Goal: Contribute content: Add original content to the website for others to see

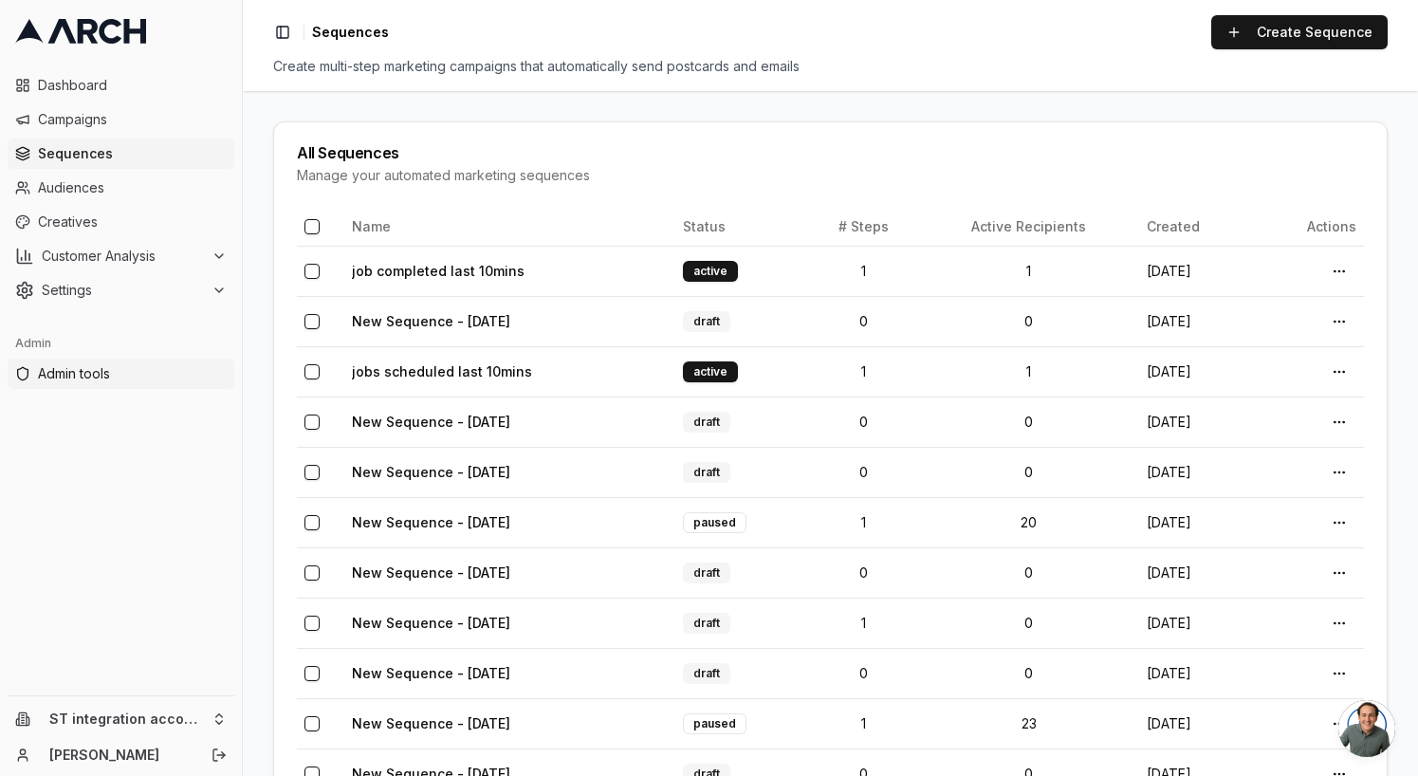
click at [101, 385] on link "Admin tools" at bounding box center [121, 374] width 227 height 30
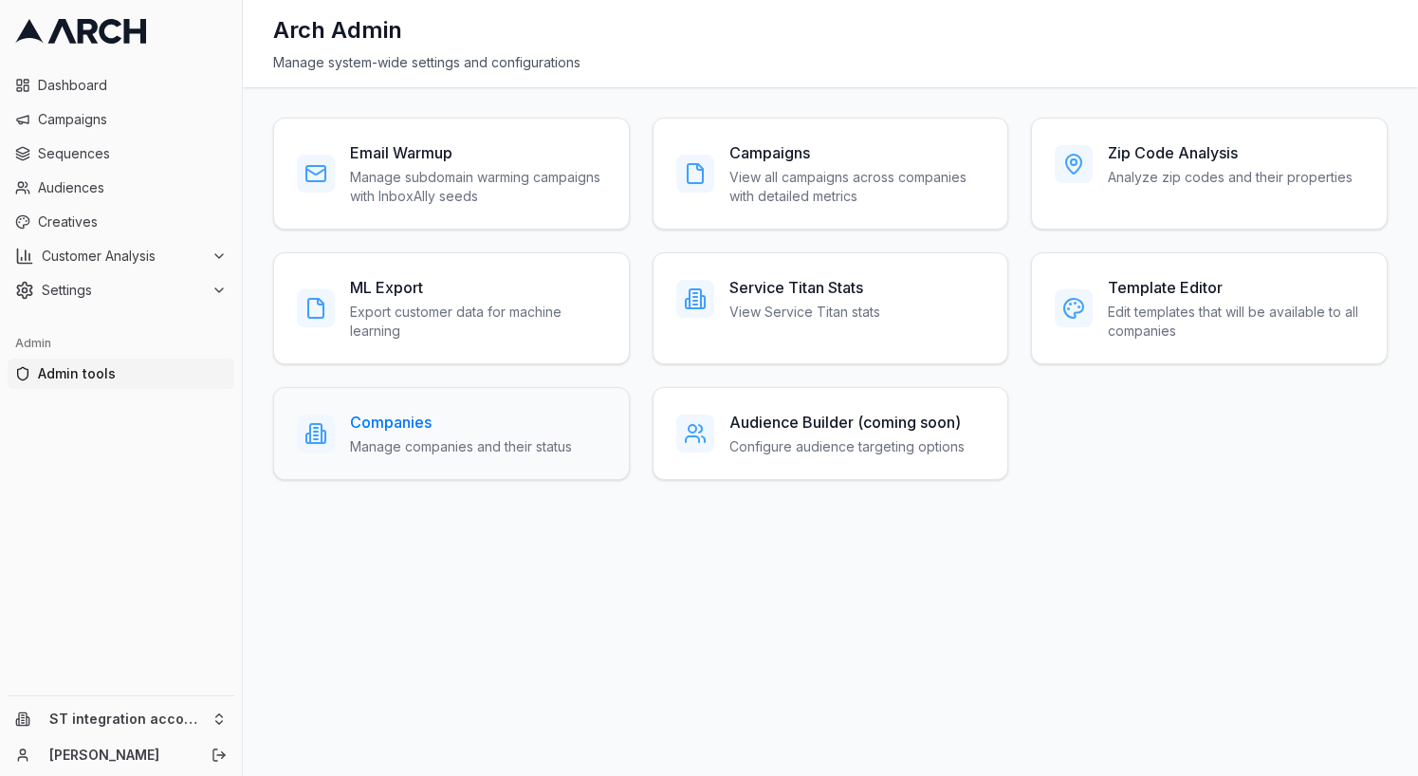
click at [469, 413] on h3 "Companies" at bounding box center [461, 422] width 222 height 23
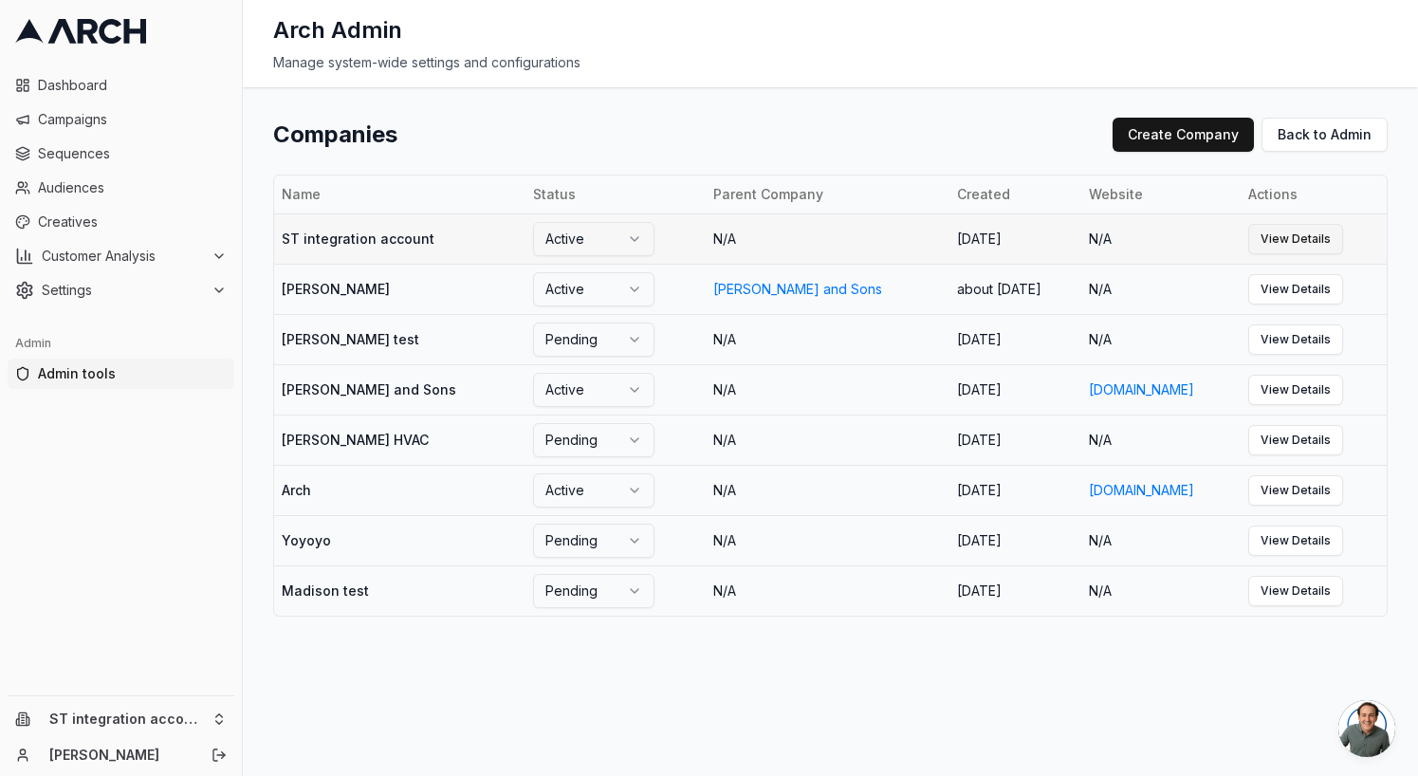
click at [1260, 235] on link "View Details" at bounding box center [1295, 239] width 95 height 30
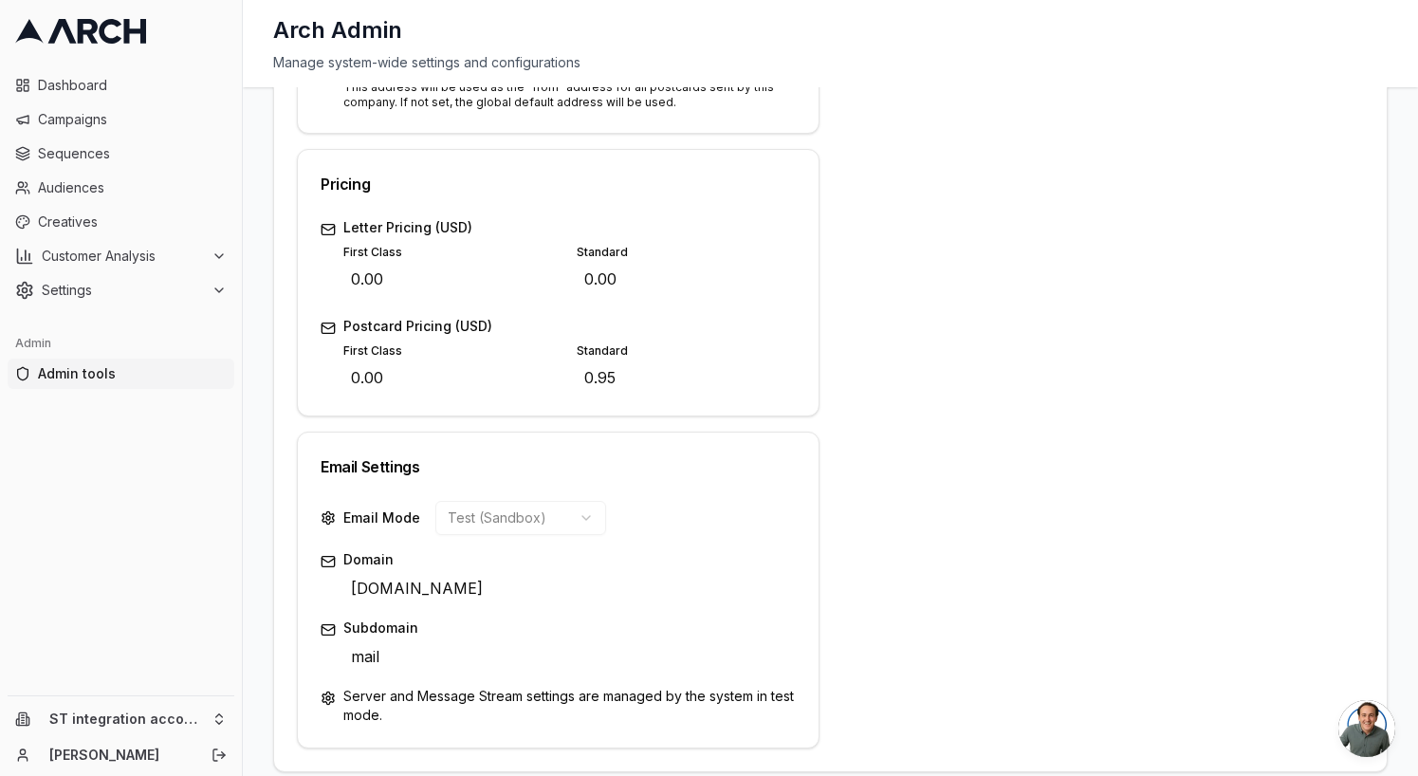
scroll to position [711, 0]
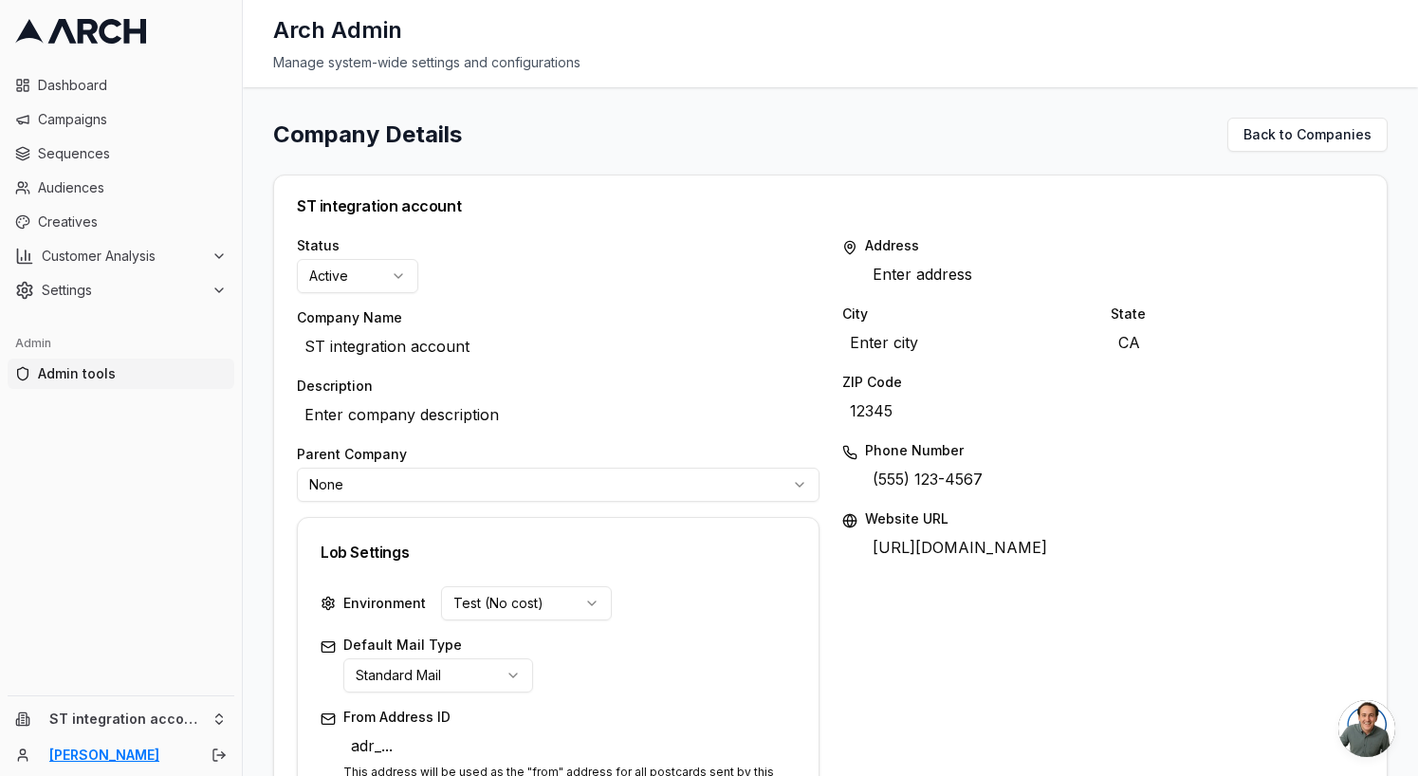
click at [155, 753] on link "[PERSON_NAME]" at bounding box center [119, 754] width 141 height 19
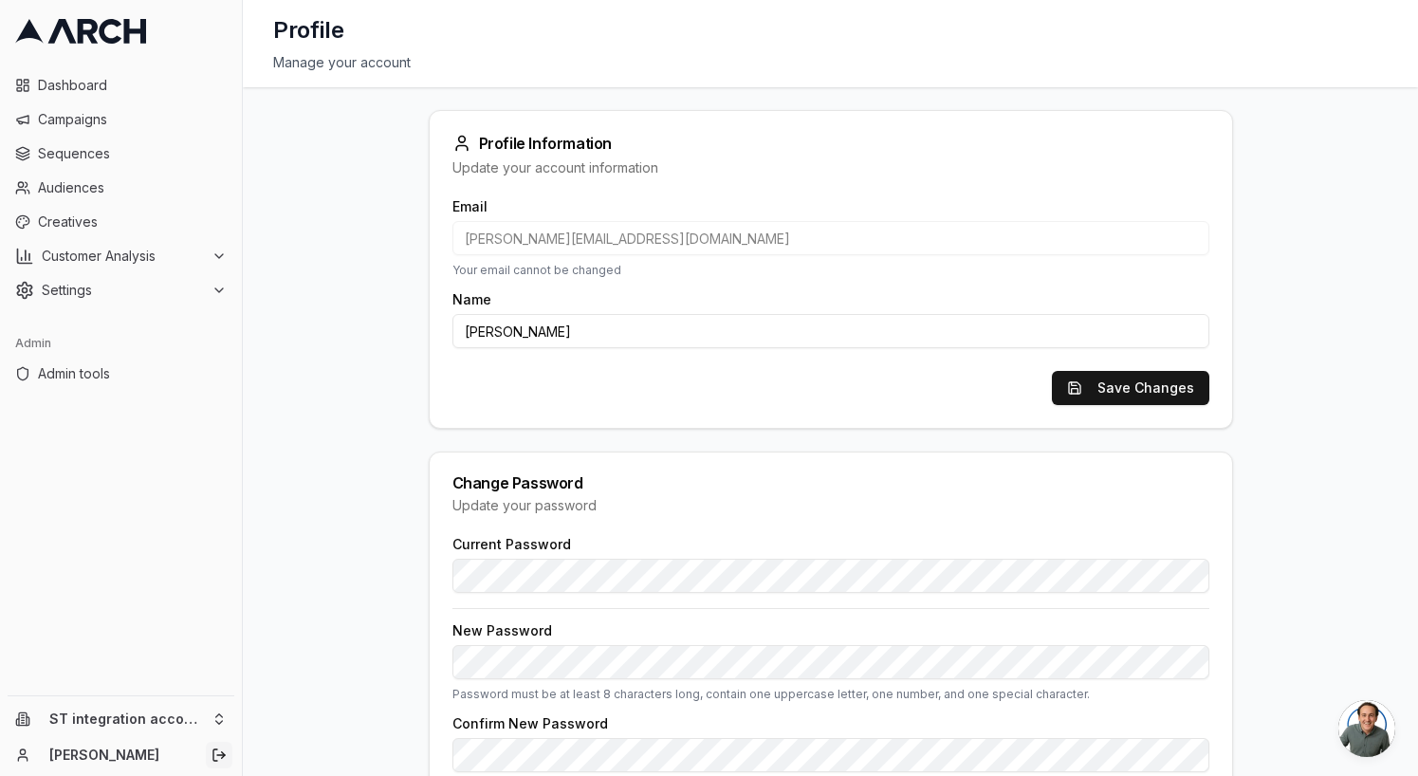
click at [219, 755] on line "Log out" at bounding box center [221, 755] width 8 height 0
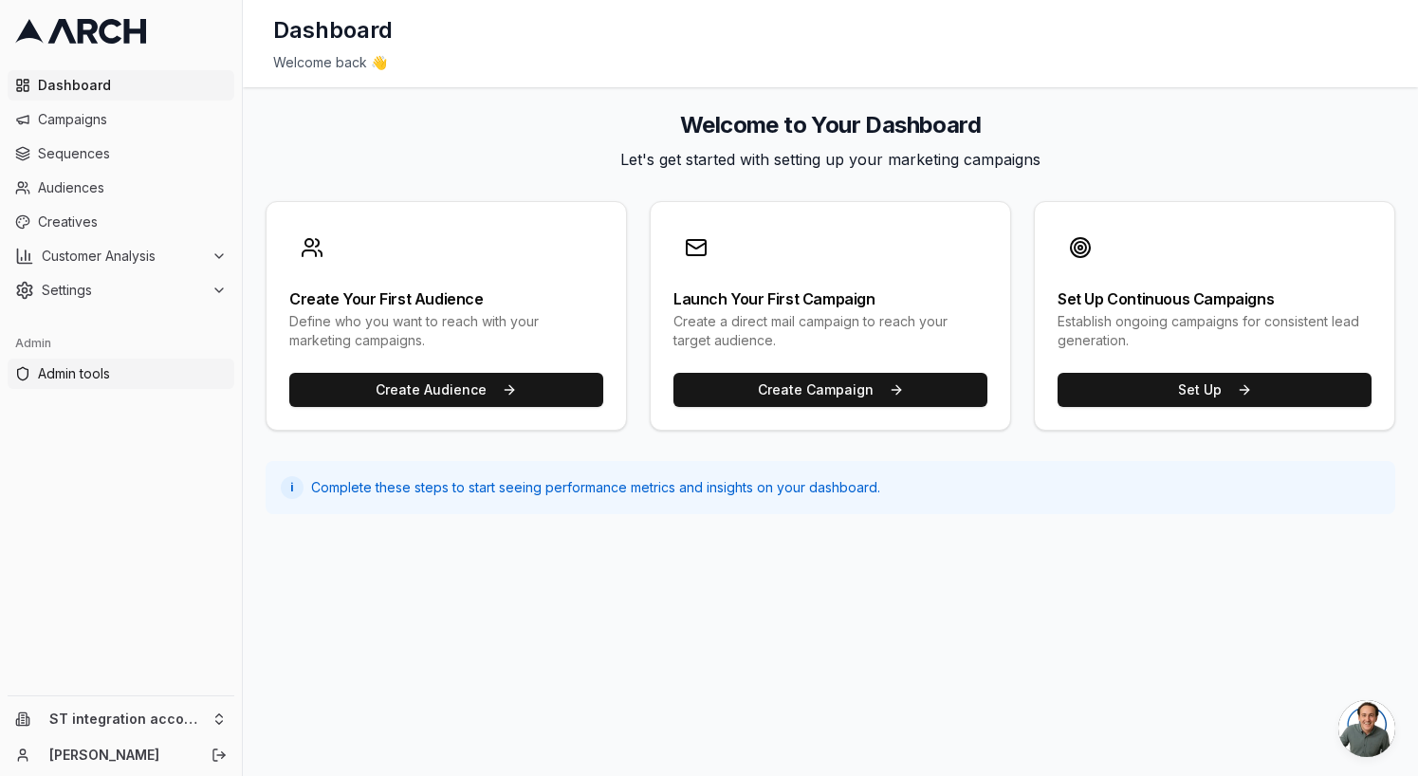
click at [98, 369] on span "Admin tools" at bounding box center [132, 373] width 189 height 19
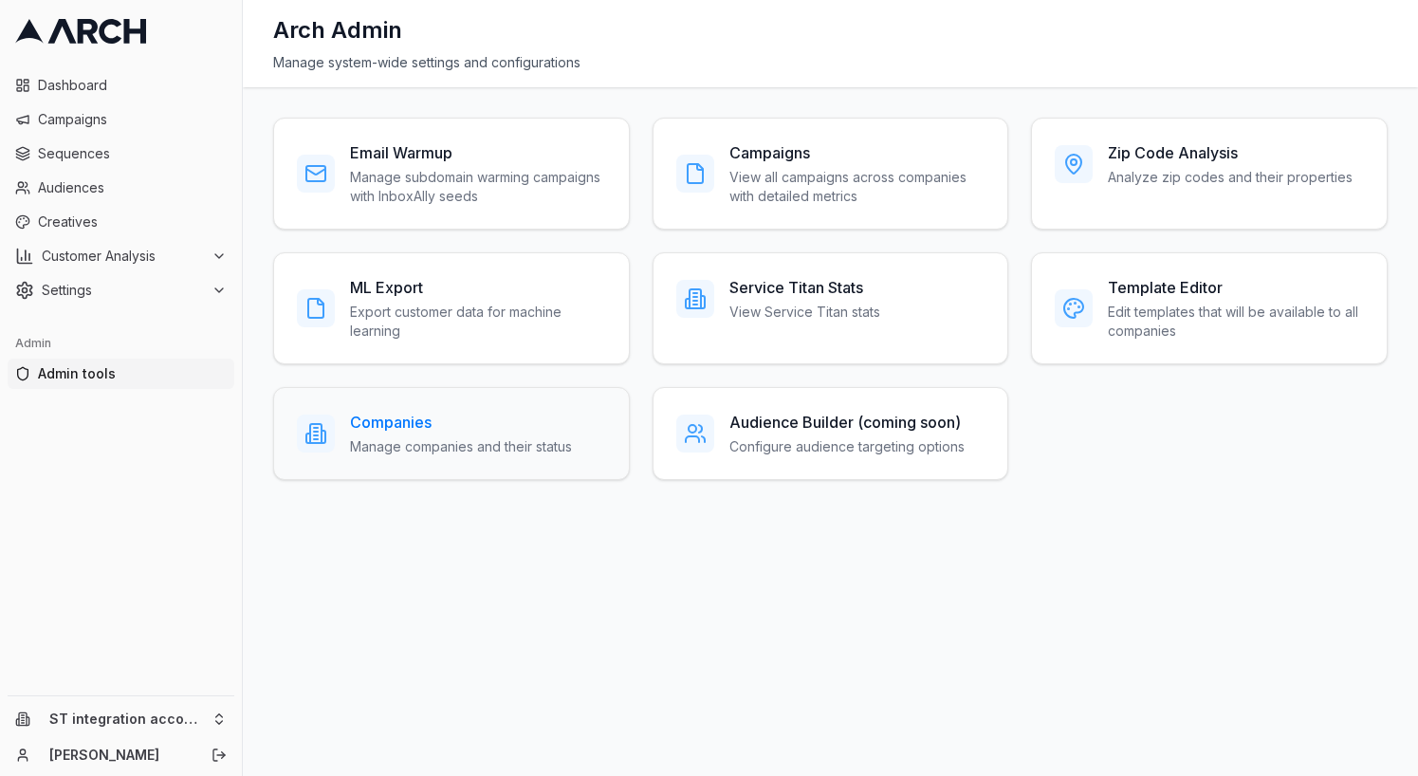
click at [469, 411] on h3 "Companies" at bounding box center [461, 422] width 222 height 23
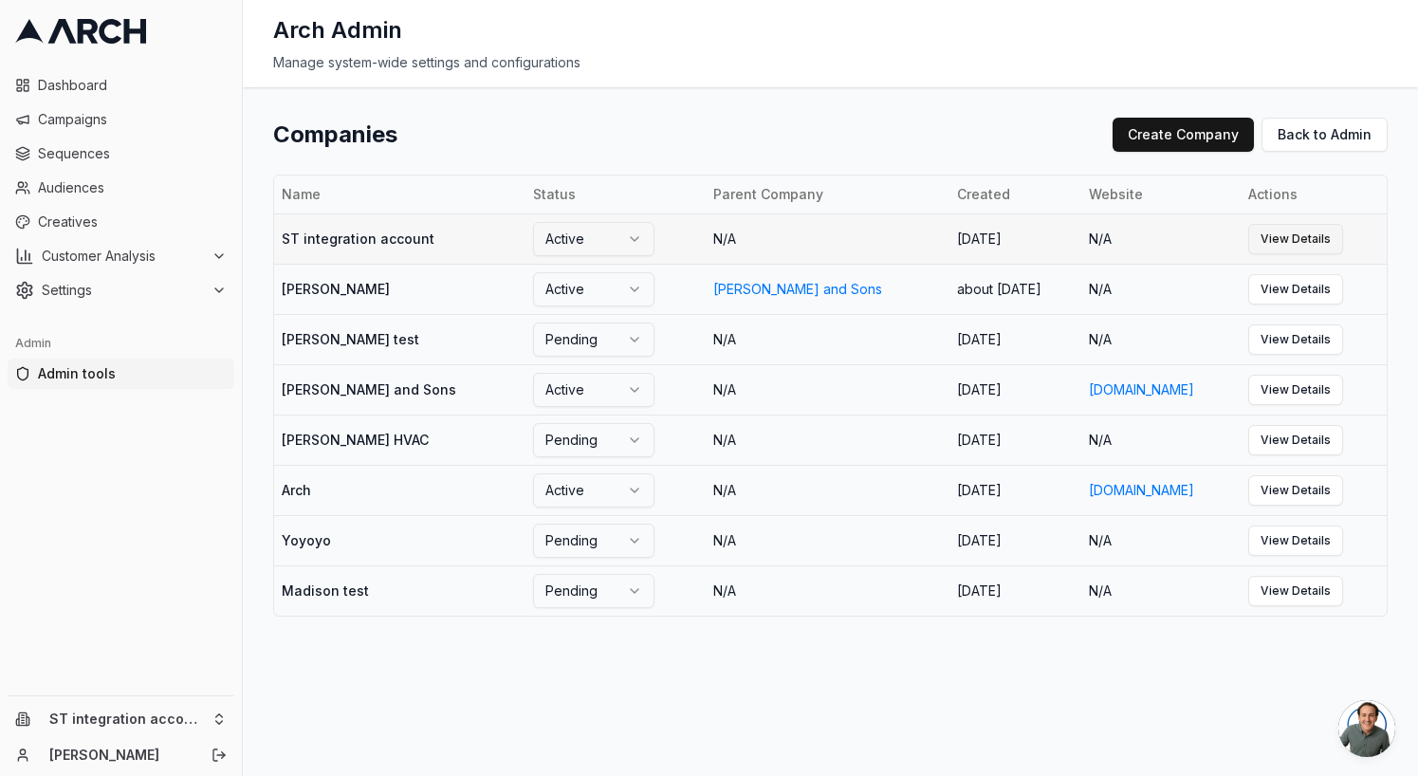
click at [1273, 242] on link "View Details" at bounding box center [1295, 239] width 95 height 30
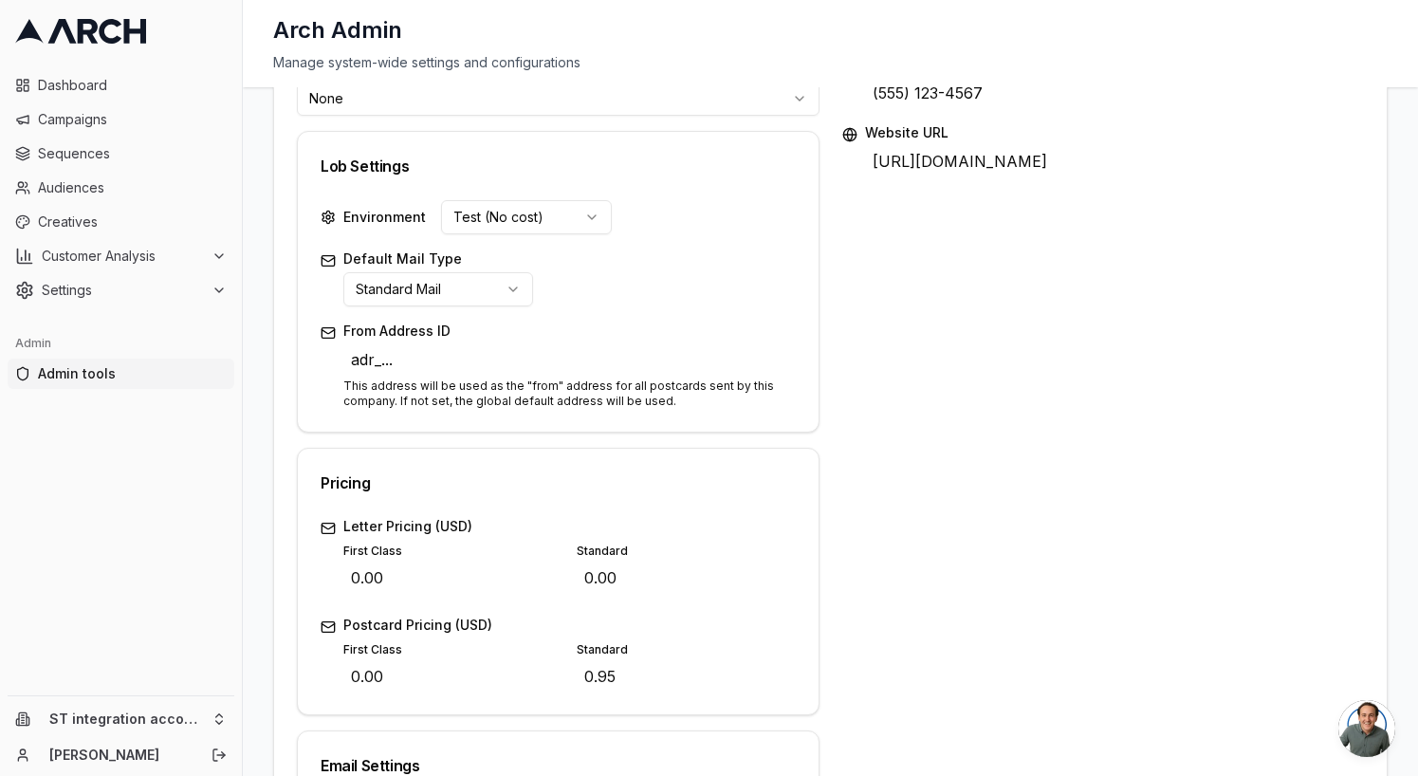
scroll to position [711, 0]
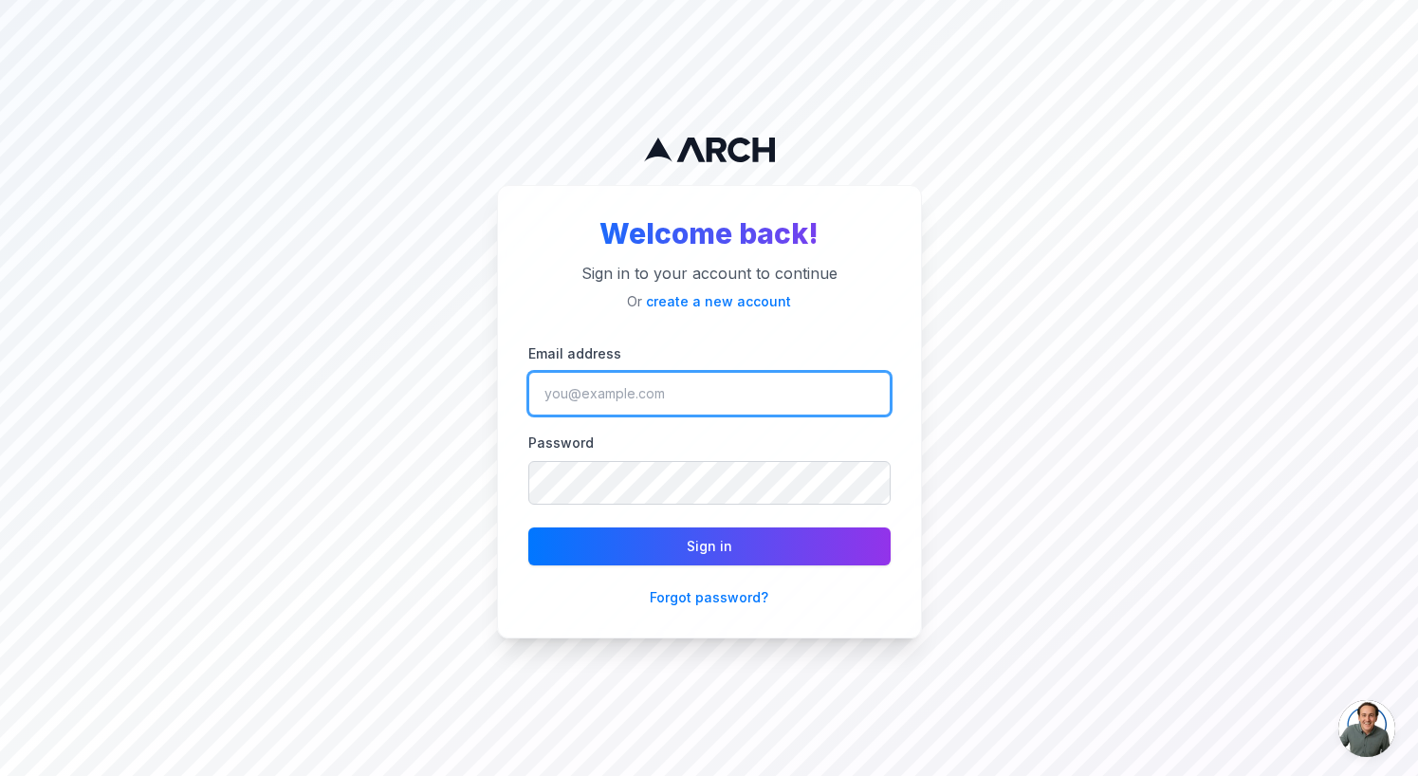
click at [579, 403] on input "Email address" at bounding box center [709, 394] width 362 height 44
type input "matt@getarch.com"
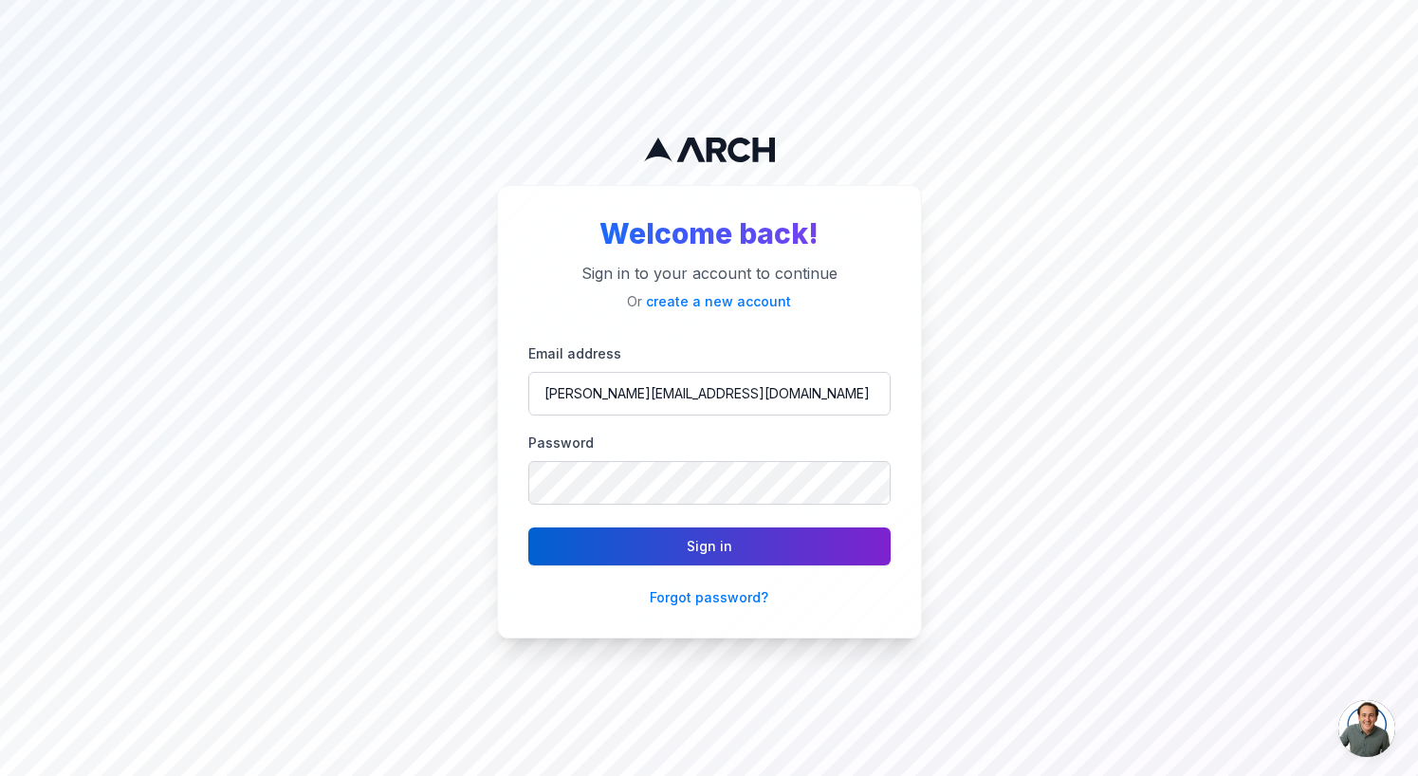
click at [648, 535] on button "Sign in" at bounding box center [709, 546] width 362 height 38
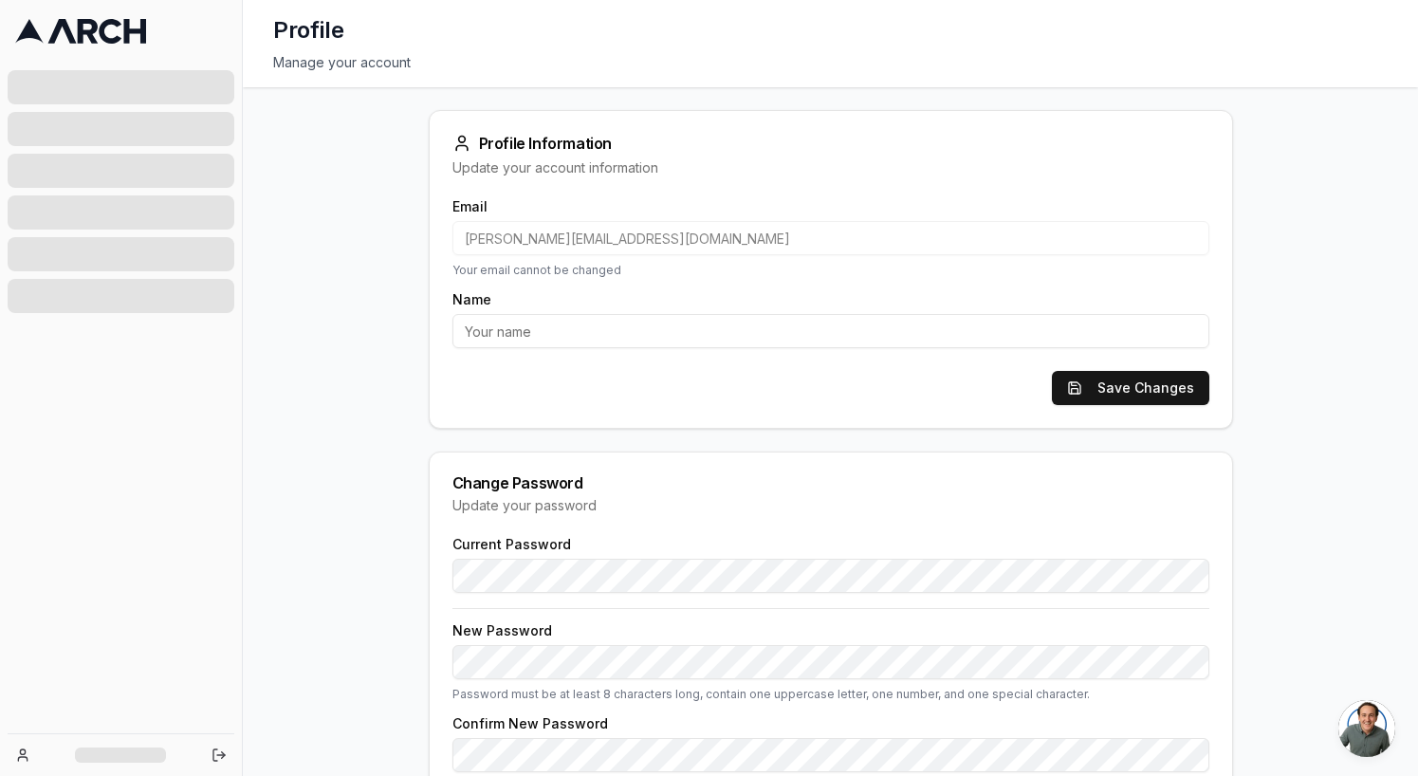
type input "Matthew Phinney"
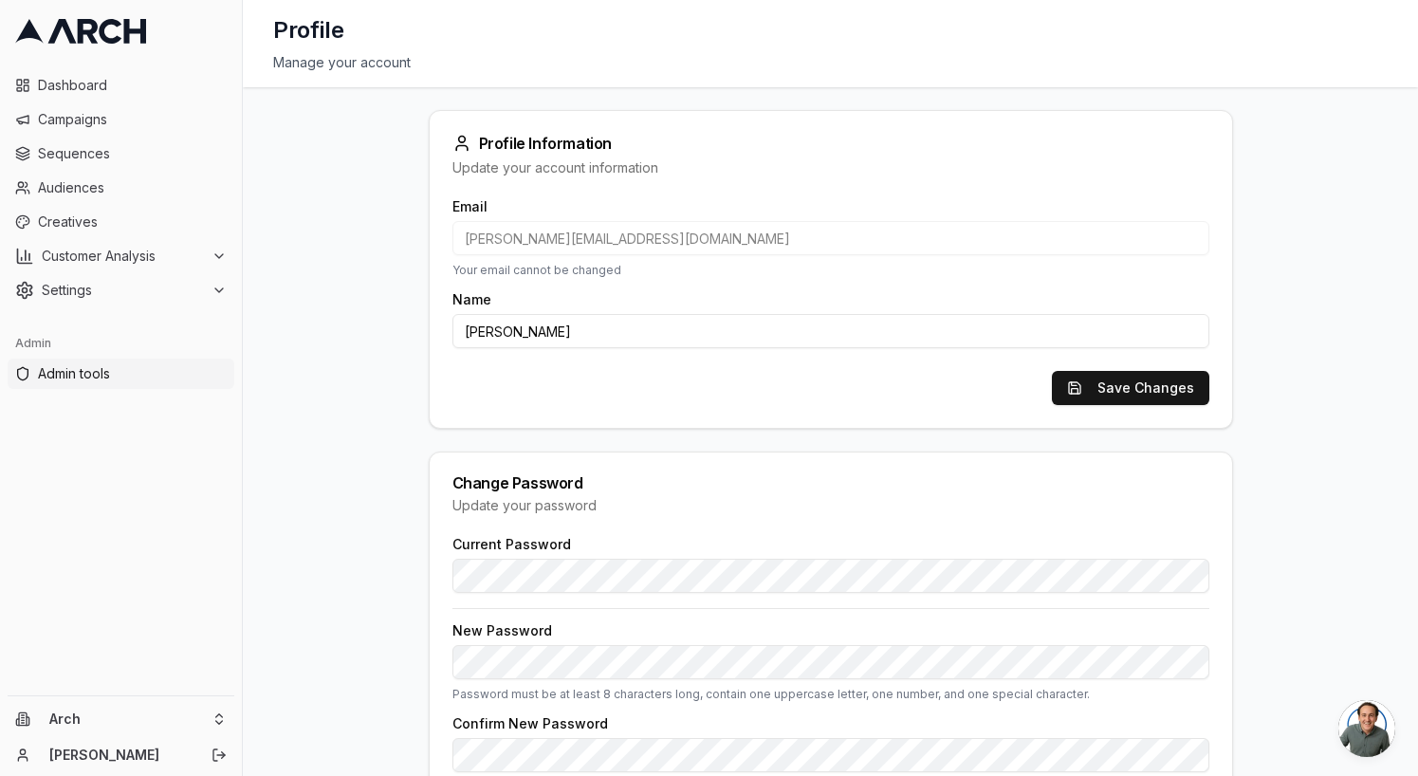
click at [169, 382] on span "Admin tools" at bounding box center [132, 373] width 189 height 19
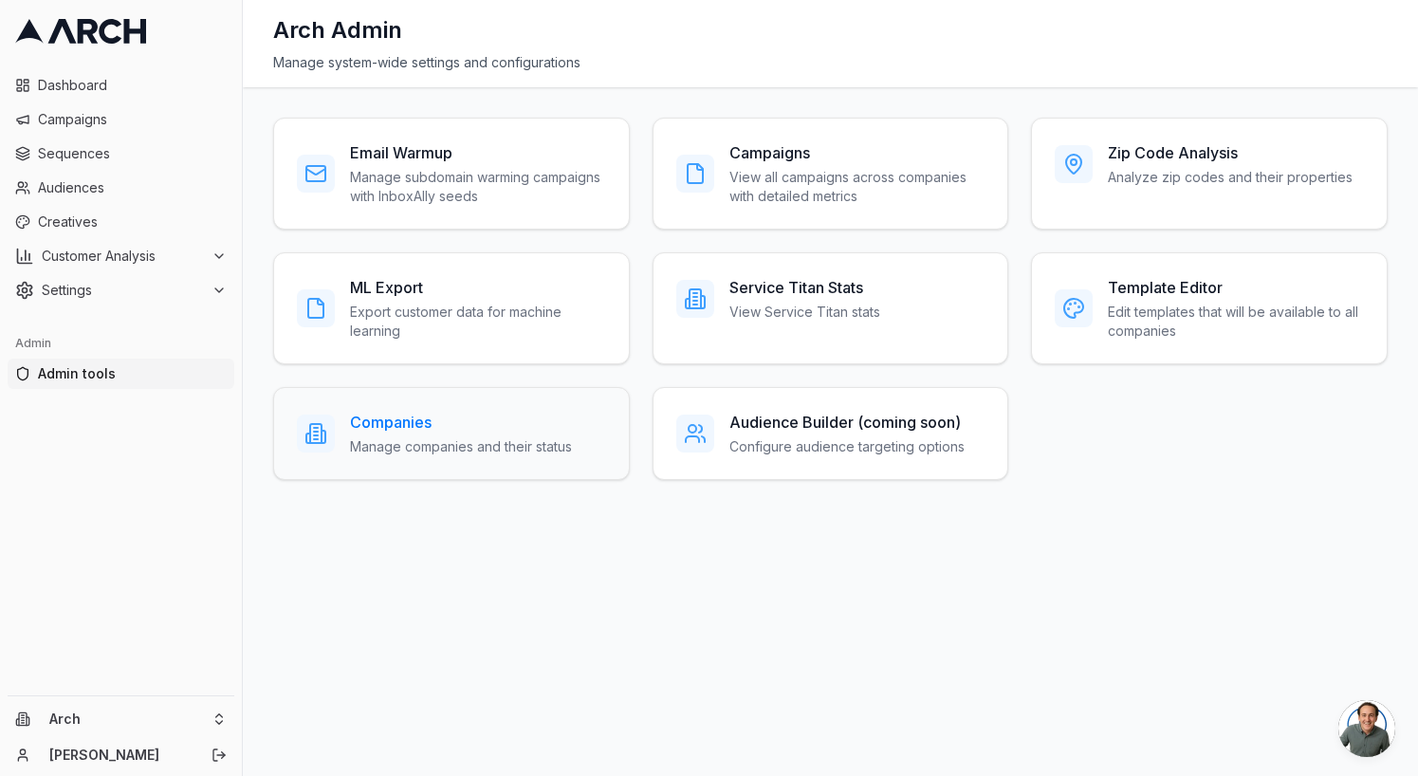
click at [397, 429] on h3 "Companies" at bounding box center [461, 422] width 222 height 23
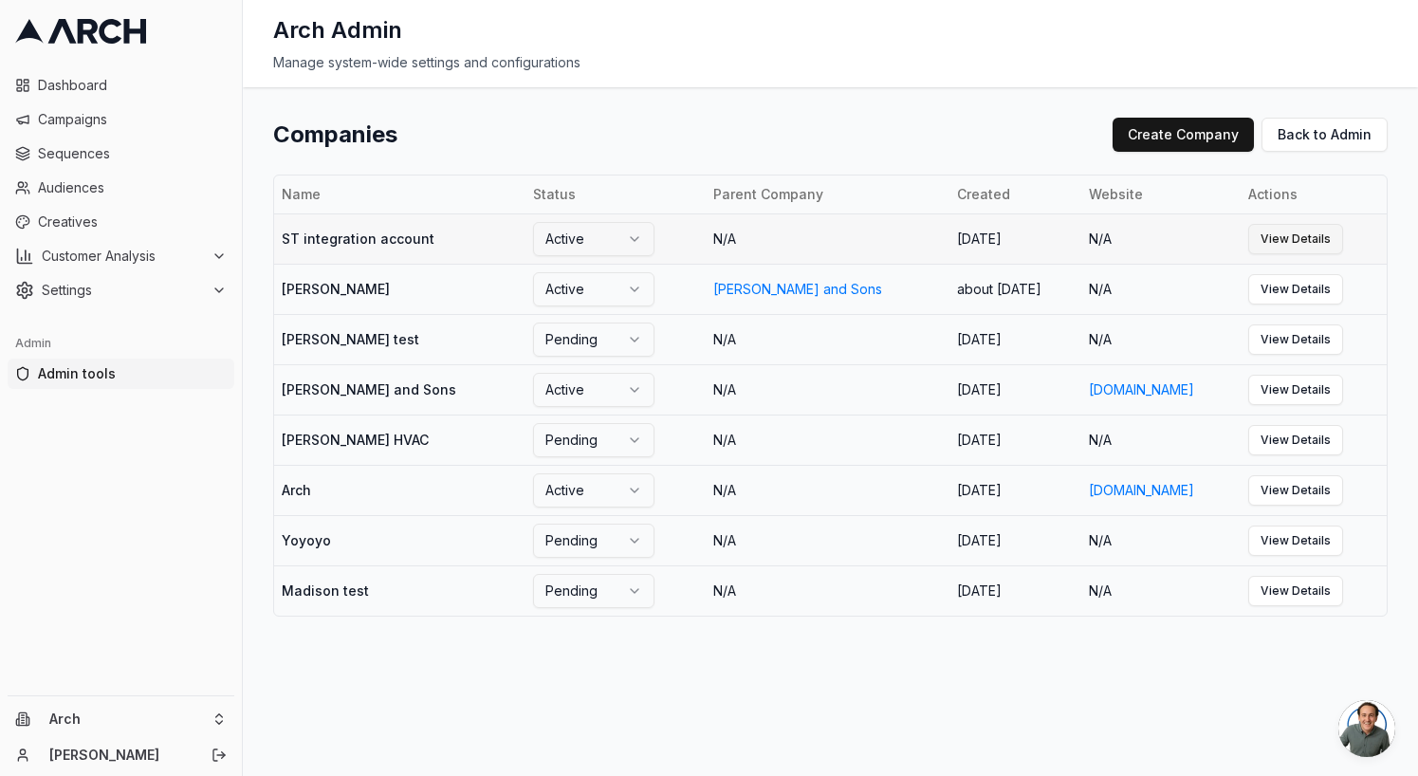
click at [1288, 242] on link "View Details" at bounding box center [1295, 239] width 95 height 30
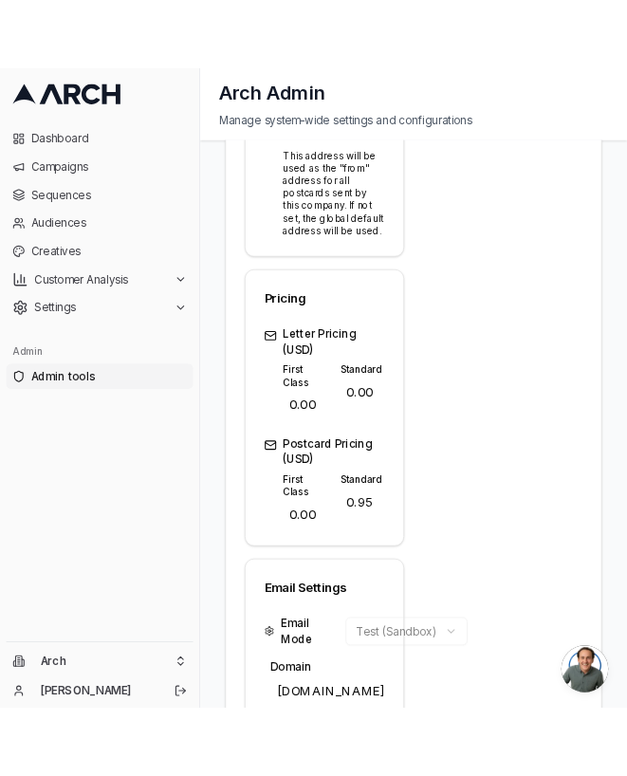
scroll to position [757, 0]
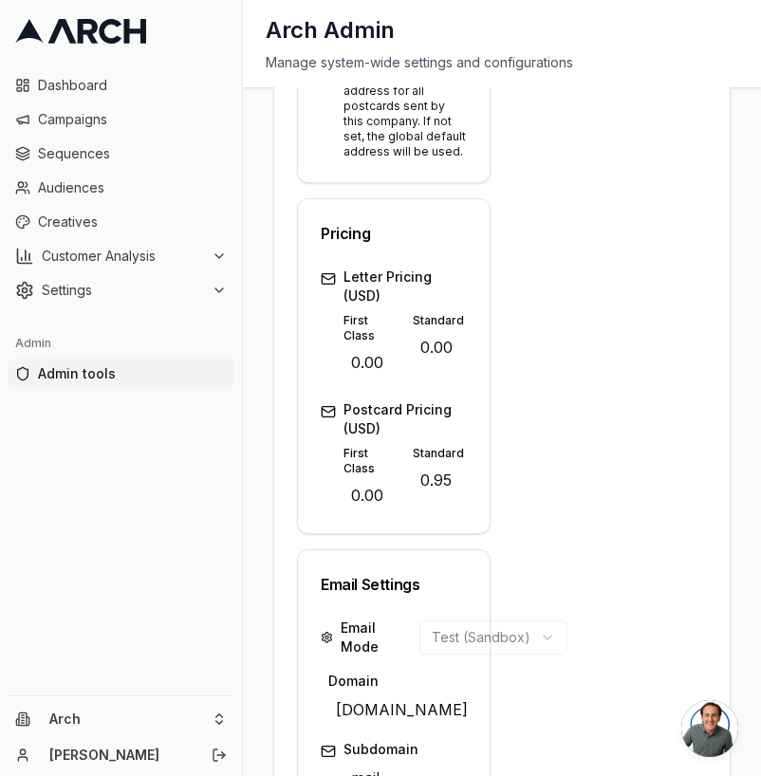
drag, startPoint x: 869, startPoint y: 134, endPoint x: 908, endPoint y: 439, distance: 307.9
click at [0, 0] on div "Dashboard Campaigns Sequences Audiences Creatives Customer Analysis Settings Ad…" at bounding box center [380, 388] width 761 height 776
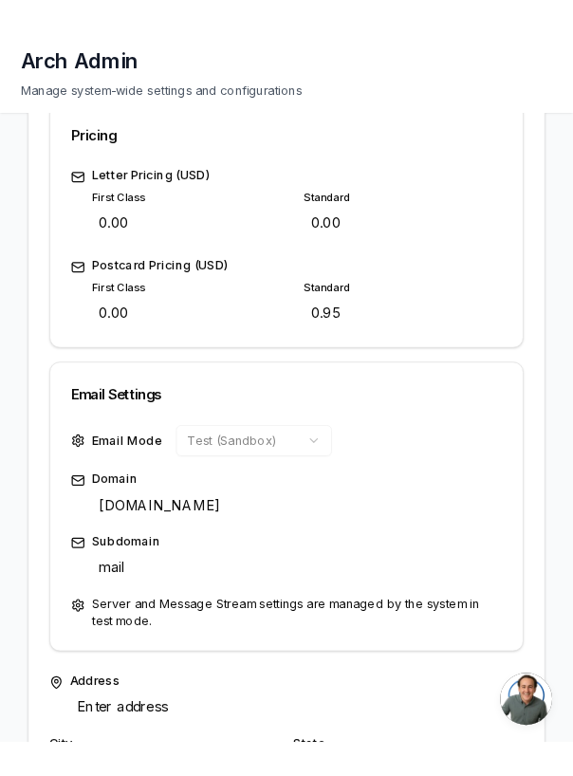
scroll to position [711, 0]
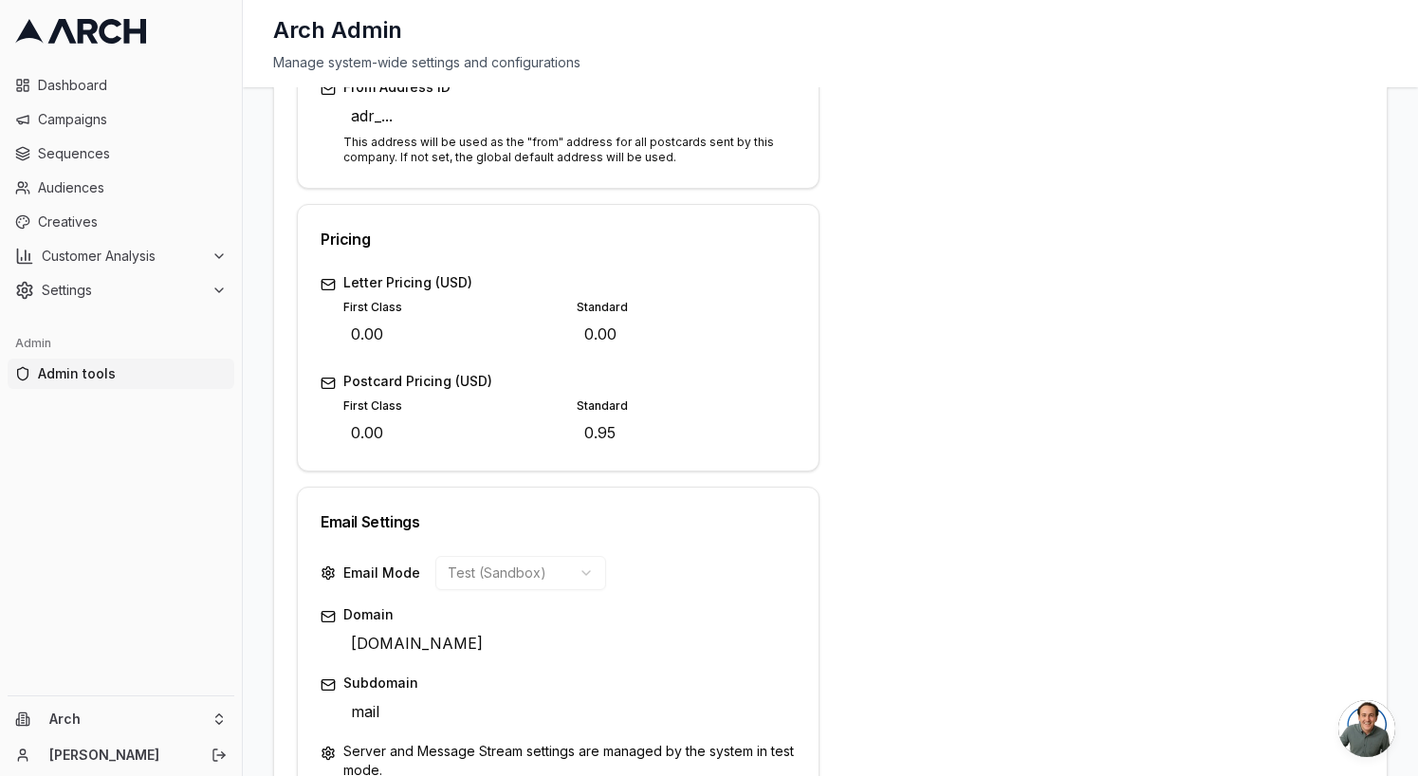
scroll to position [711, 0]
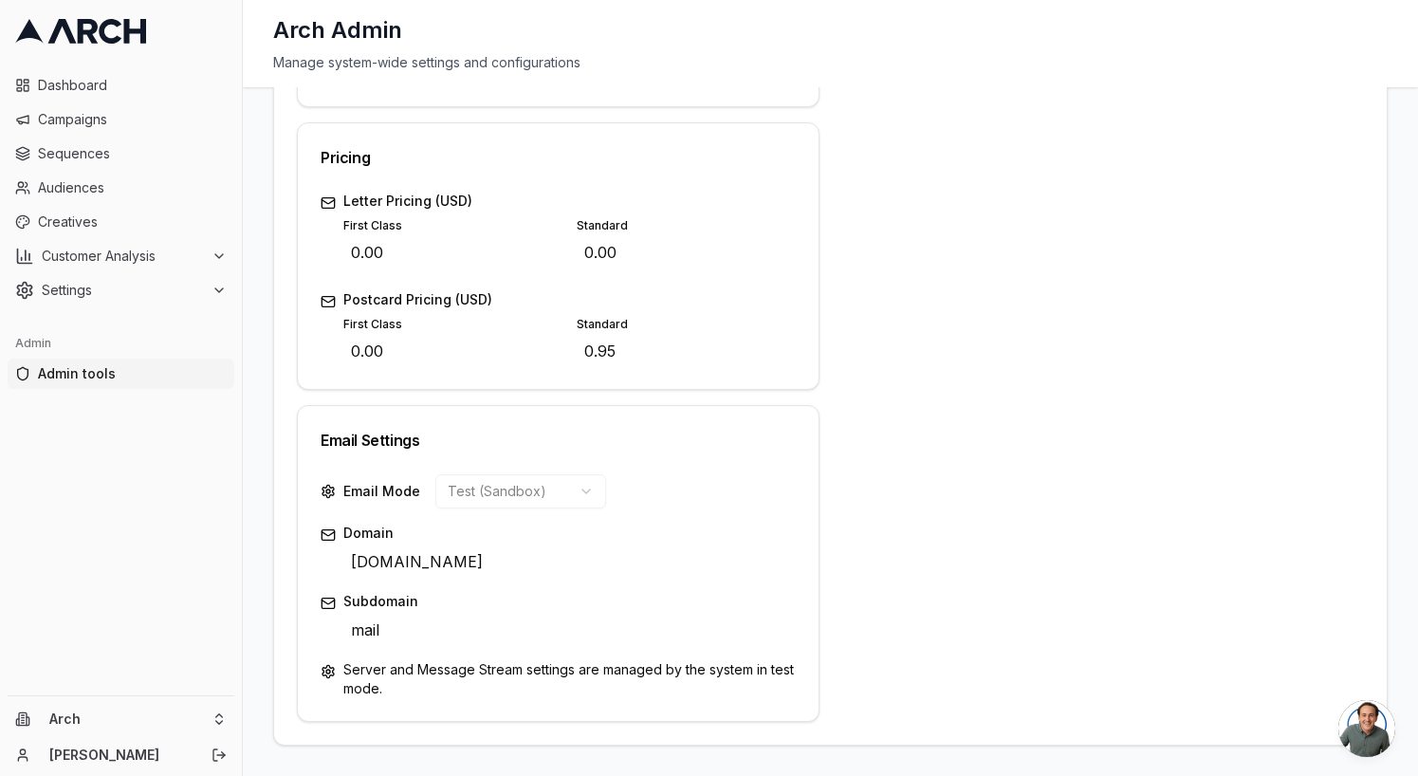
click at [547, 539] on label "Domain" at bounding box center [569, 533] width 452 height 19
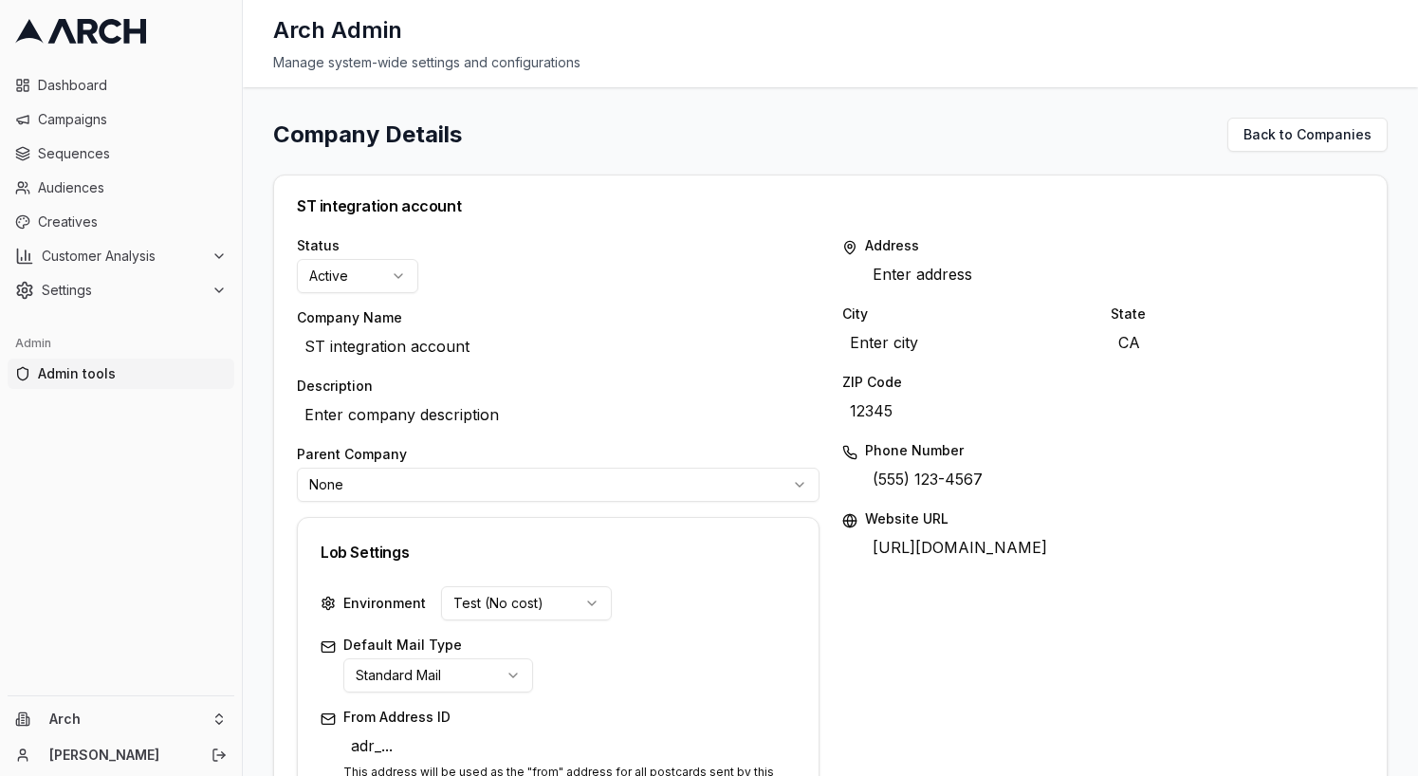
scroll to position [791, 0]
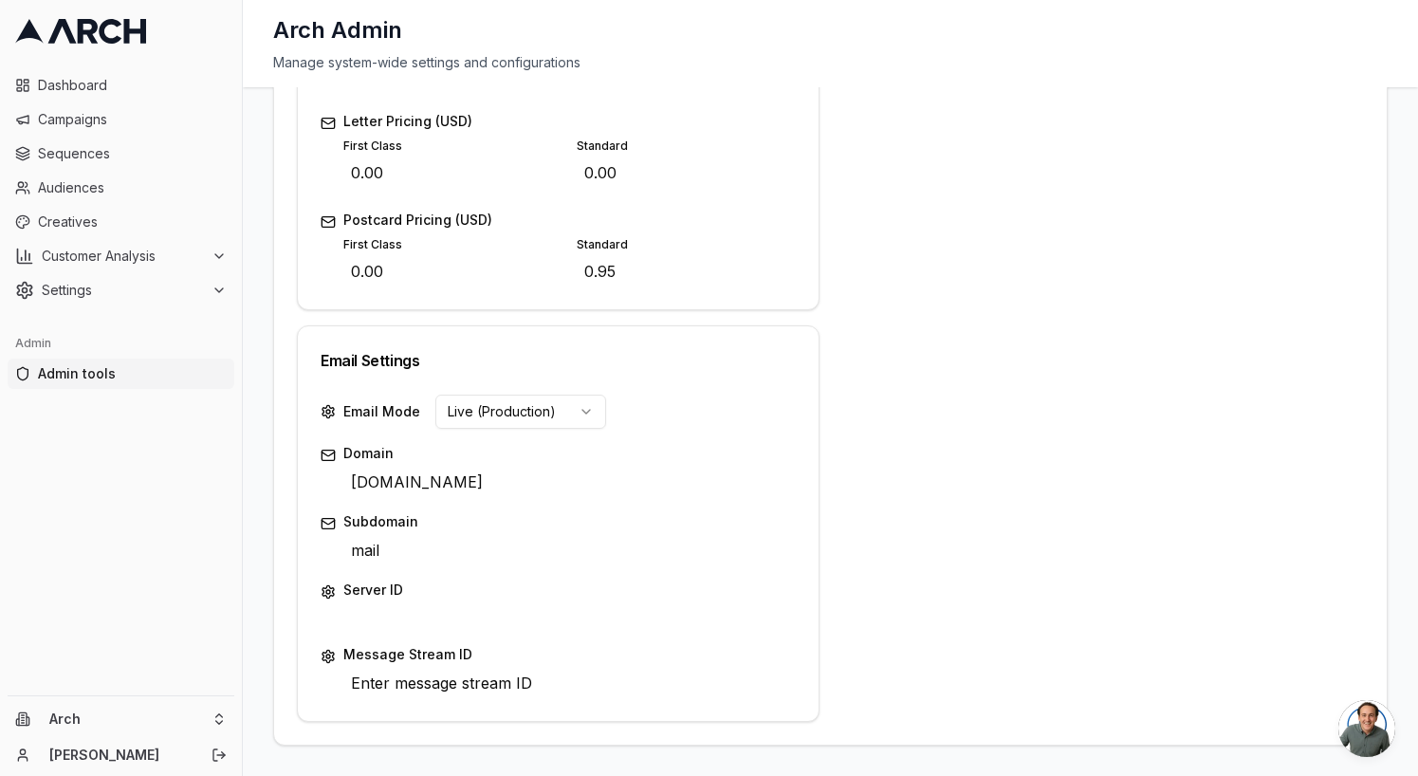
click at [589, 395] on html "Dashboard Campaigns Sequences Audiences Creatives Customer Analysis Settings Ad…" at bounding box center [709, 388] width 1418 height 776
click at [922, 253] on div "Address Enter address Edit City Enter city Edit State CA Edit ZIP Code 12345 Ed…" at bounding box center [1103, 83] width 523 height 1277
click at [408, 554] on button "Edit" at bounding box center [404, 550] width 27 height 27
click at [751, 547] on div "Save Cancel" at bounding box center [767, 551] width 57 height 27
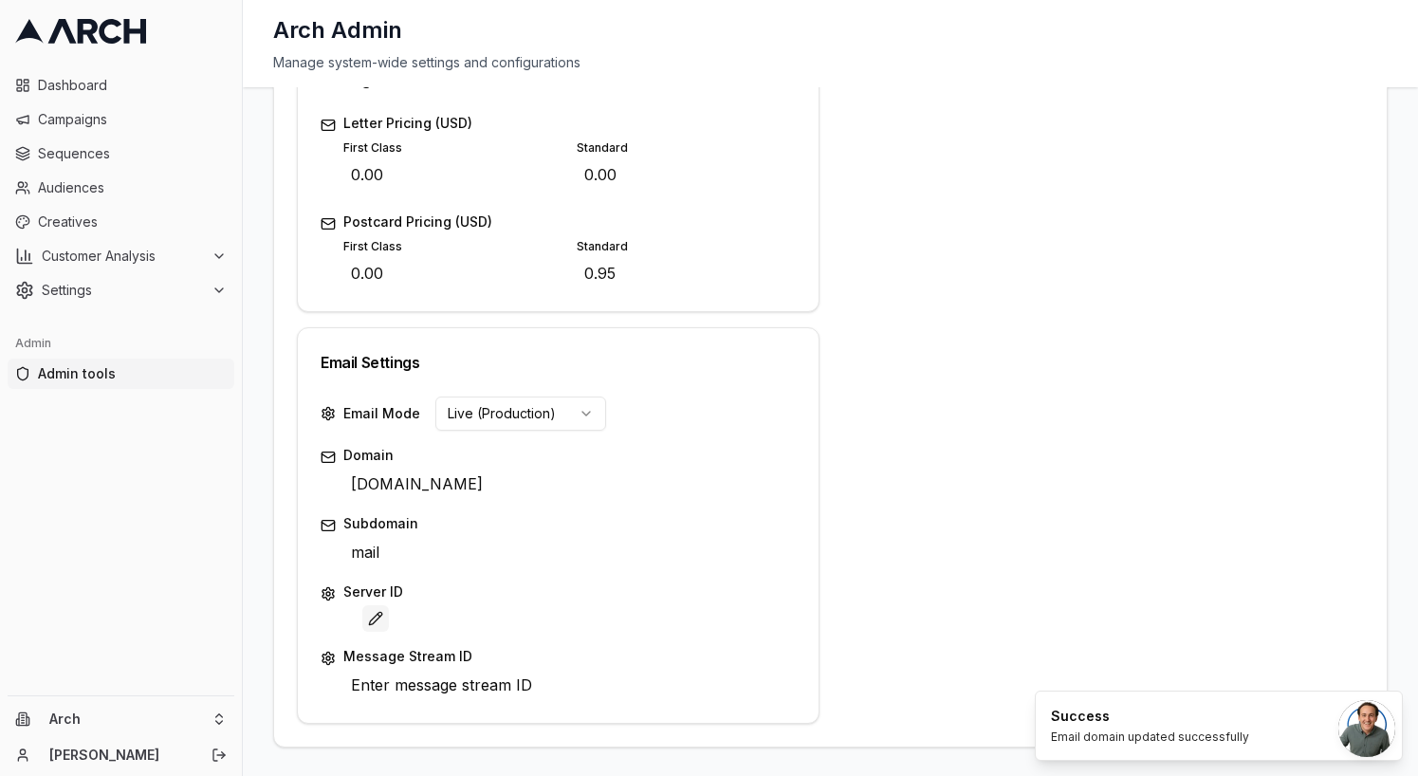
click at [372, 612] on button "Edit" at bounding box center [375, 618] width 27 height 27
click at [375, 616] on button "Edit" at bounding box center [375, 618] width 27 height 27
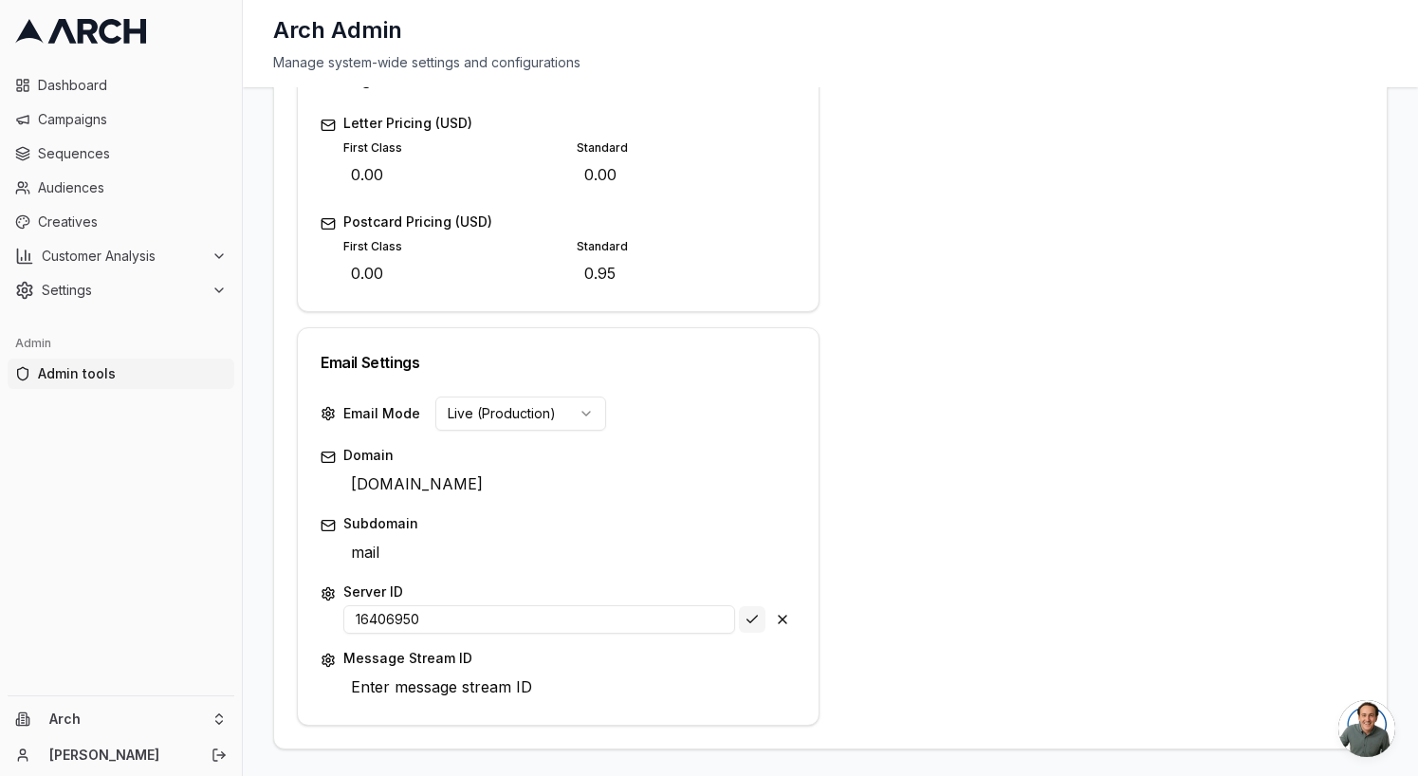
type input "16406950"
click at [754, 621] on div "Save Cancel" at bounding box center [767, 619] width 57 height 27
click at [464, 689] on span "Enter message stream ID" at bounding box center [441, 688] width 196 height 30
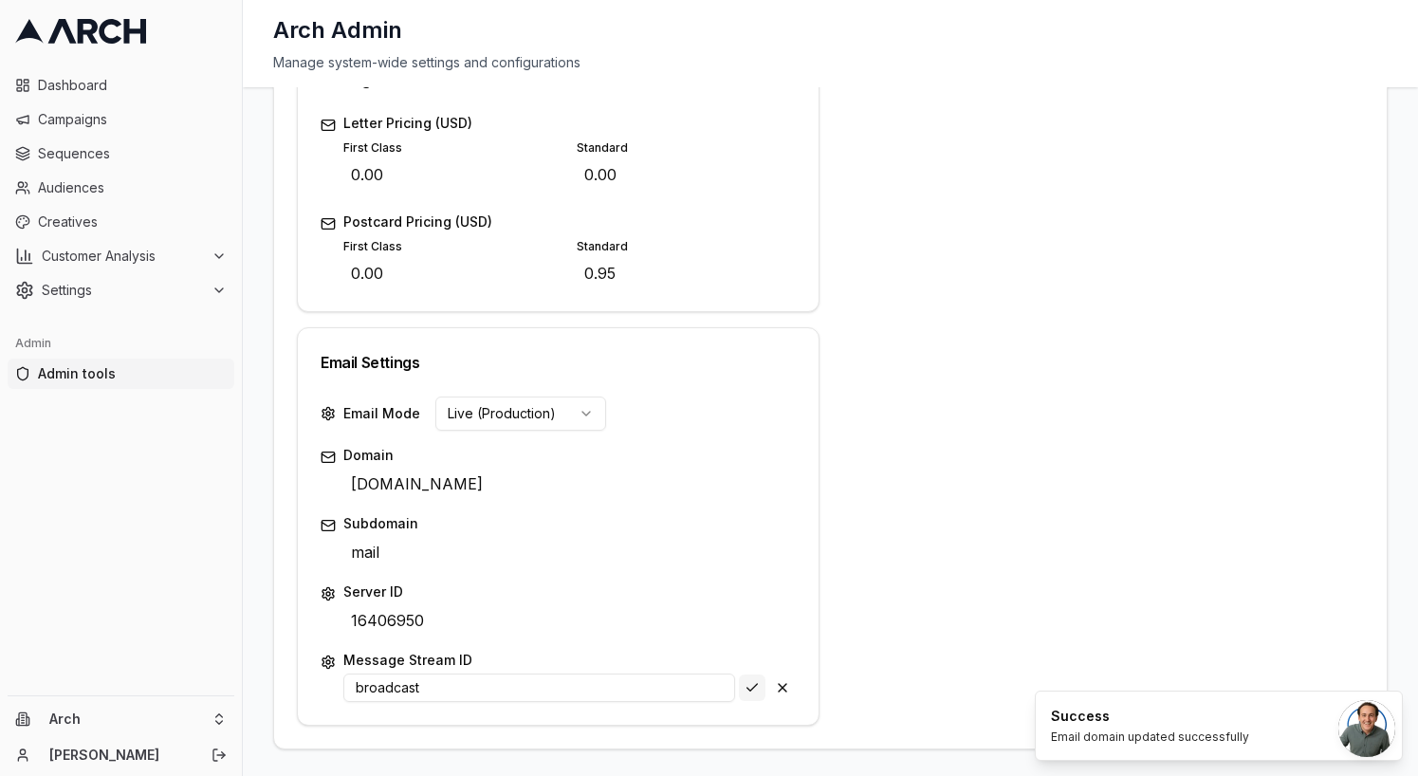
type input "broadcast"
click at [743, 691] on div "Save Cancel" at bounding box center [767, 687] width 57 height 27
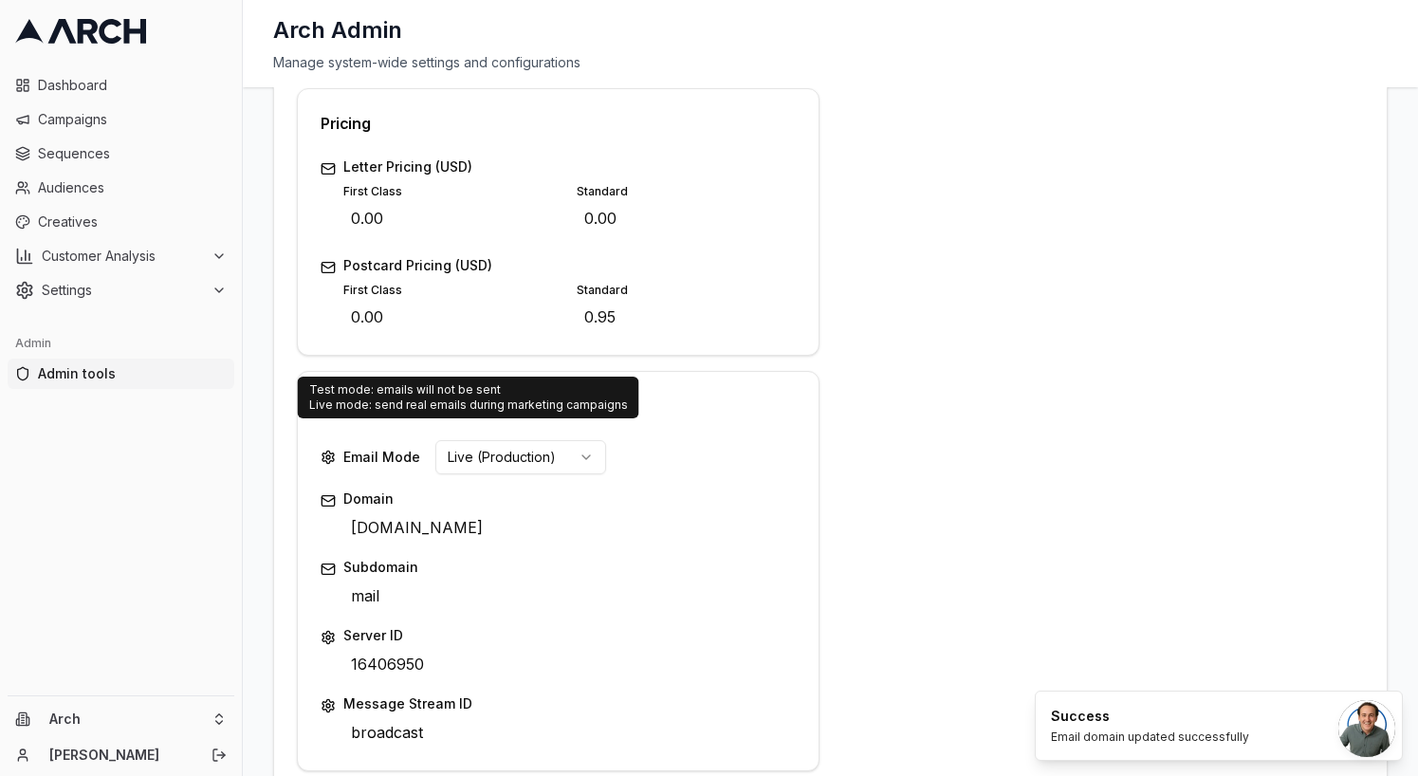
scroll to position [795, 0]
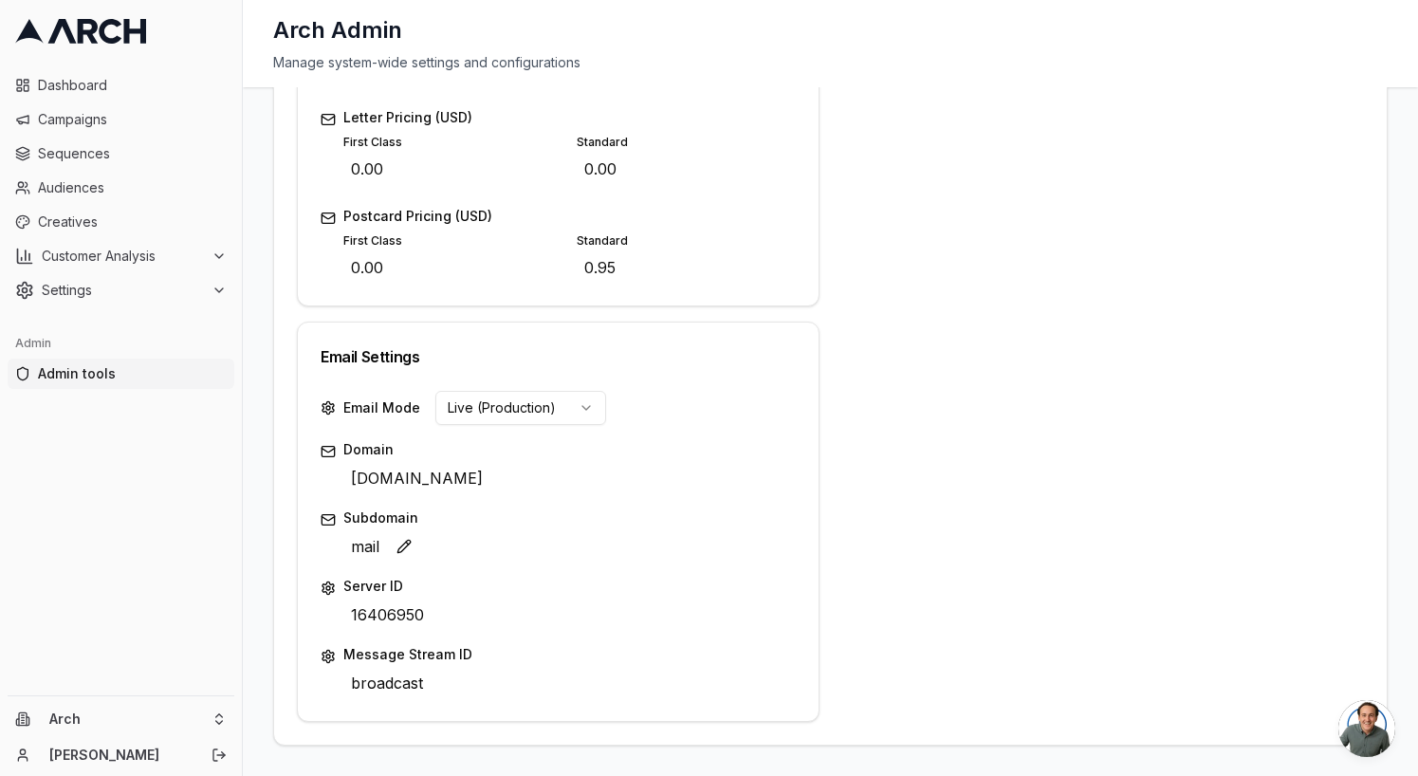
click at [374, 551] on span "mail" at bounding box center [365, 546] width 44 height 30
click at [758, 552] on div "Save Cancel" at bounding box center [569, 547] width 452 height 28
click at [405, 547] on button "Edit" at bounding box center [404, 548] width 27 height 27
click at [877, 580] on div "Address Enter address Edit City Enter city Edit State CA Edit ZIP Code 12345 Ed…" at bounding box center [1103, 83] width 523 height 1280
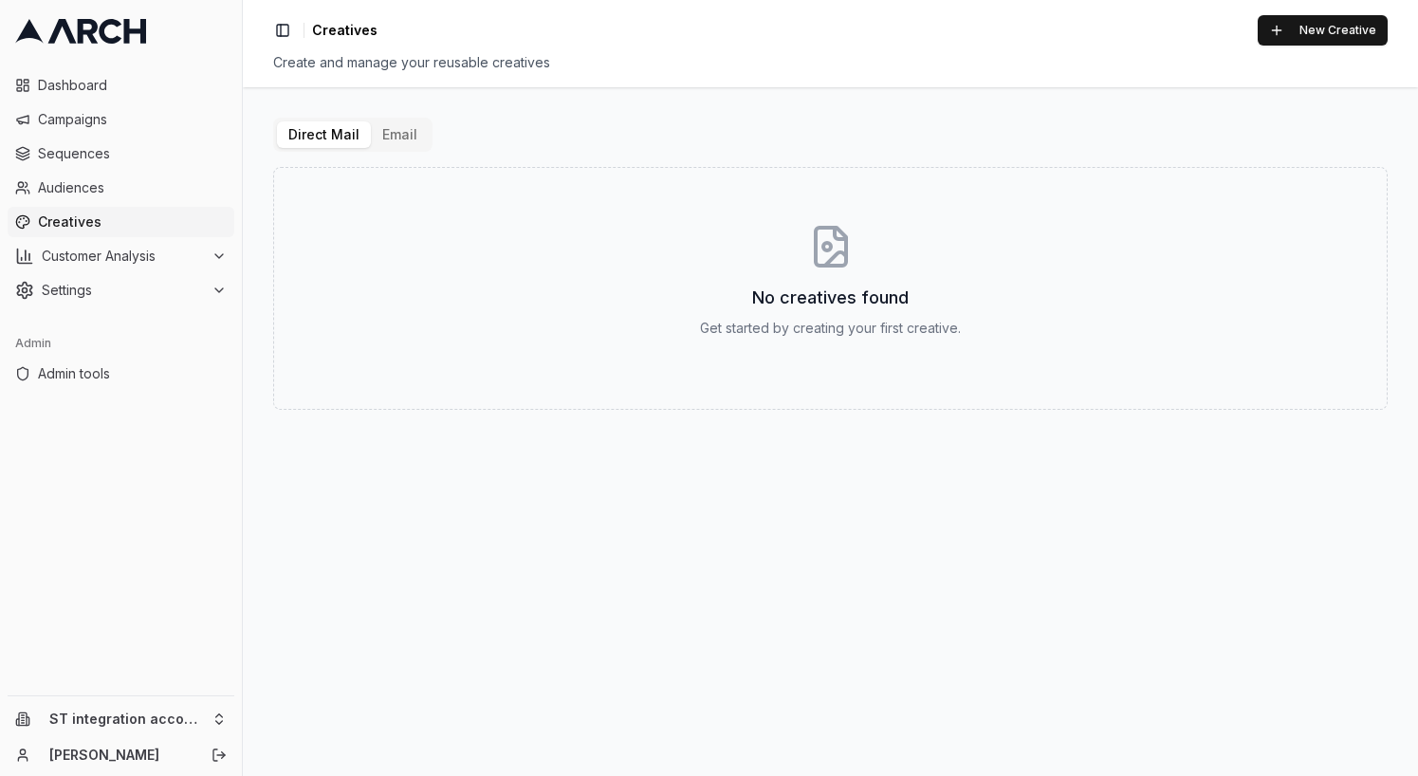
click at [395, 126] on button "Email" at bounding box center [400, 134] width 58 height 27
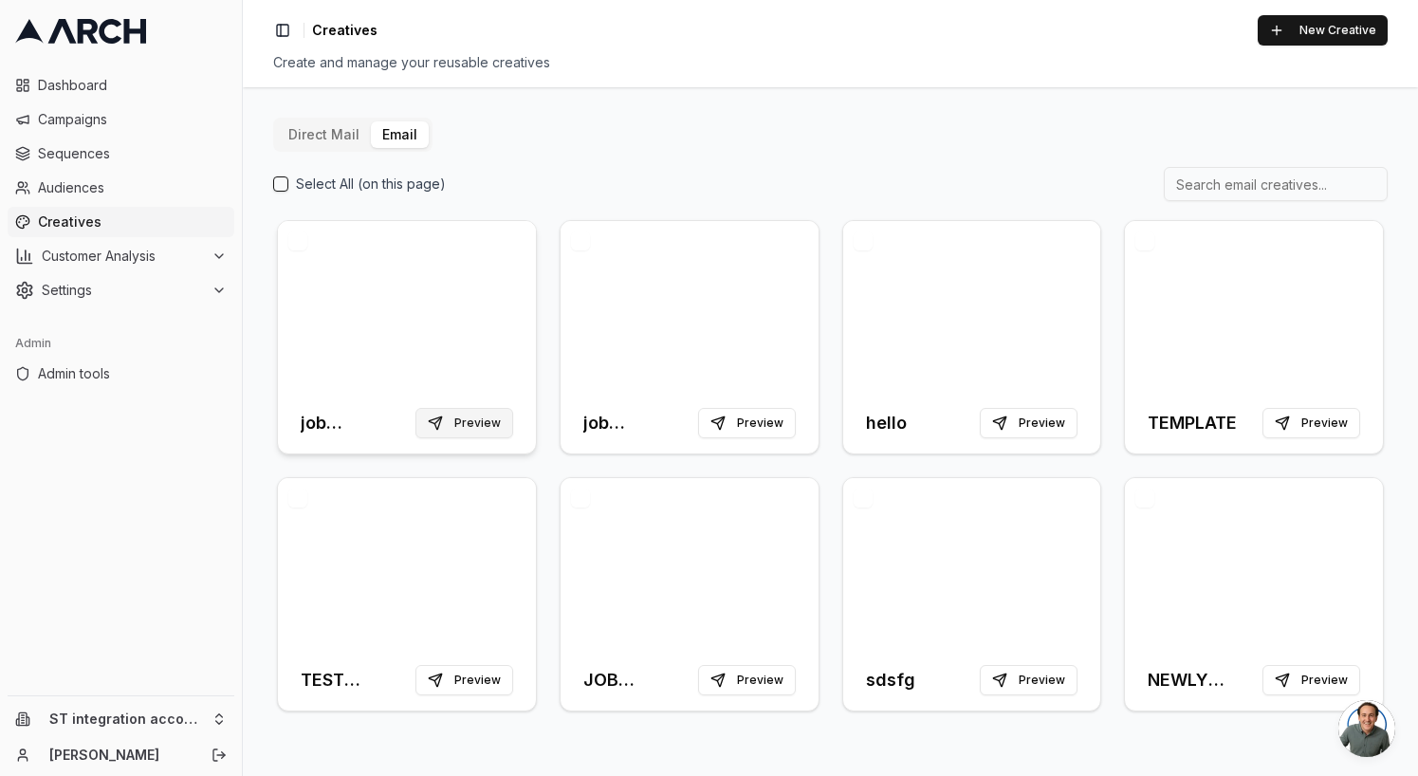
click at [485, 434] on button "Preview" at bounding box center [464, 423] width 98 height 30
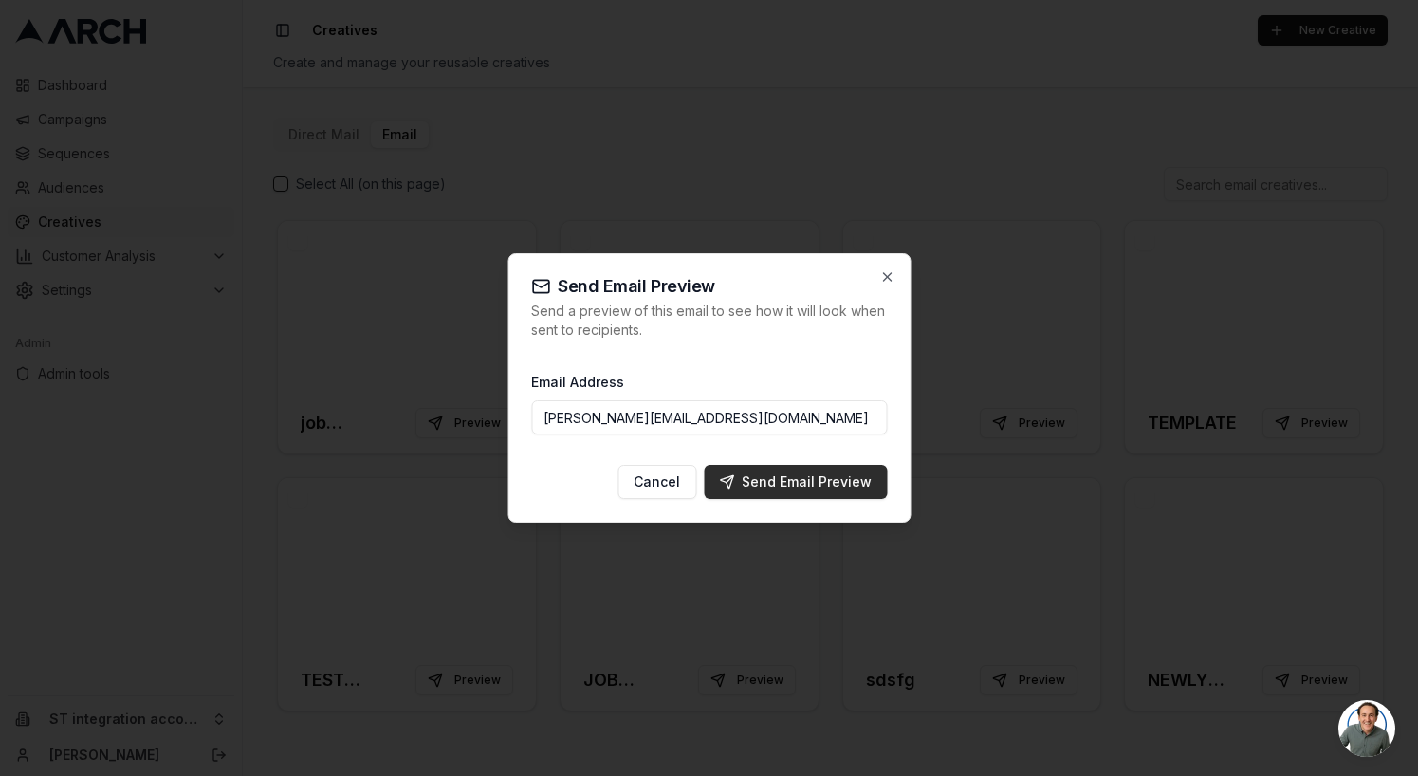
click at [763, 485] on div "Send Email Preview" at bounding box center [795, 481] width 153 height 19
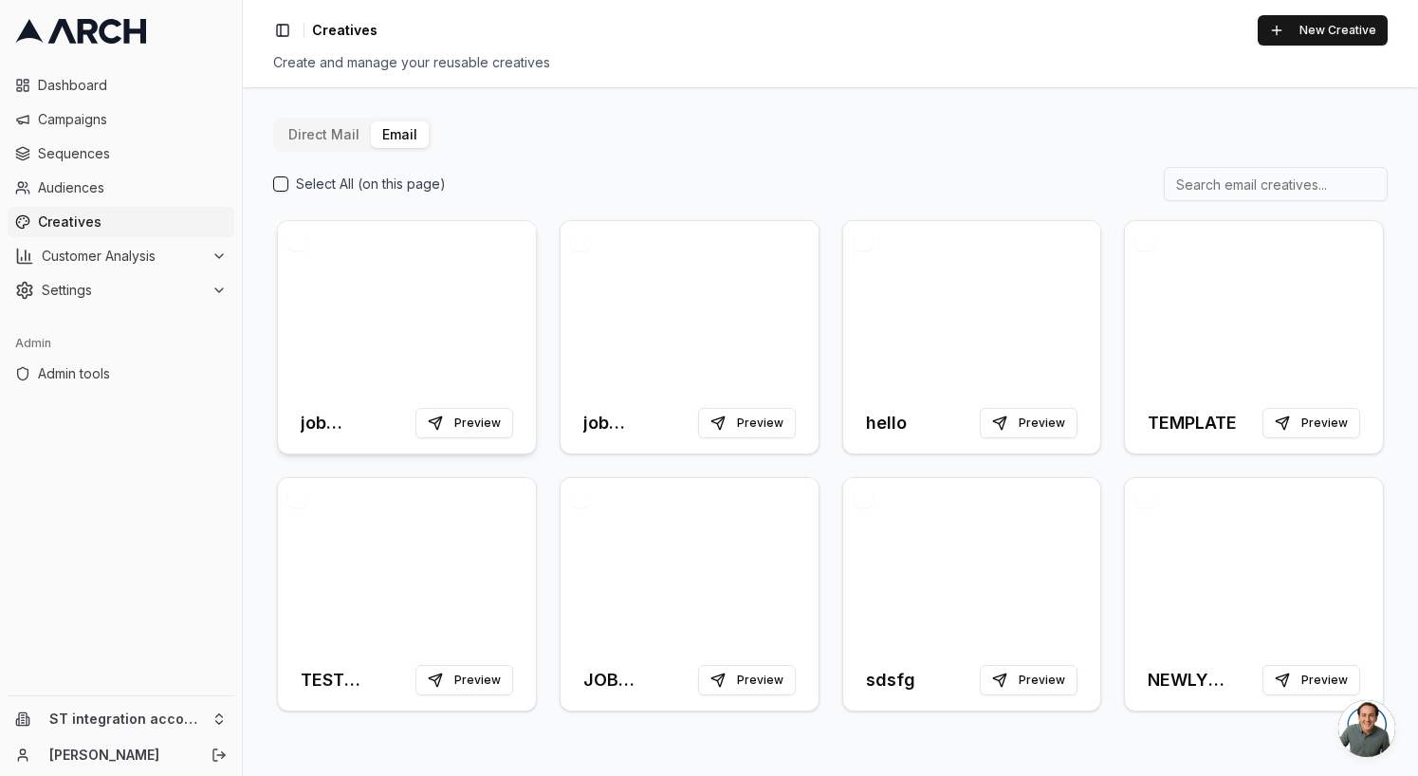
click at [323, 415] on h3 "job completed" at bounding box center [354, 423] width 107 height 27
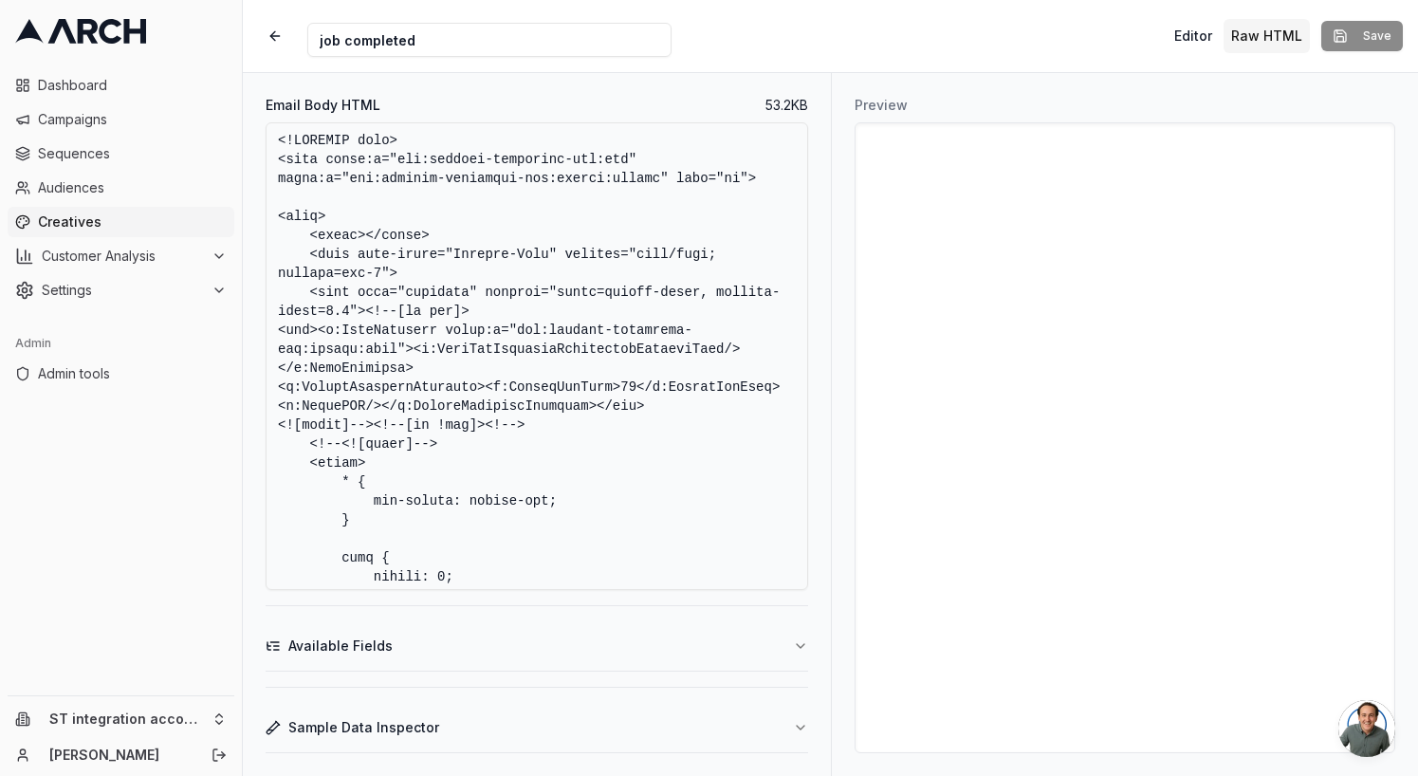
drag, startPoint x: 452, startPoint y: 38, endPoint x: 292, endPoint y: 43, distance: 160.4
click at [292, 43] on div "Creative Name job completed" at bounding box center [465, 36] width 414 height 42
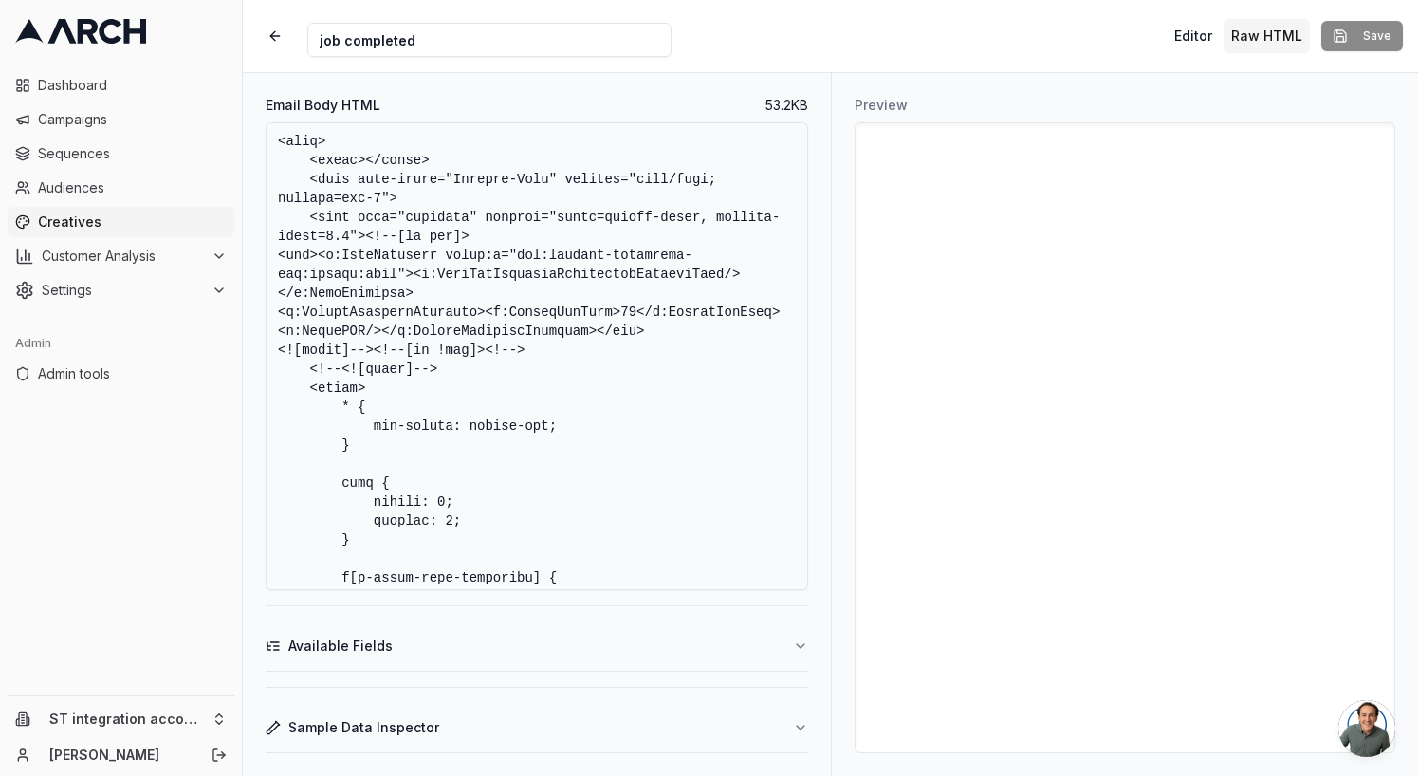
scroll to position [77, 0]
click at [570, 422] on textarea "Email Body HTML" at bounding box center [537, 356] width 543 height 468
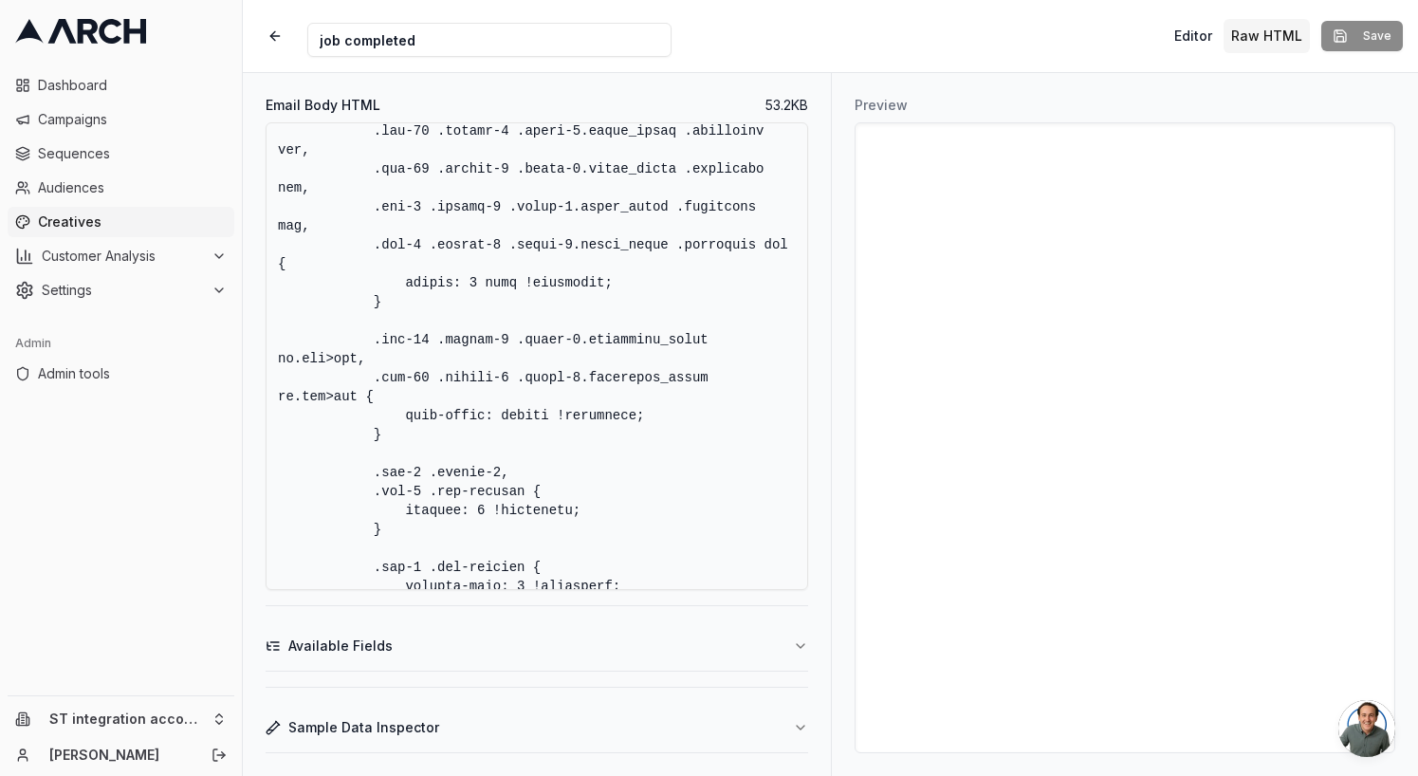
scroll to position [2350, 0]
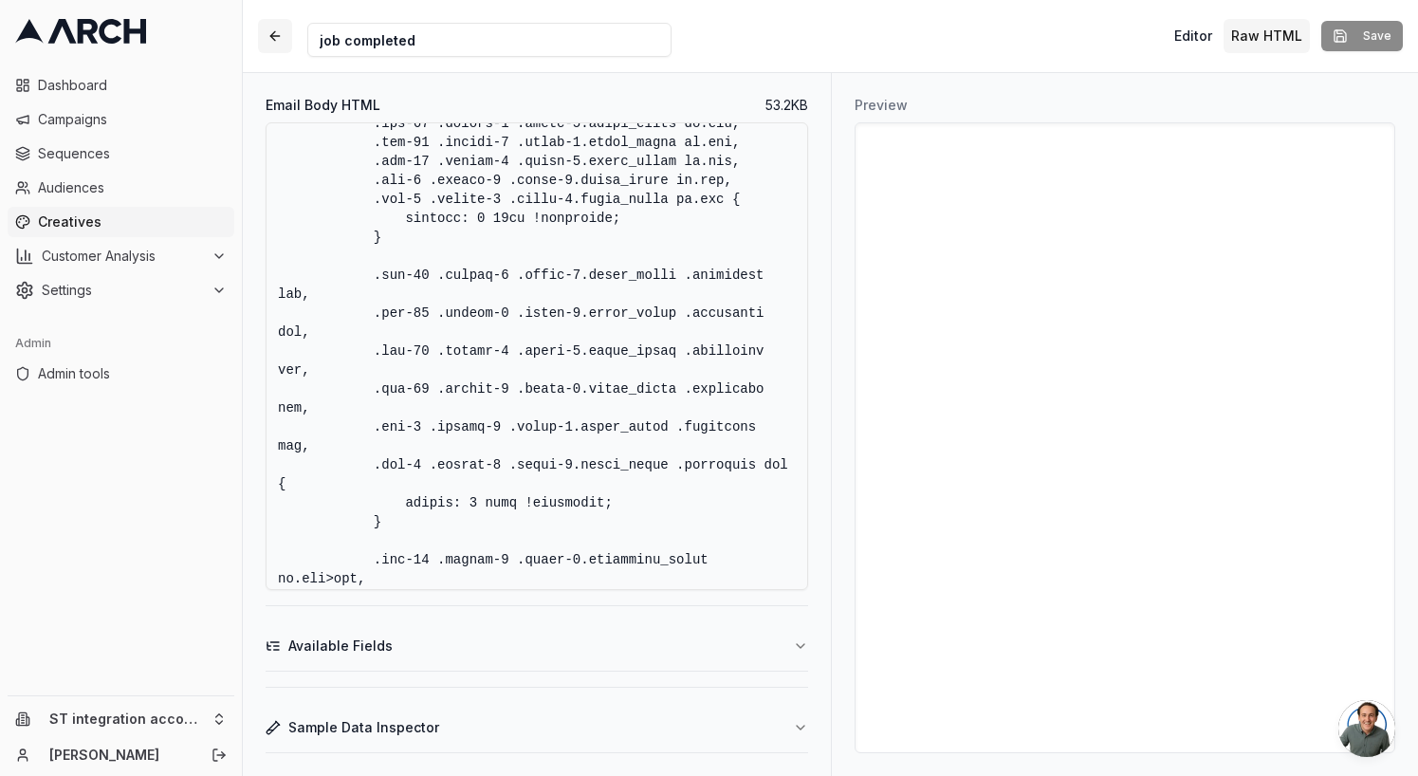
drag, startPoint x: 459, startPoint y: 41, endPoint x: 285, endPoint y: 39, distance: 174.5
click at [285, 39] on div "Creative Name job completed" at bounding box center [465, 36] width 414 height 42
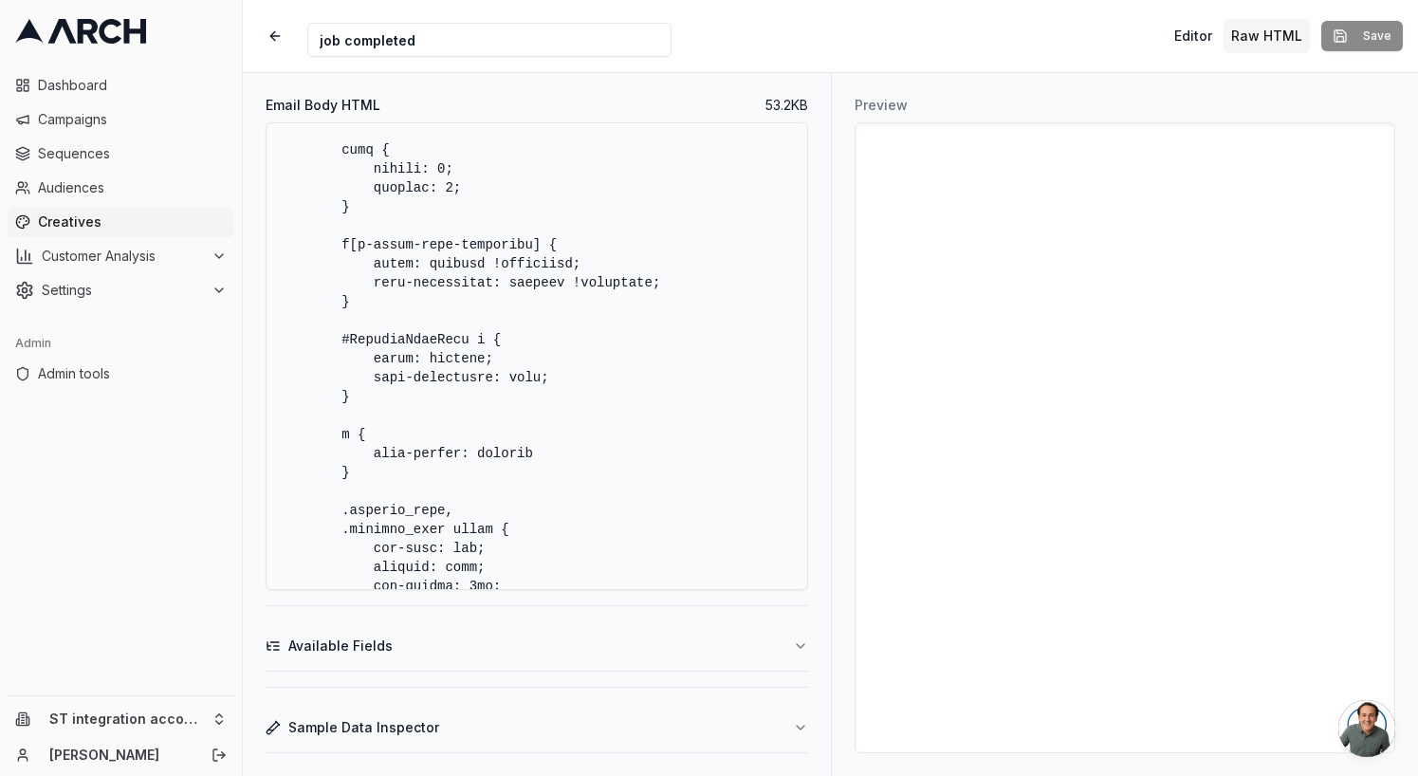
scroll to position [0, 0]
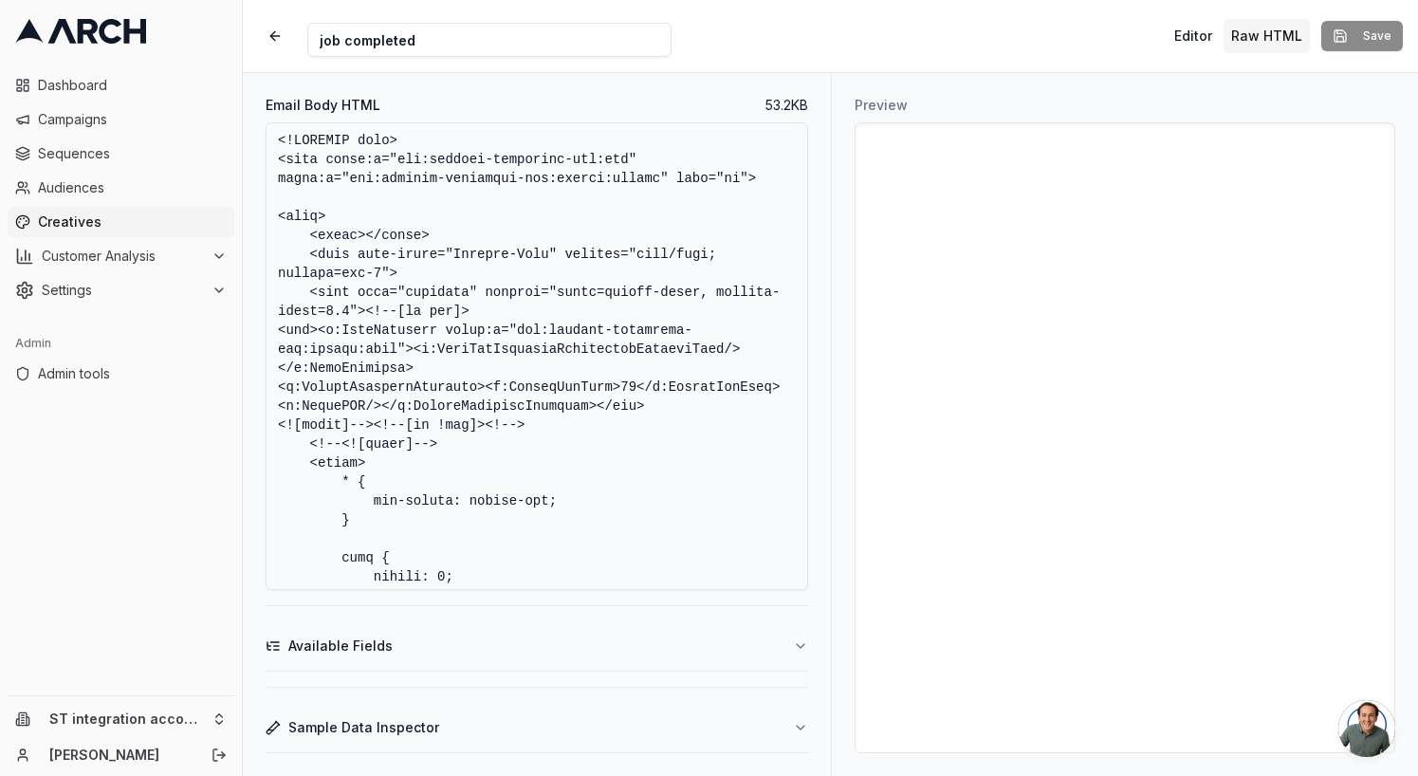
click at [669, 349] on textarea "Email Body HTML" at bounding box center [537, 356] width 543 height 468
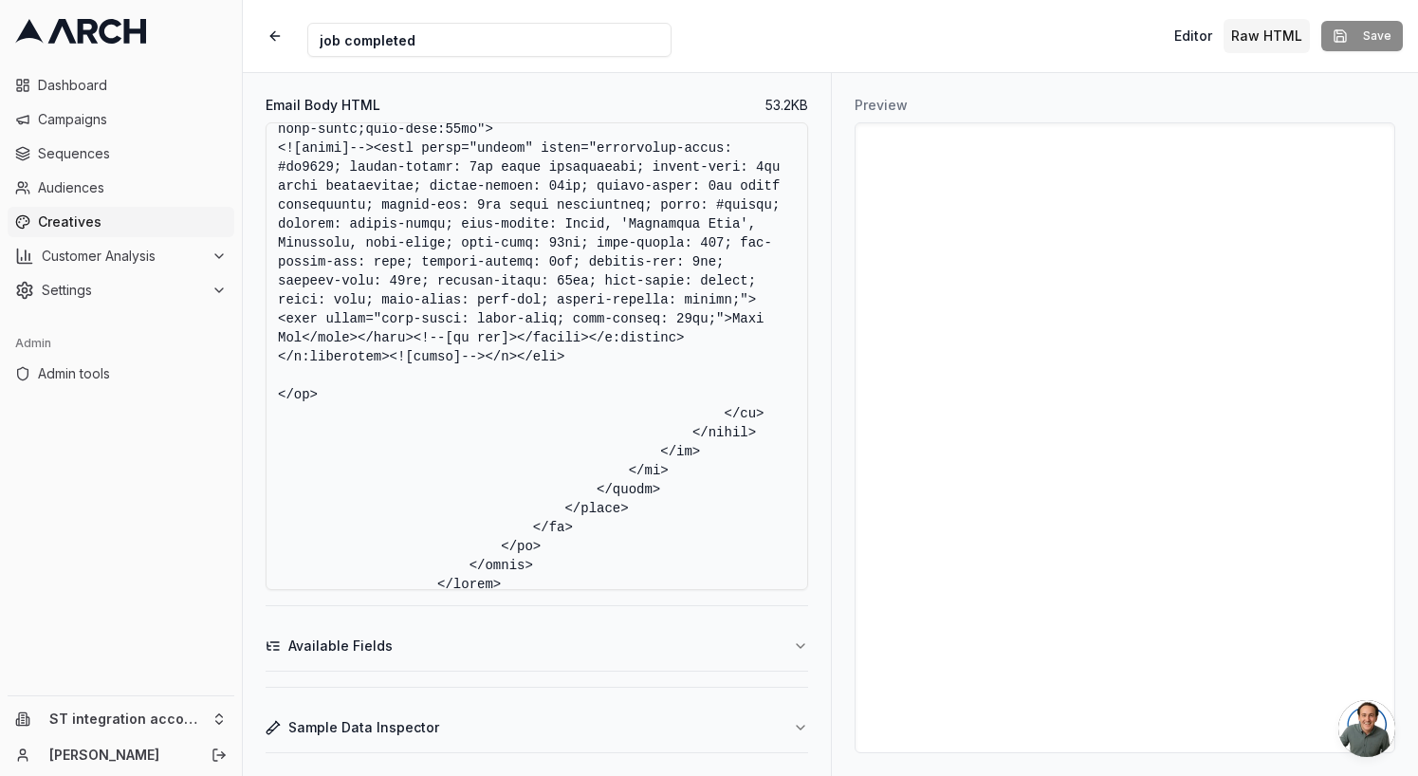
click at [301, 380] on textarea "Email Body HTML" at bounding box center [537, 356] width 543 height 468
type textarea "<!DOCTYPE html> <html xmlns:v="urn:schemas-microsoft-com:vml" xmlns:o="urn:sche…"
click at [1376, 36] on button "Save" at bounding box center [1362, 36] width 82 height 30
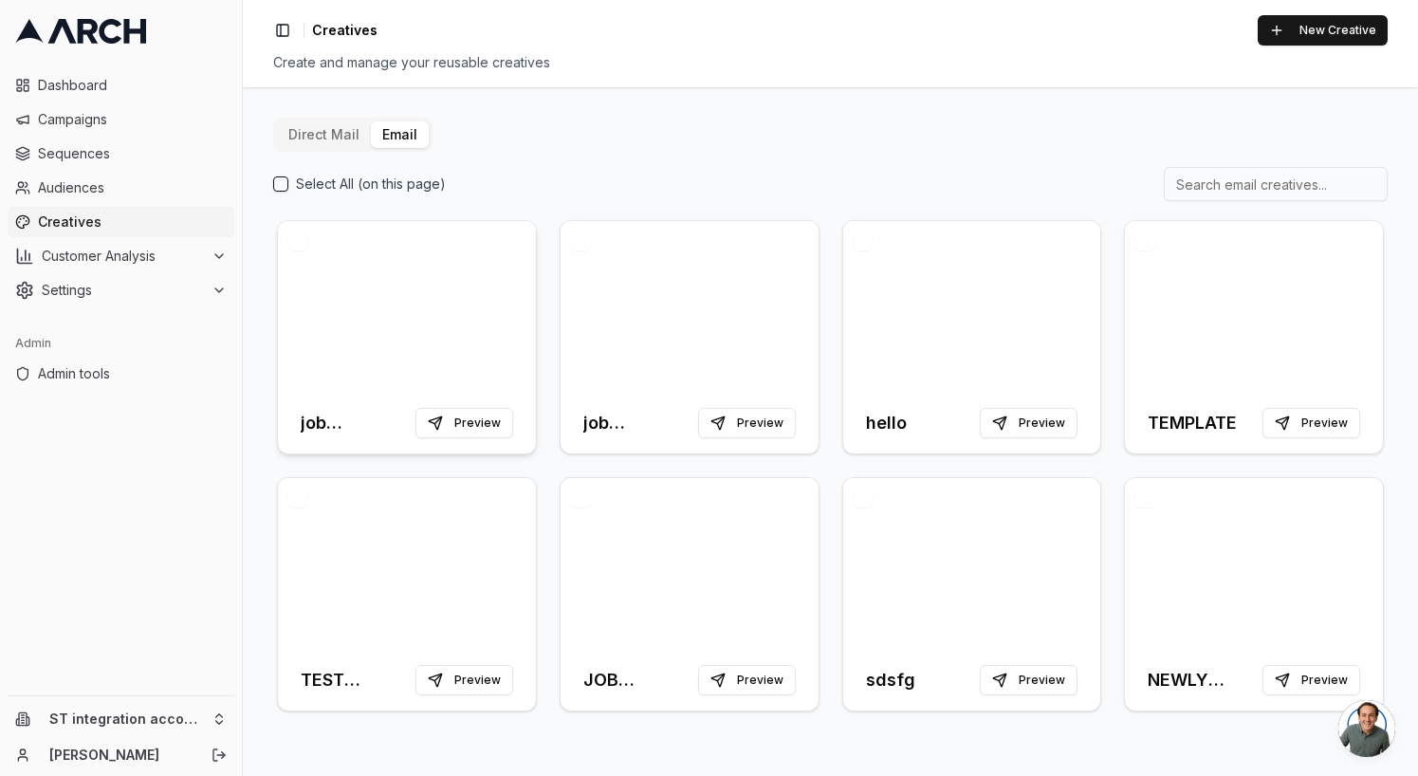
click at [473, 294] on div at bounding box center [407, 307] width 258 height 172
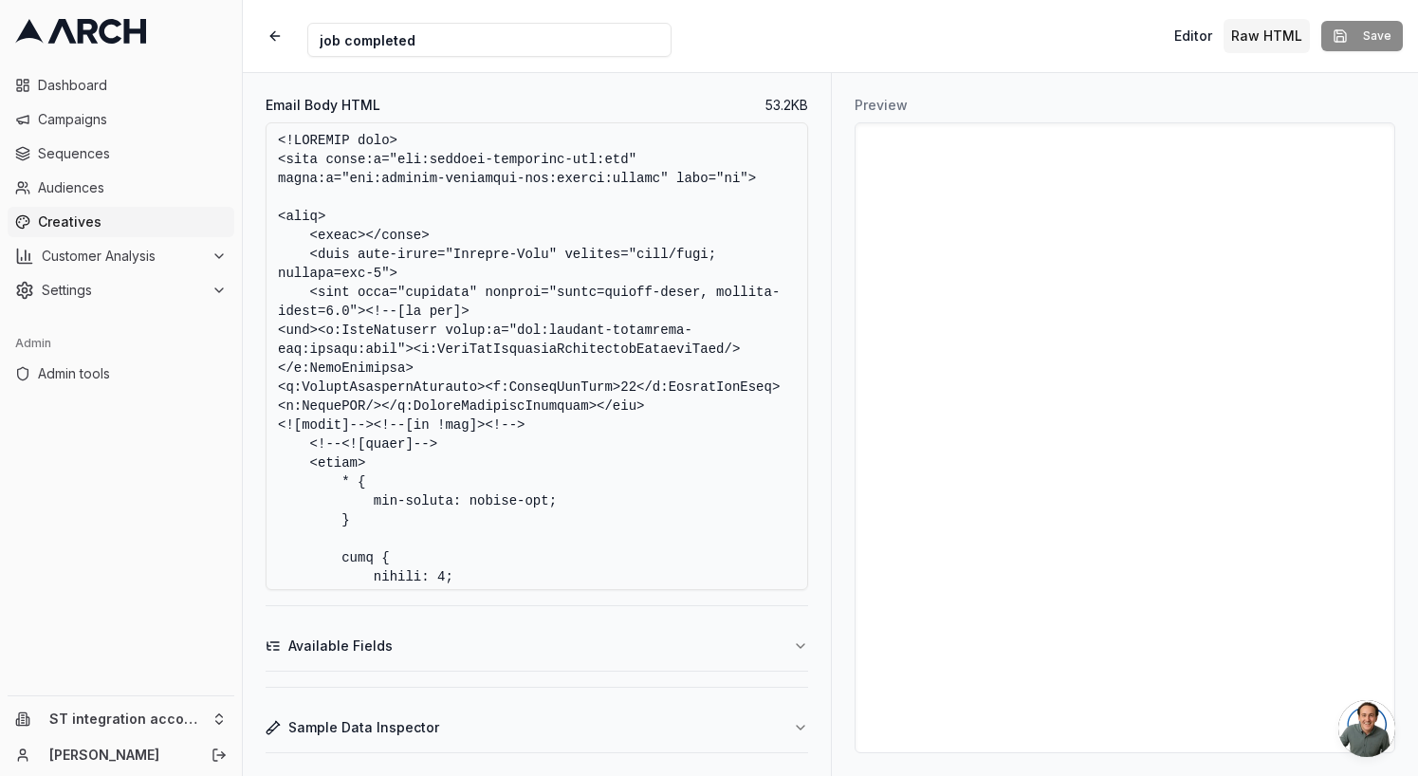
scroll to position [5892, 0]
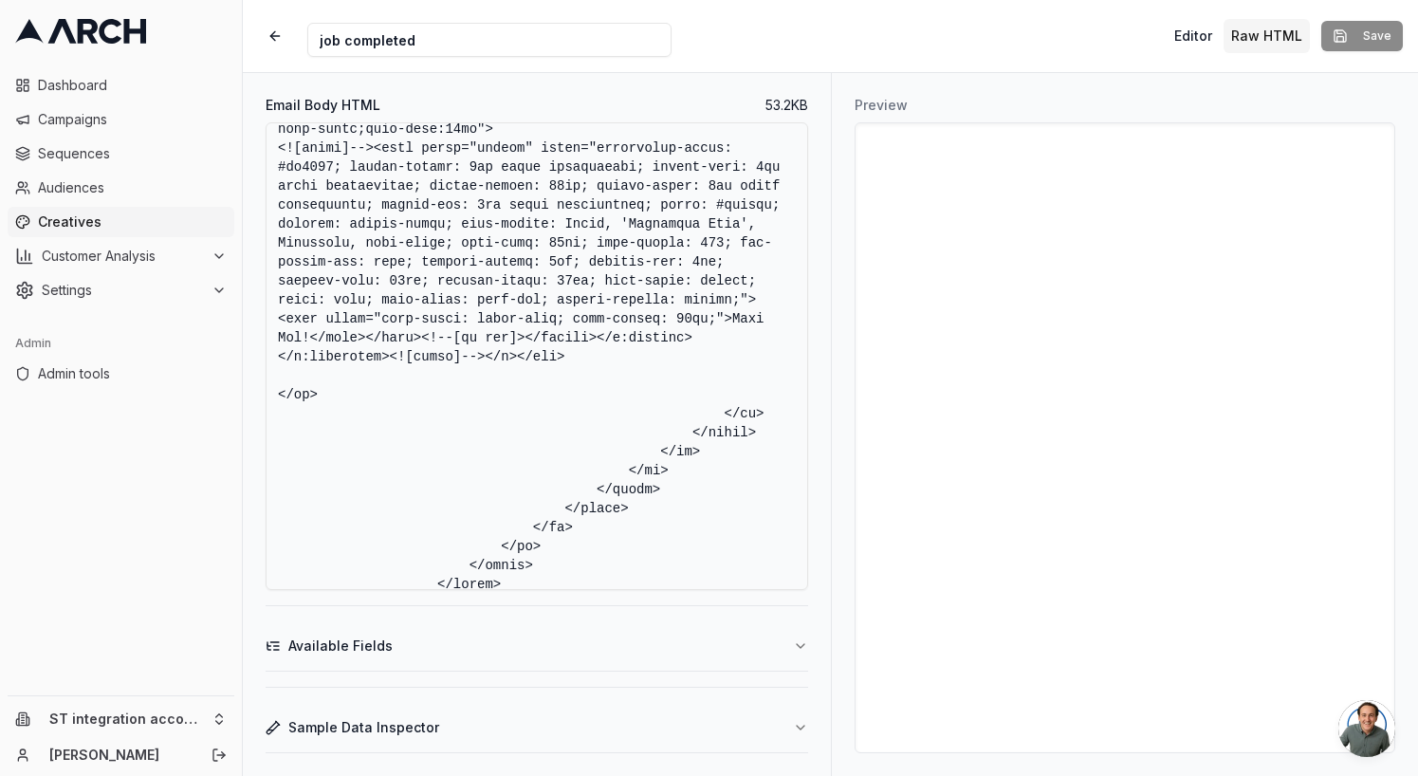
click at [306, 376] on textarea "Email Body HTML" at bounding box center [537, 356] width 543 height 468
type textarea "<!DOCTYPE html> <html xmlns:v="urn:schemas-microsoft-com:vml" xmlns:o="urn:sche…"
click at [1370, 36] on button "Save" at bounding box center [1362, 36] width 82 height 30
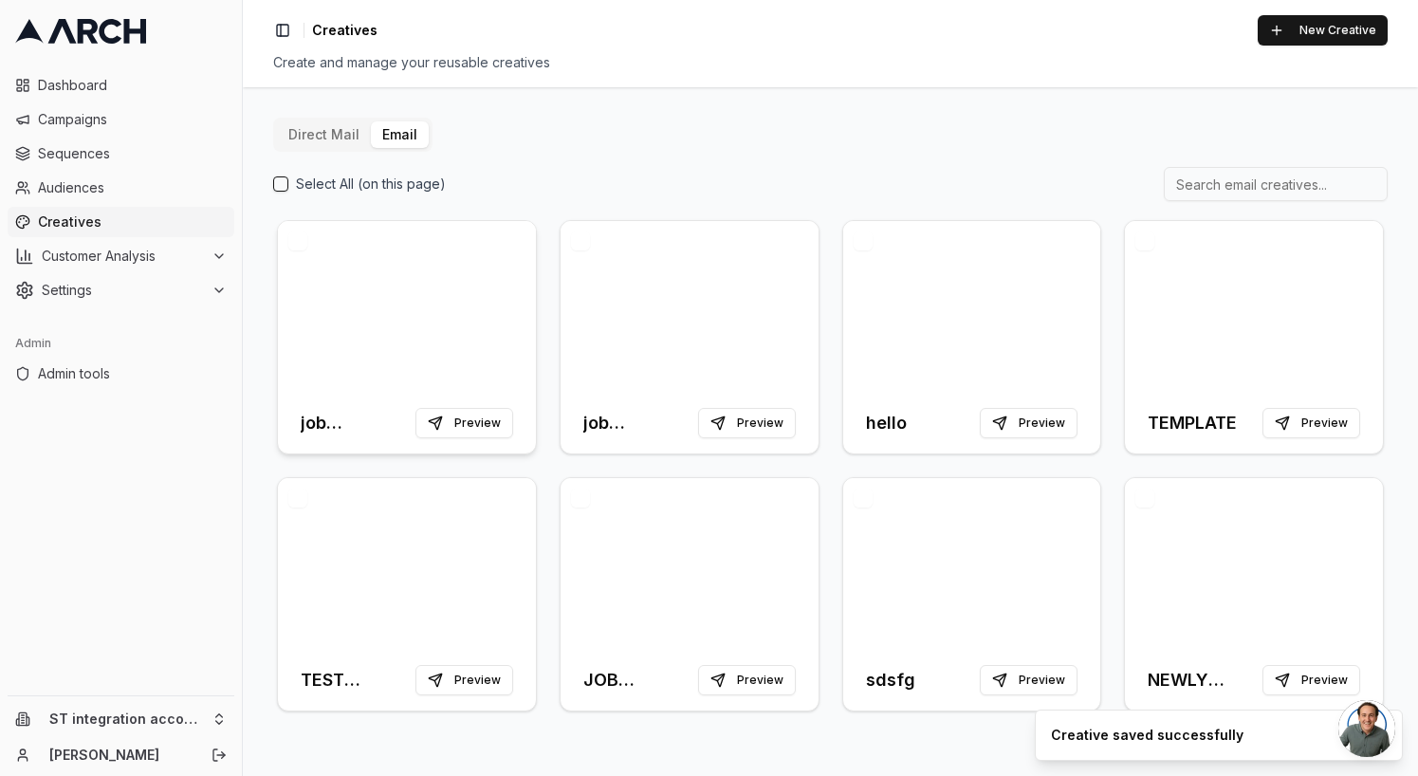
click at [370, 282] on div at bounding box center [407, 307] width 258 height 172
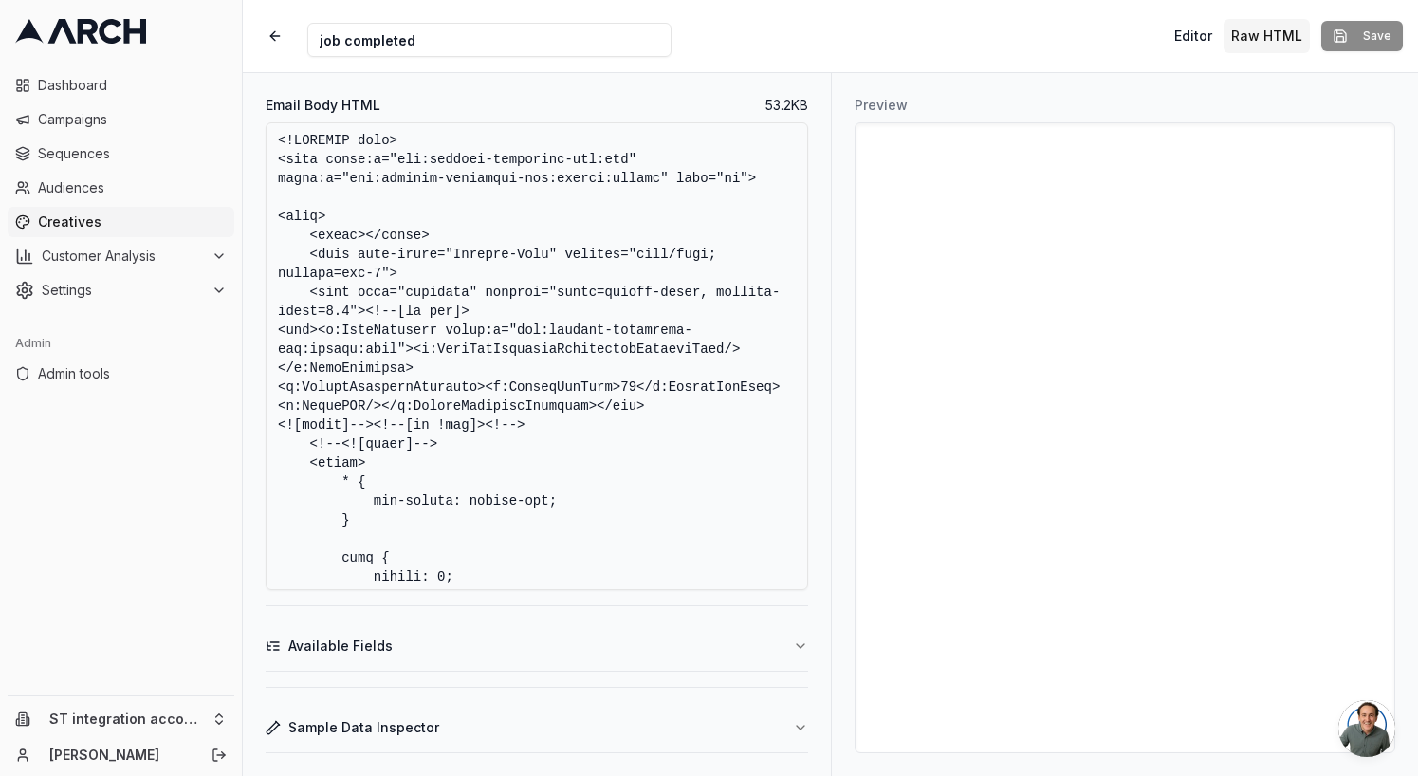
click at [618, 302] on textarea "Email Body HTML" at bounding box center [537, 356] width 543 height 468
click at [267, 33] on button "button" at bounding box center [275, 36] width 34 height 34
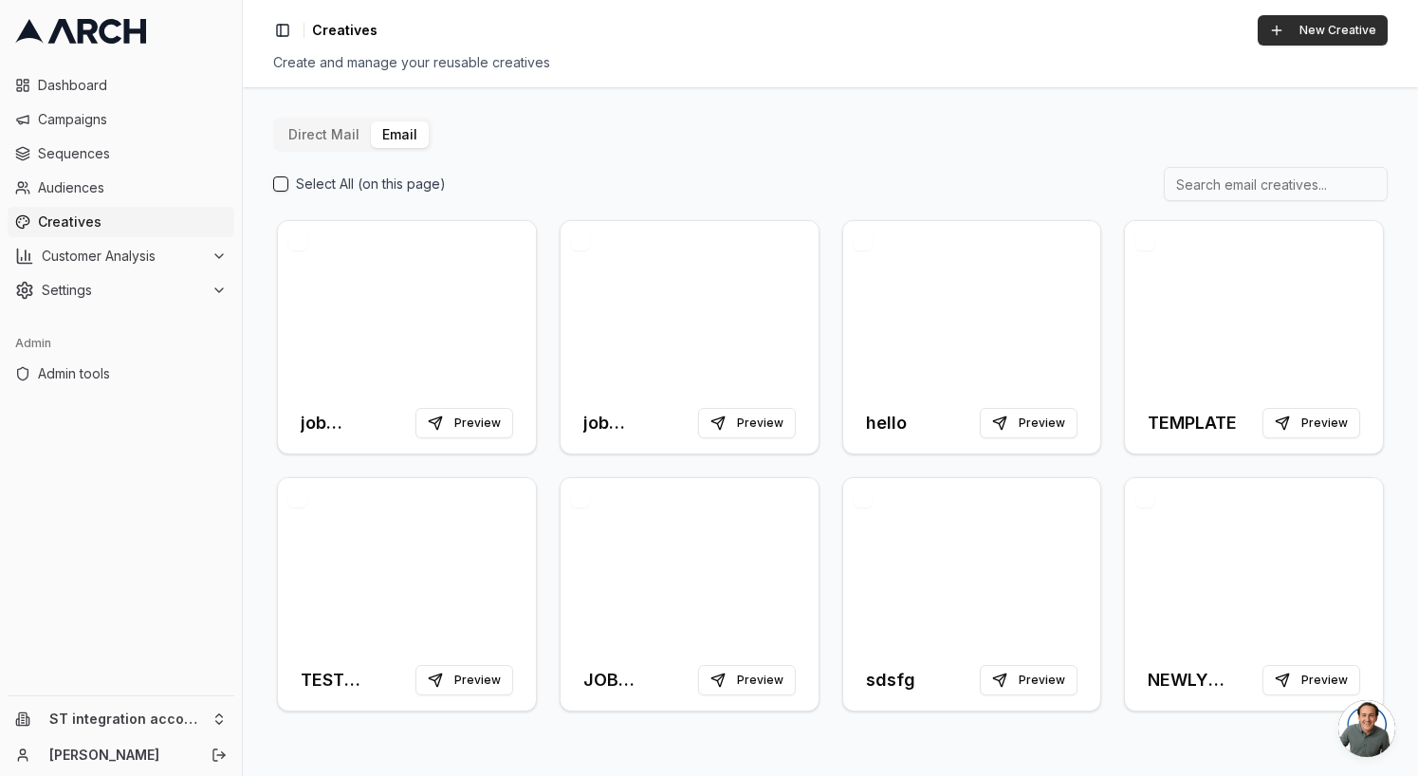
click at [1324, 33] on button "New Creative" at bounding box center [1323, 30] width 130 height 30
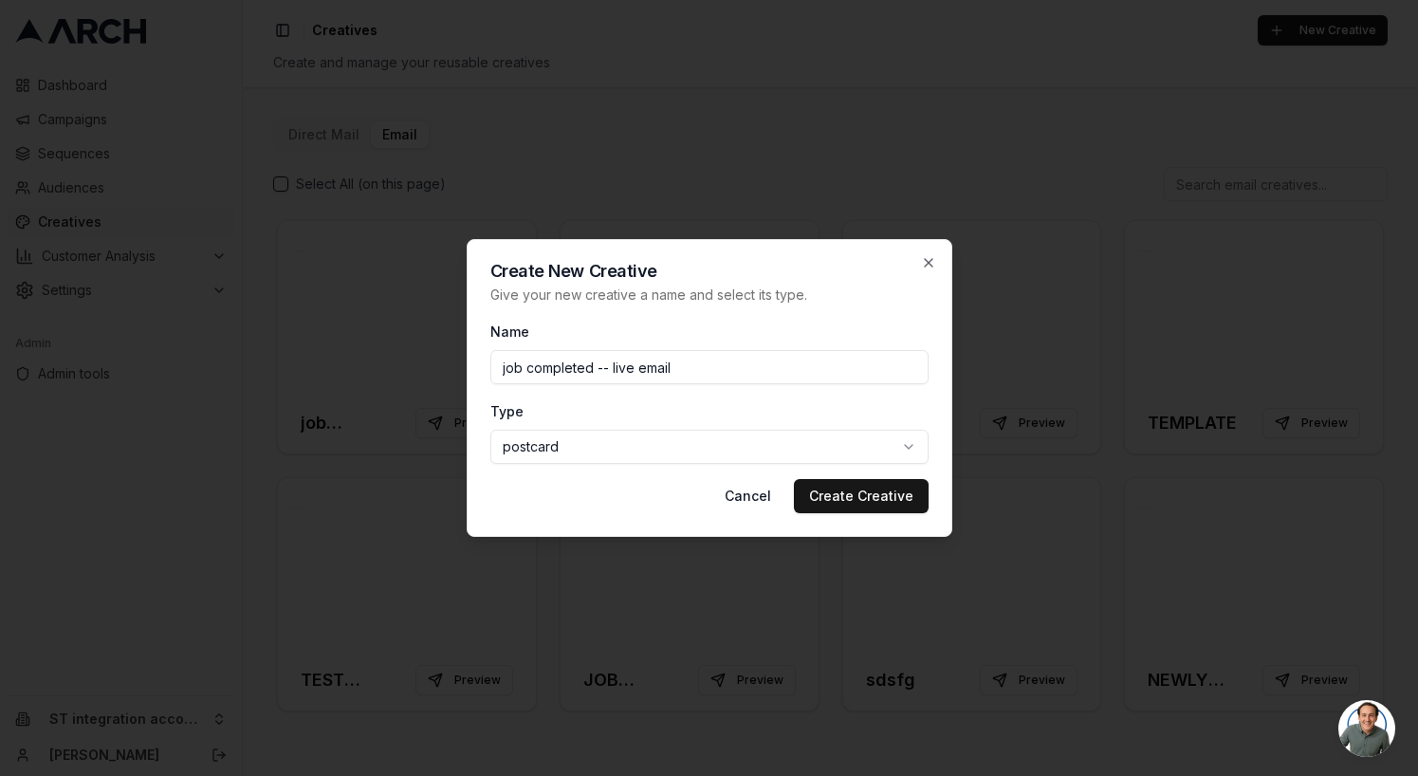
type input "job completed -- live email"
click at [618, 459] on body "Dashboard Campaigns Sequences Audiences Creatives Customer Analysis Settings Ad…" at bounding box center [709, 388] width 1418 height 776
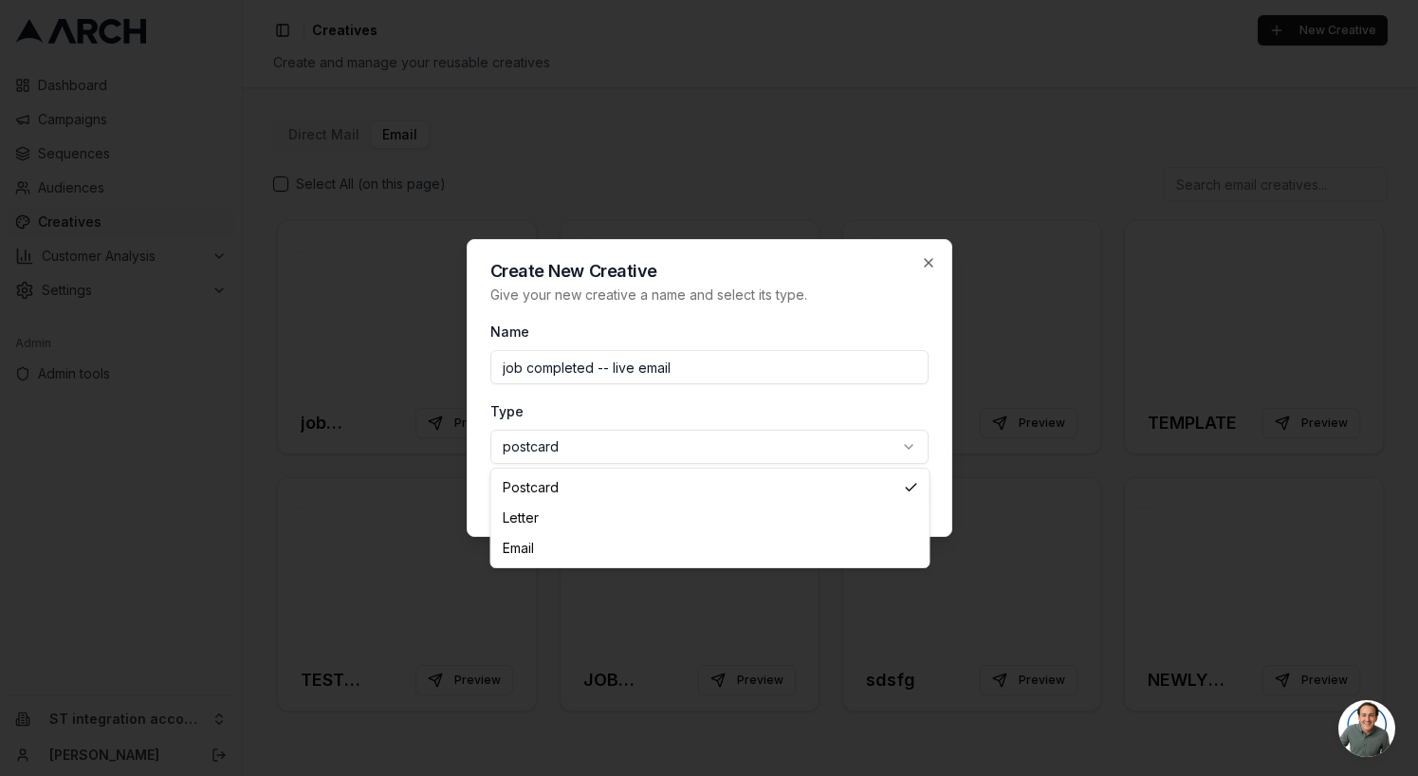
select select "email"
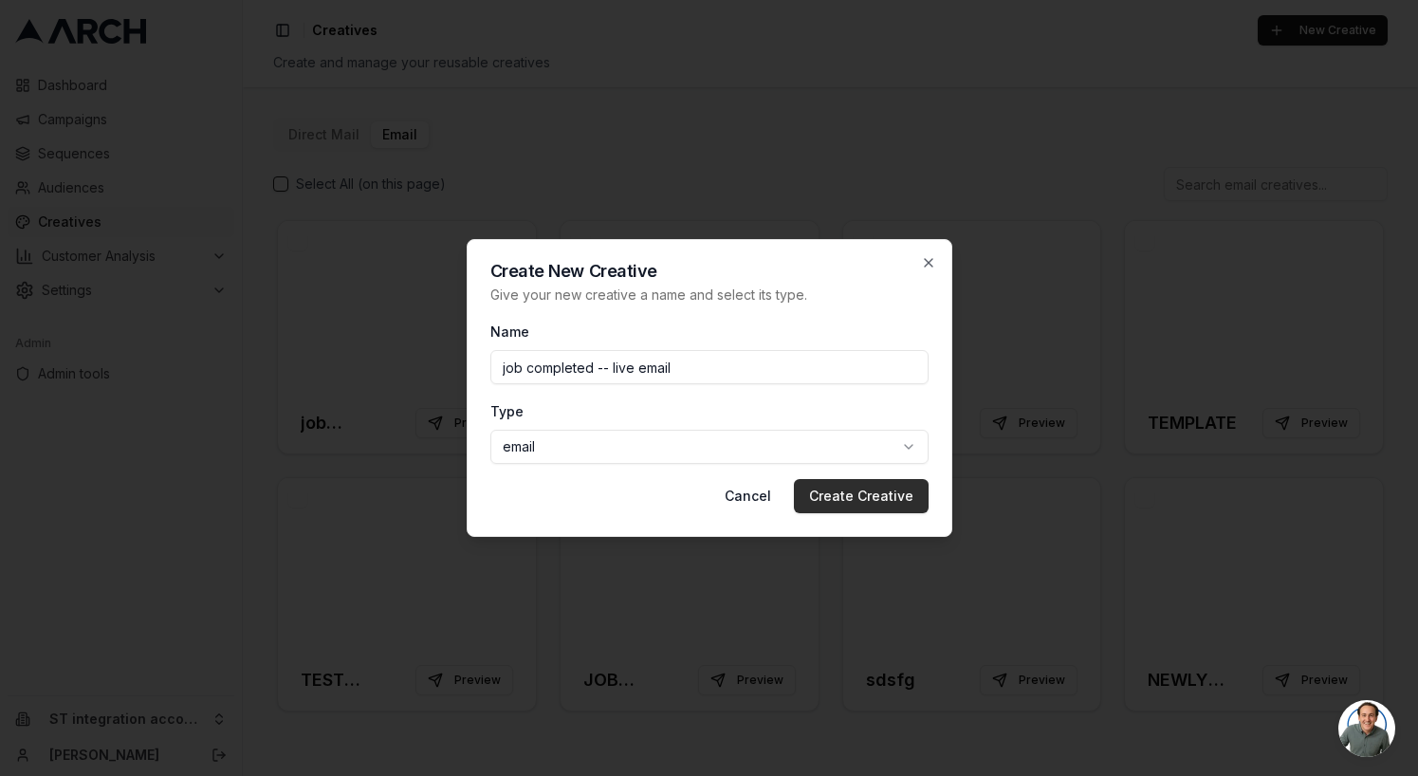
click at [859, 496] on button "Create Creative" at bounding box center [861, 496] width 135 height 34
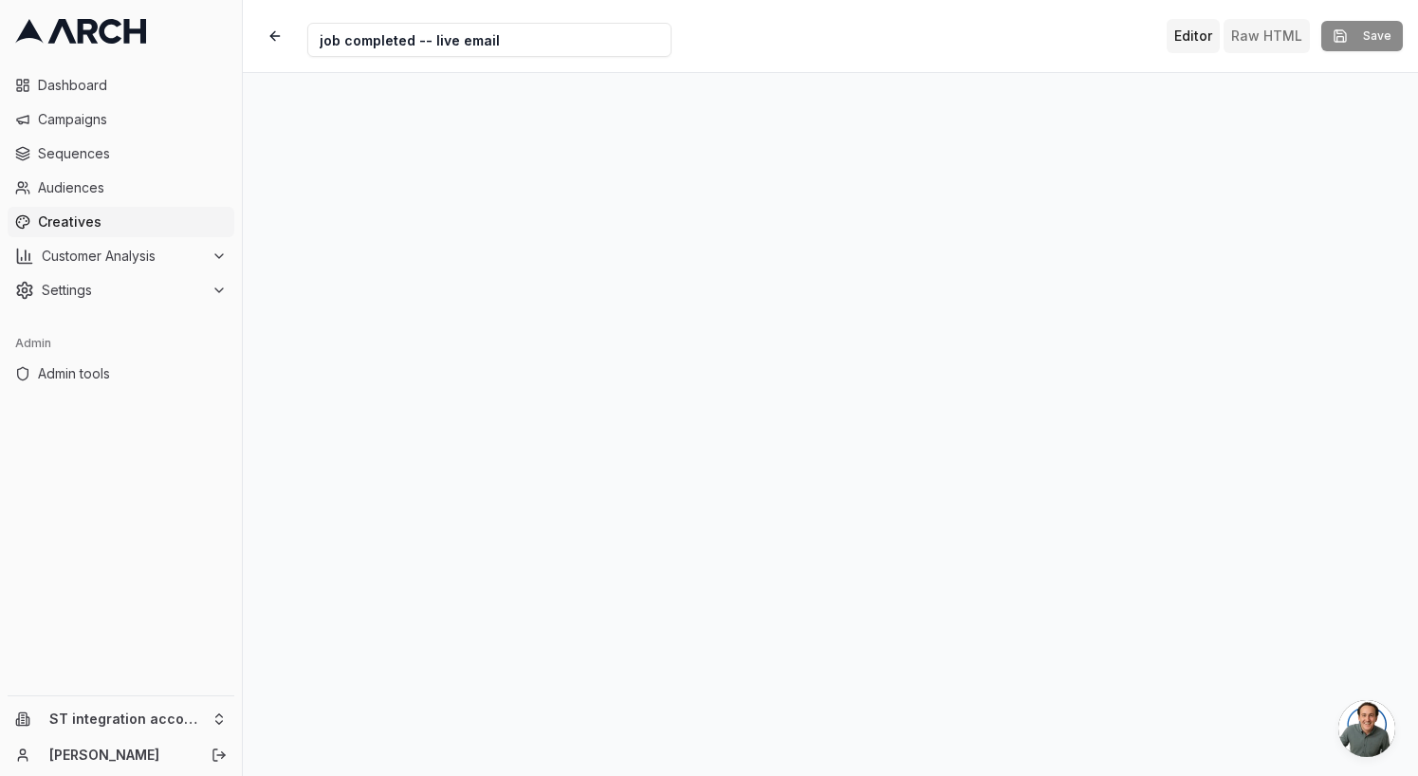
click at [1280, 44] on button "Raw HTML" at bounding box center [1266, 36] width 86 height 34
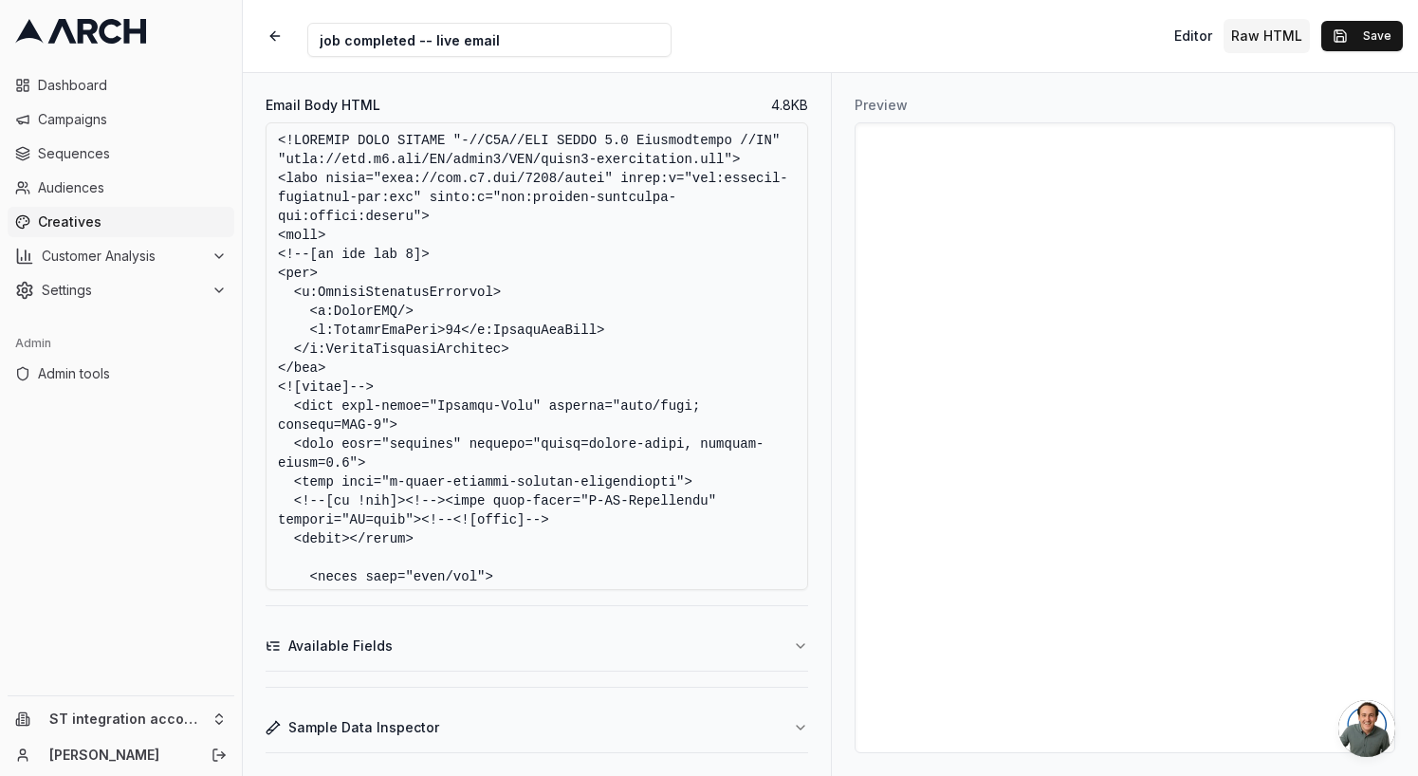
click at [650, 239] on textarea "Email Body HTML" at bounding box center [537, 356] width 543 height 468
paste textarea "html> <html xmlns:v="urn:schemas-microsoft-com:vml" xmlns:o="urn:schemas-micros…"
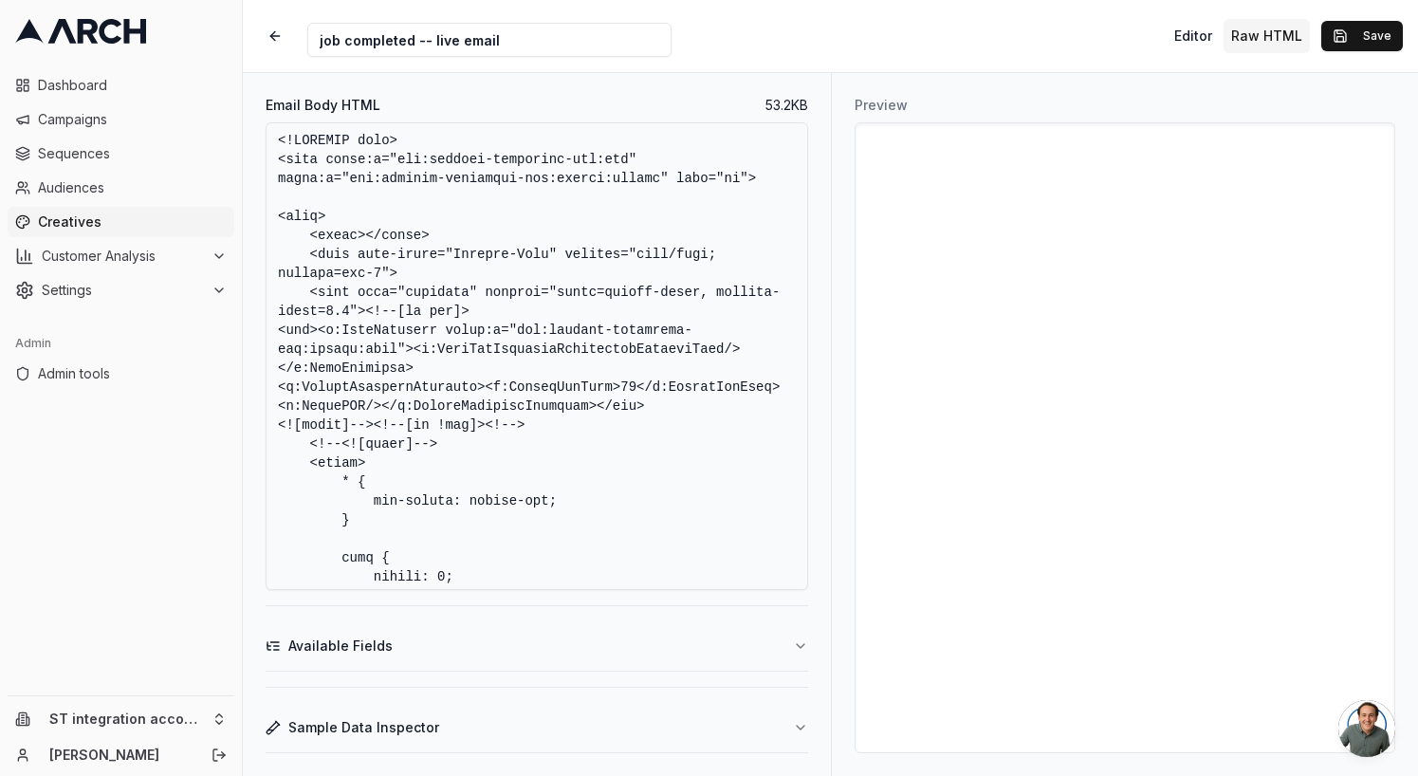
scroll to position [30668, 0]
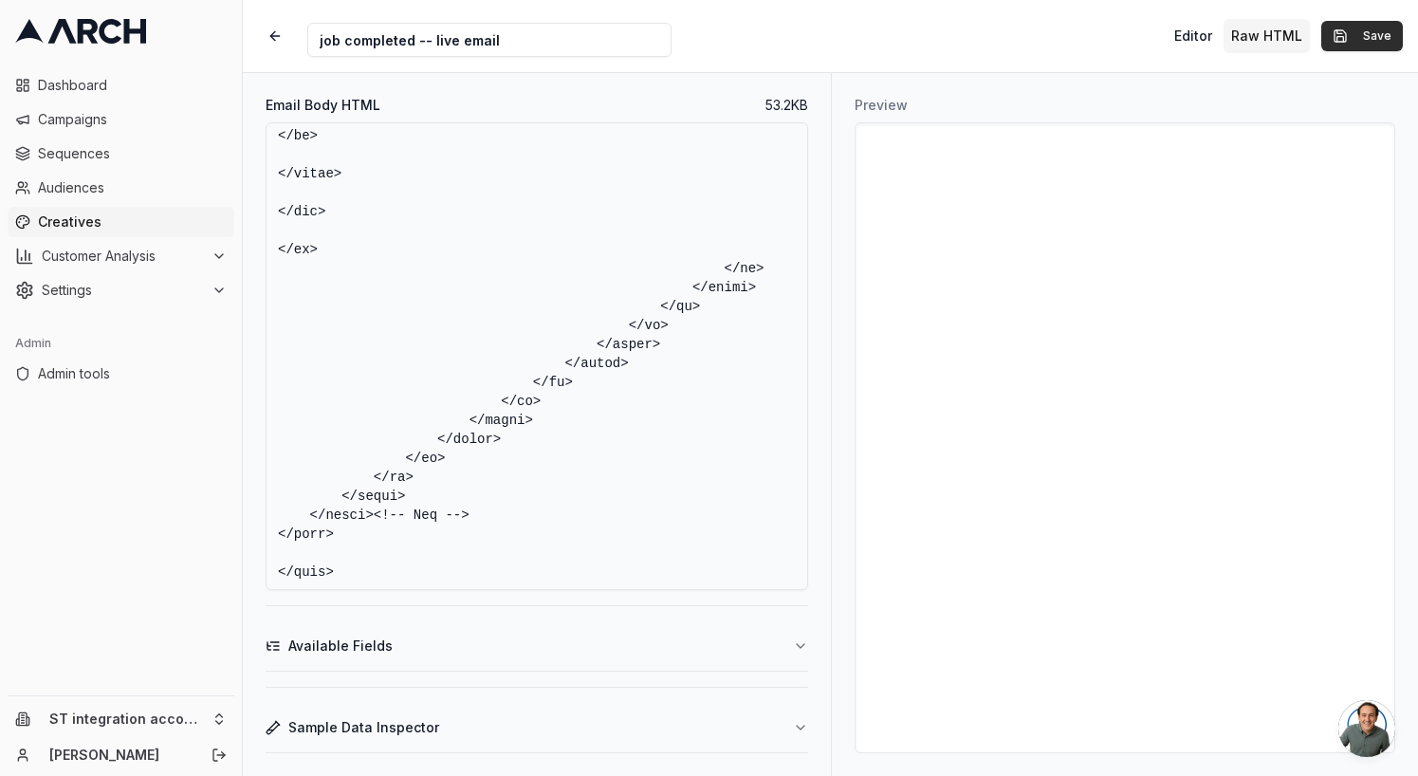
type textarea "<!DOCTYPE html> <html xmlns:v="urn:schemas-microsoft-com:vml" xmlns:o="urn:sche…"
click at [1387, 38] on button "Save" at bounding box center [1362, 36] width 82 height 30
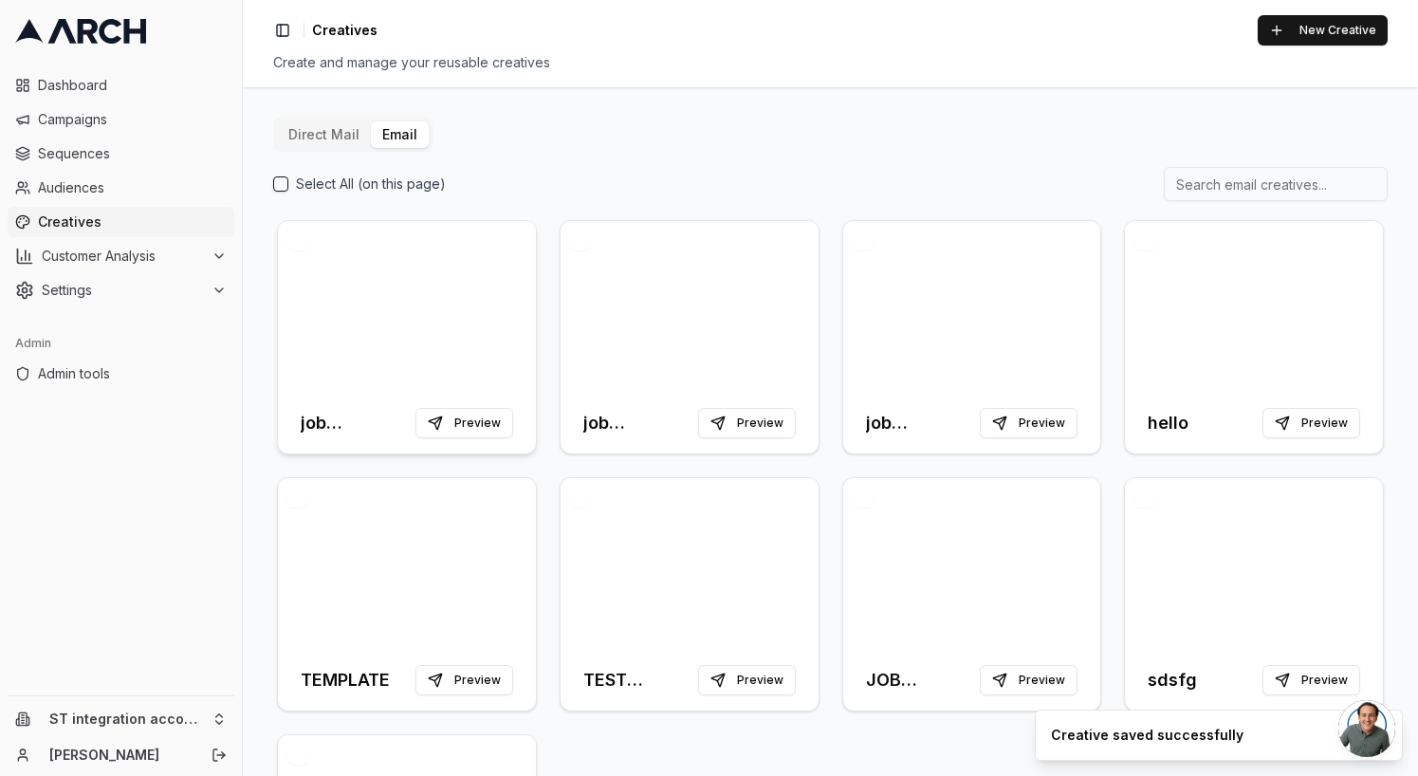
click at [426, 285] on div at bounding box center [407, 307] width 258 height 172
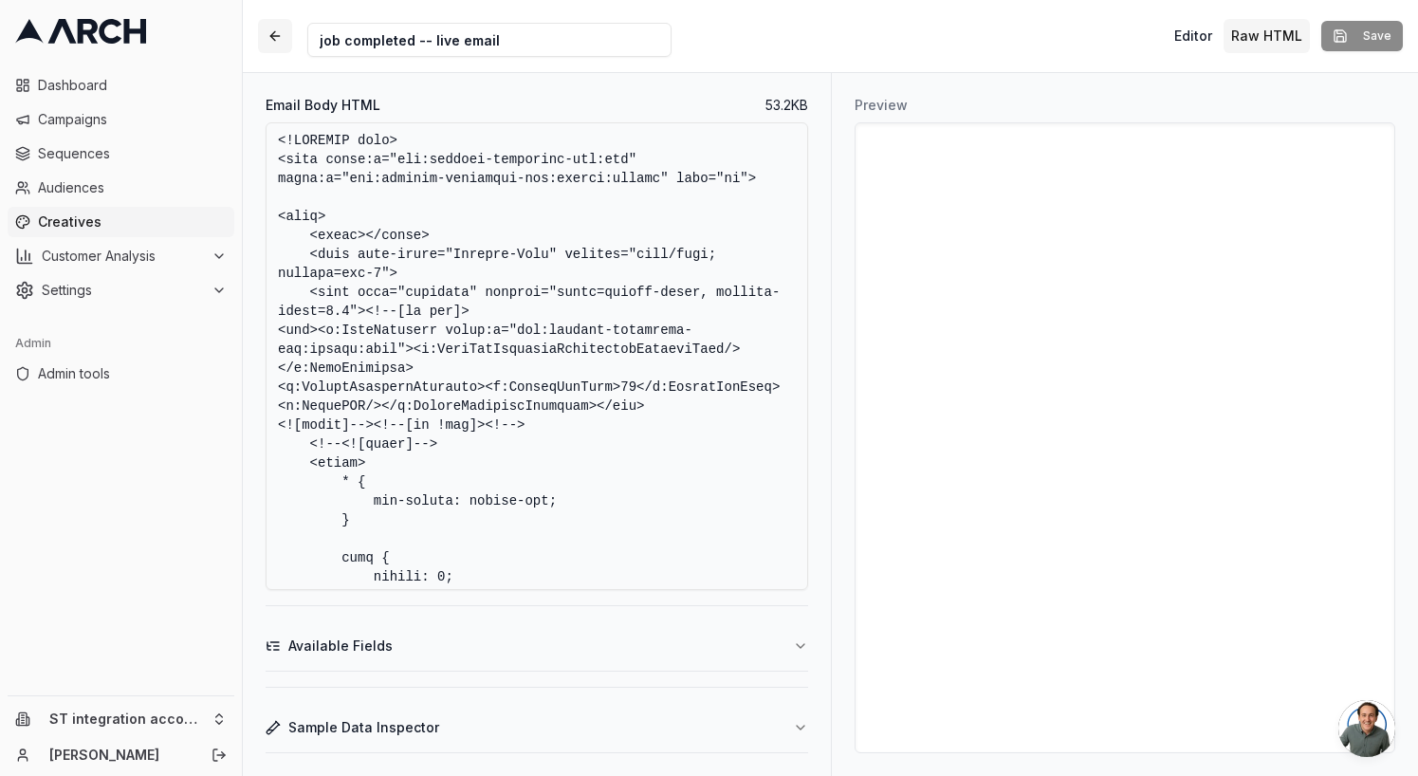
click at [269, 44] on button "button" at bounding box center [275, 36] width 34 height 34
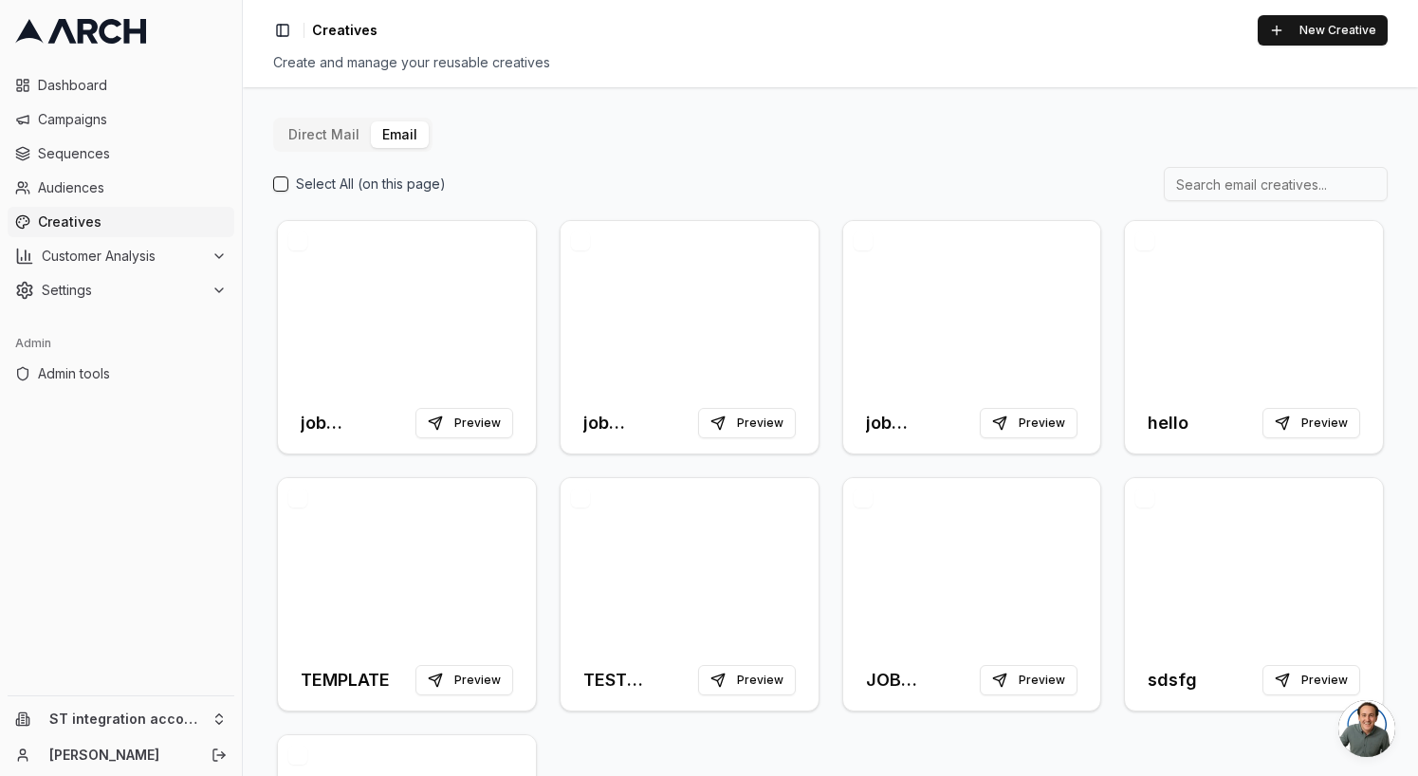
click at [296, 245] on button "button" at bounding box center [297, 240] width 19 height 19
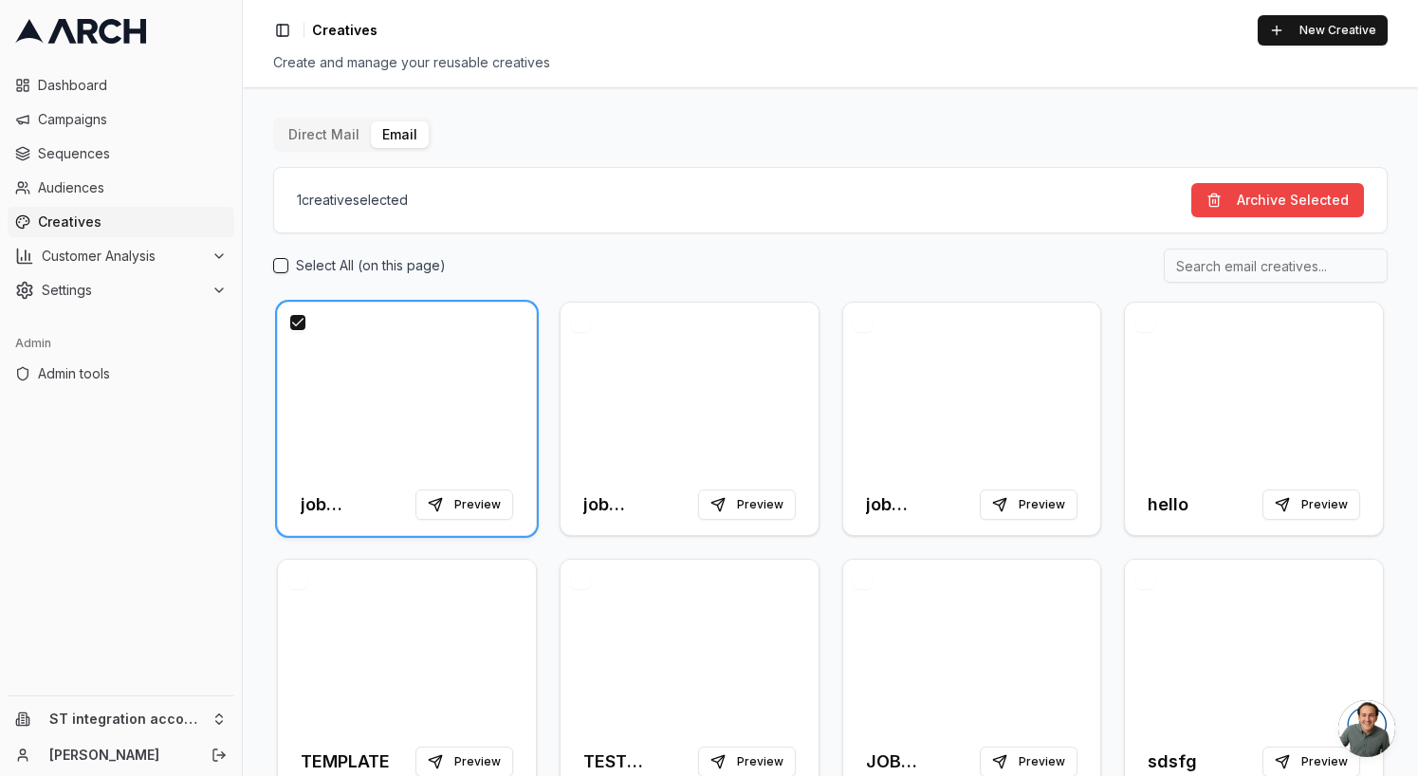
click at [406, 346] on div at bounding box center [407, 389] width 258 height 172
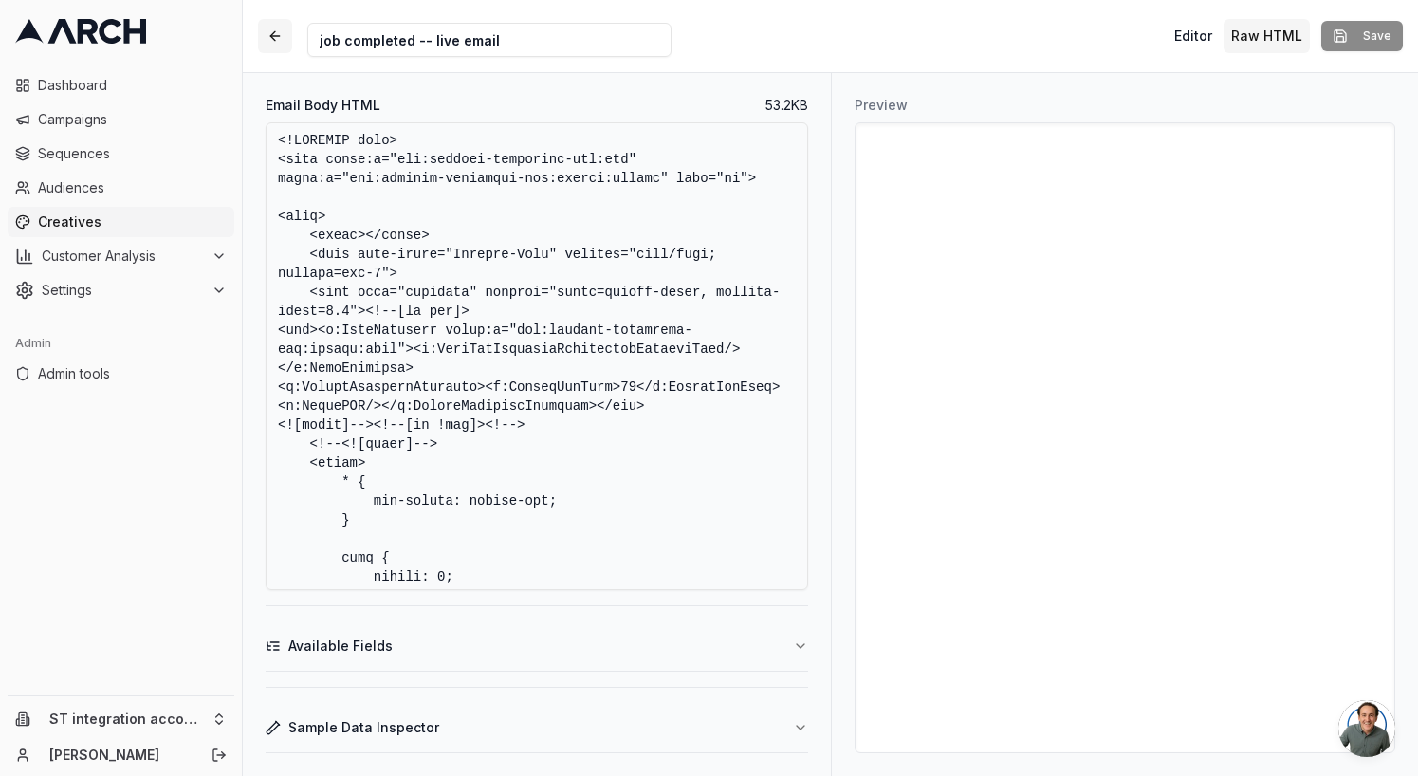
click at [271, 38] on button "button" at bounding box center [275, 36] width 34 height 34
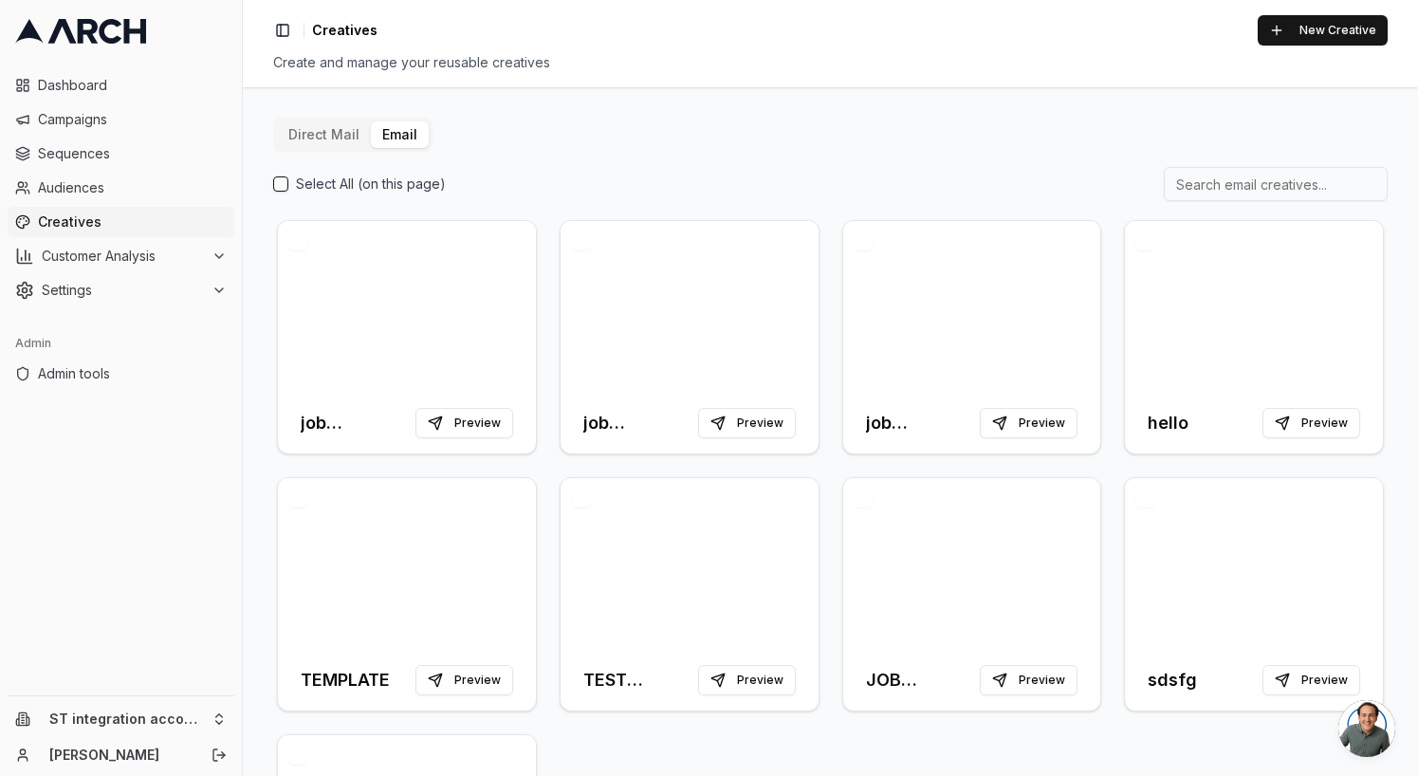
click at [299, 246] on button "button" at bounding box center [297, 240] width 19 height 19
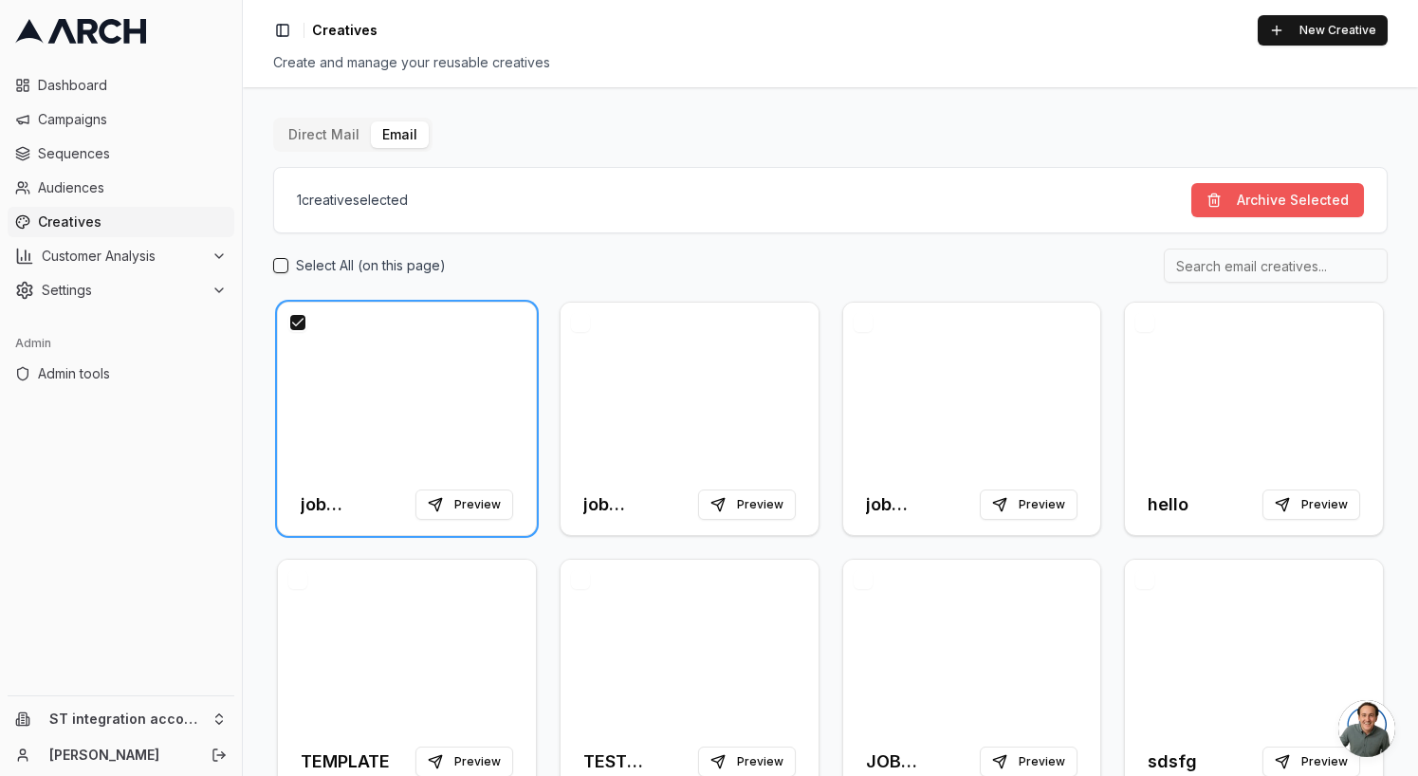
click at [1210, 200] on button "Archive Selected" at bounding box center [1277, 200] width 173 height 34
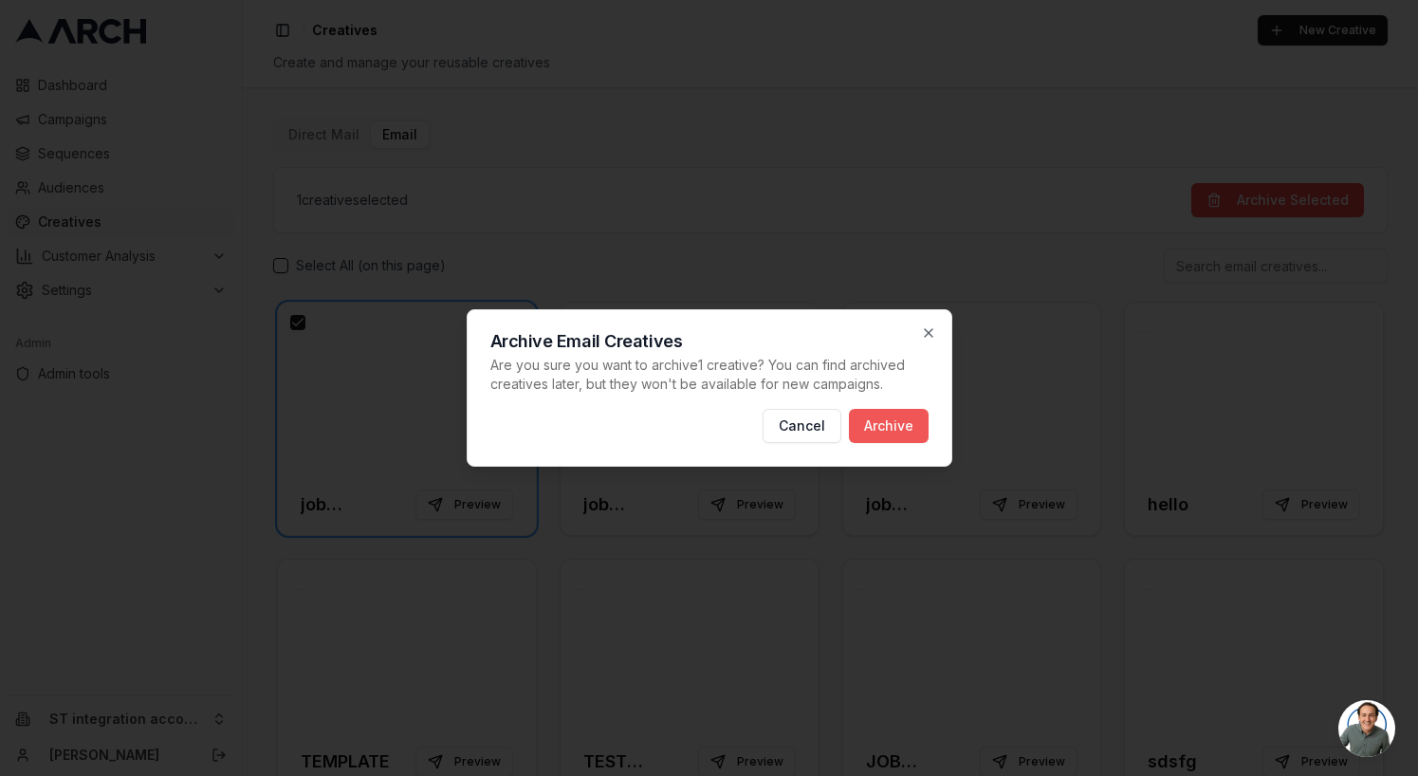
click at [893, 430] on button "Archive" at bounding box center [889, 426] width 80 height 34
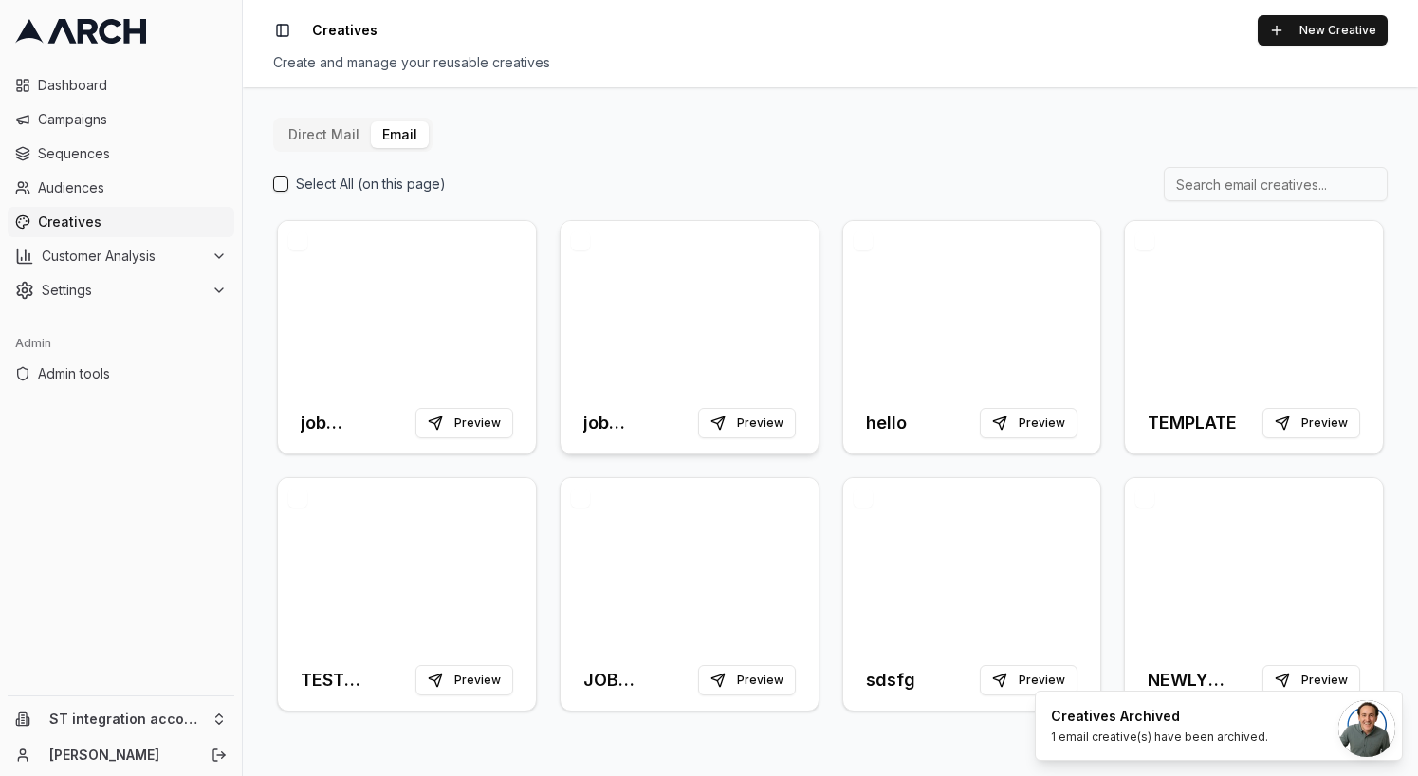
click at [585, 318] on div at bounding box center [690, 307] width 258 height 172
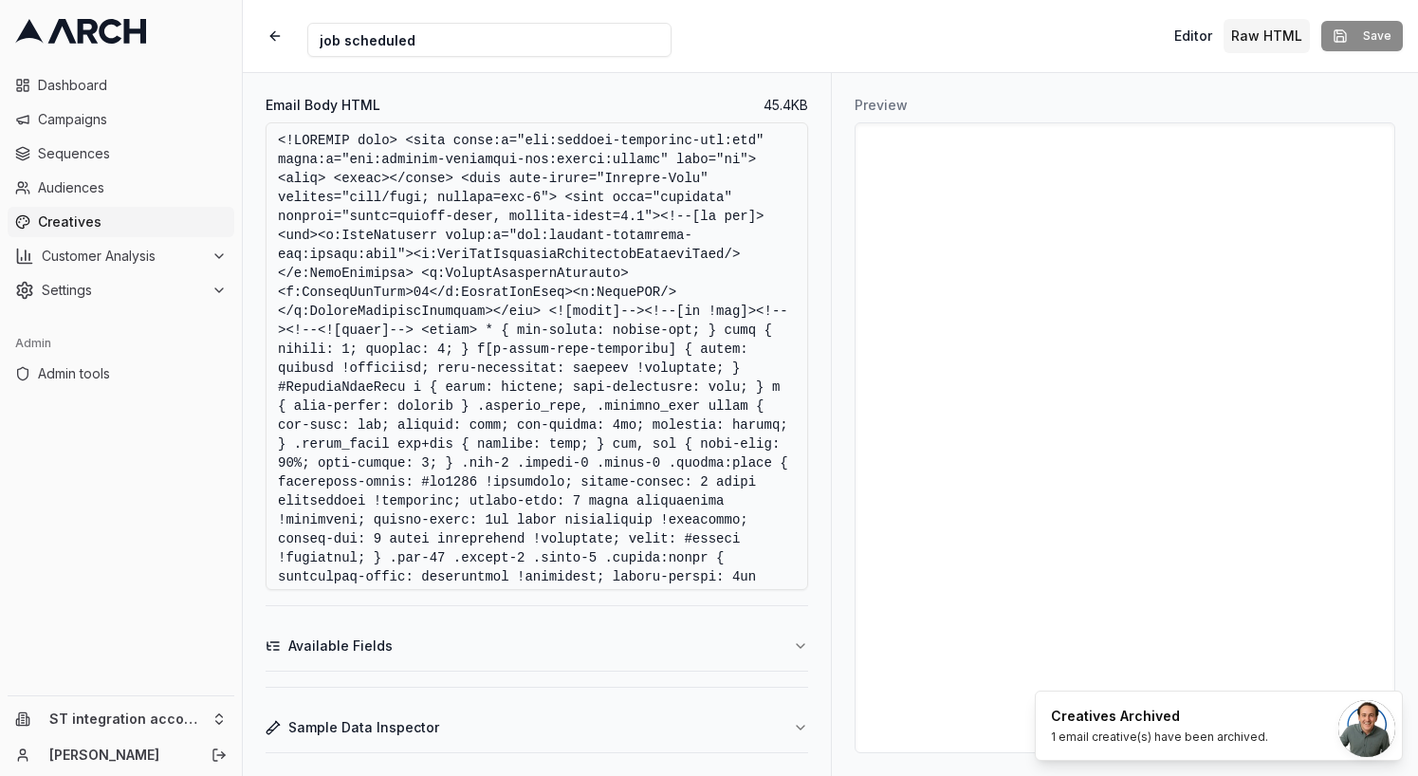
click at [562, 408] on textarea "Email Body HTML" at bounding box center [537, 356] width 543 height 468
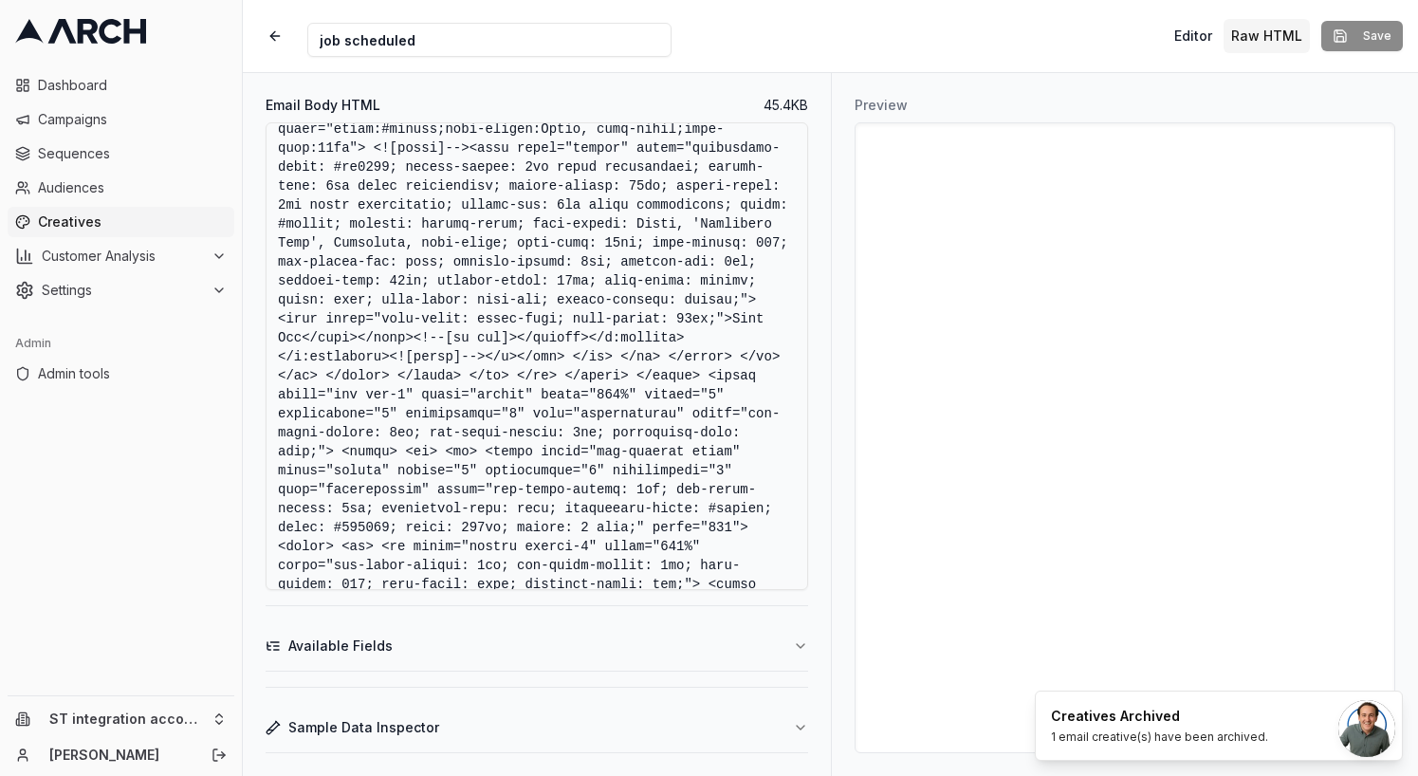
click at [461, 359] on textarea "Email Body HTML" at bounding box center [537, 356] width 543 height 468
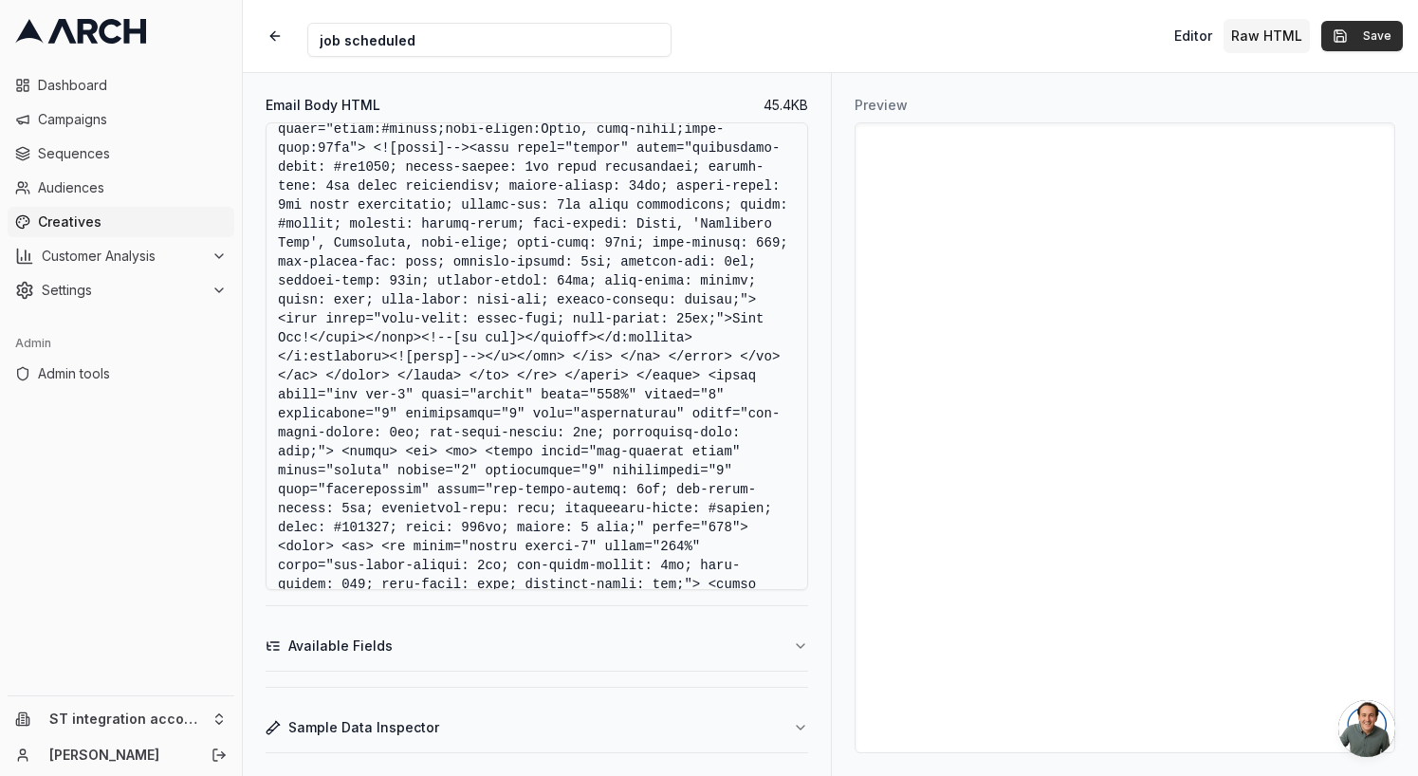
type textarea "<!DOCTYPE html> <html xmlns:v="urn:schemas-microsoft-com:vml" xmlns:o="urn:sche…"
click at [1392, 35] on button "Save" at bounding box center [1362, 36] width 82 height 30
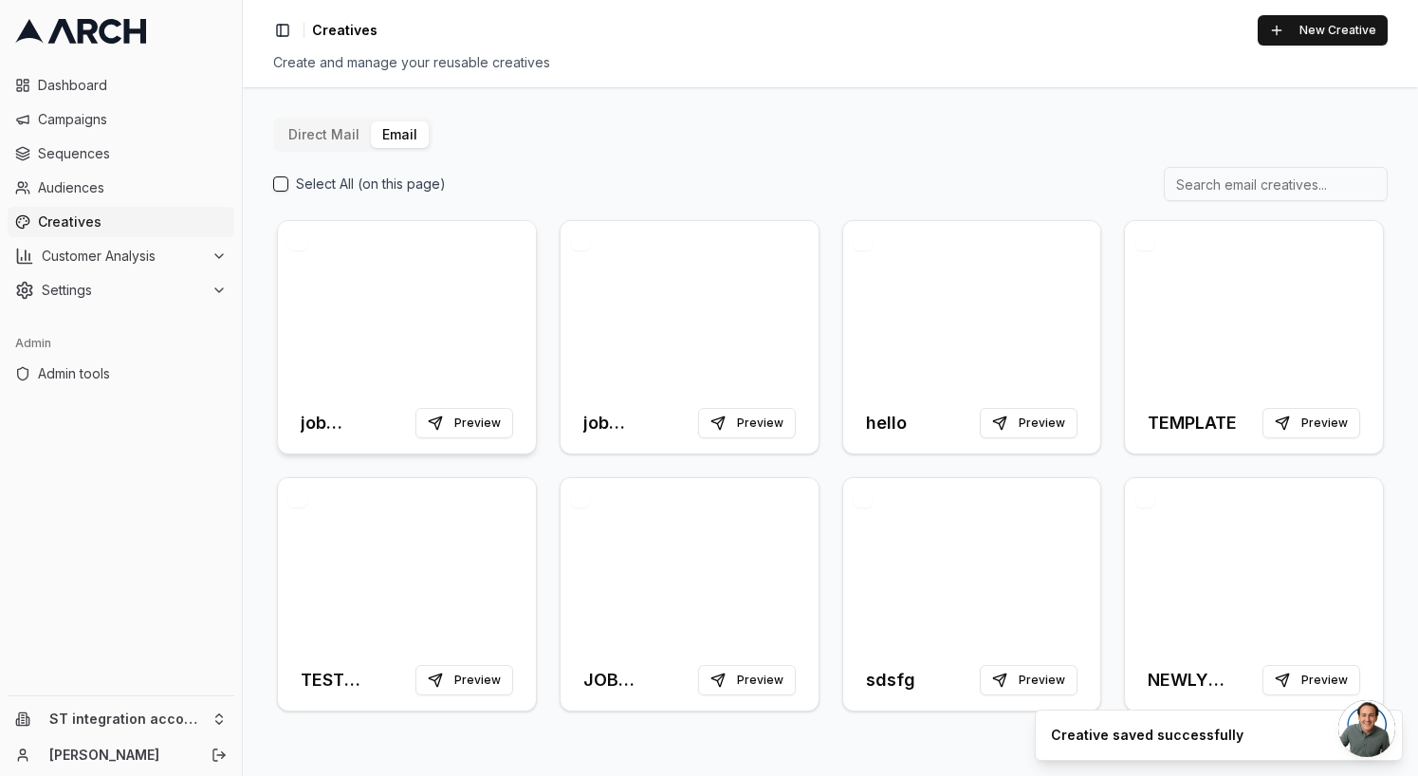
click at [506, 294] on div at bounding box center [407, 307] width 258 height 172
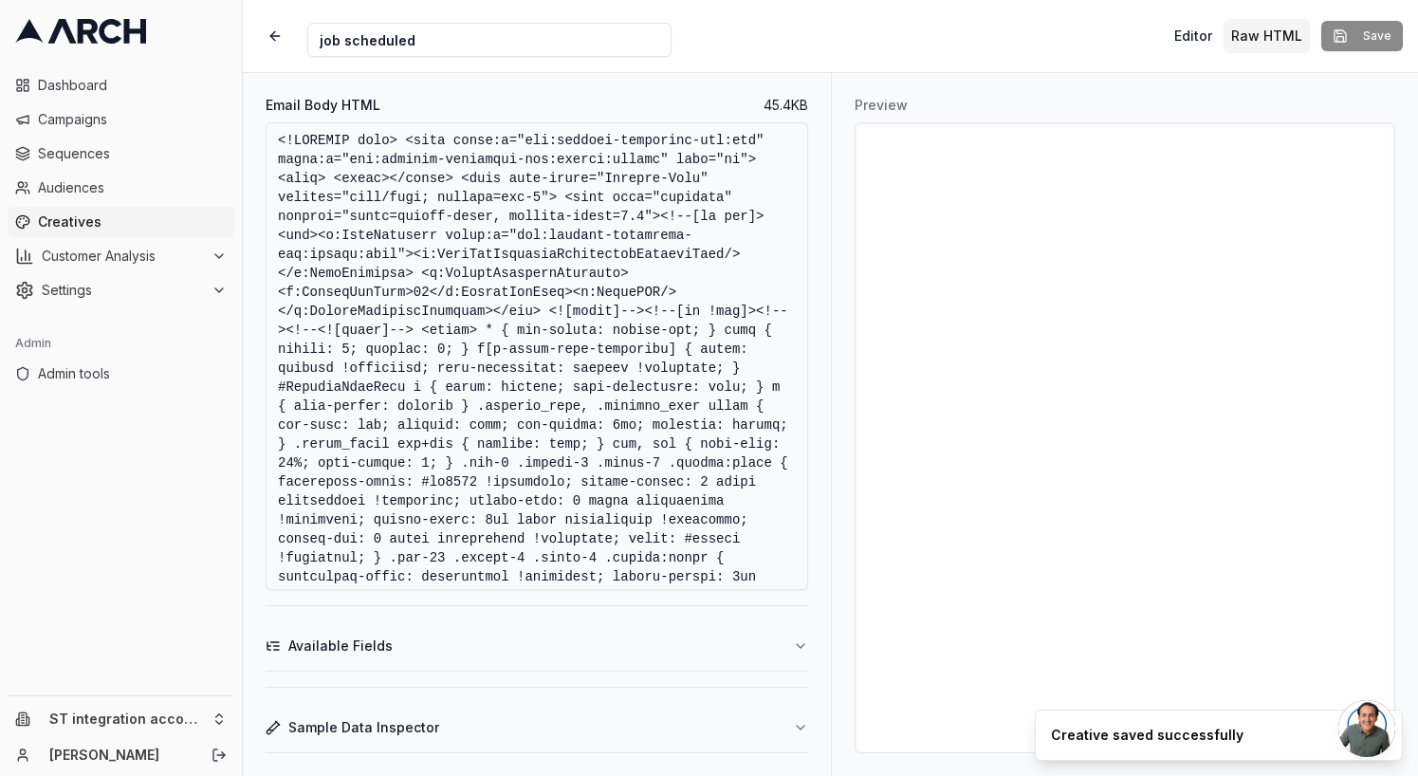
click at [506, 294] on textarea "Email Body HTML" at bounding box center [537, 356] width 543 height 468
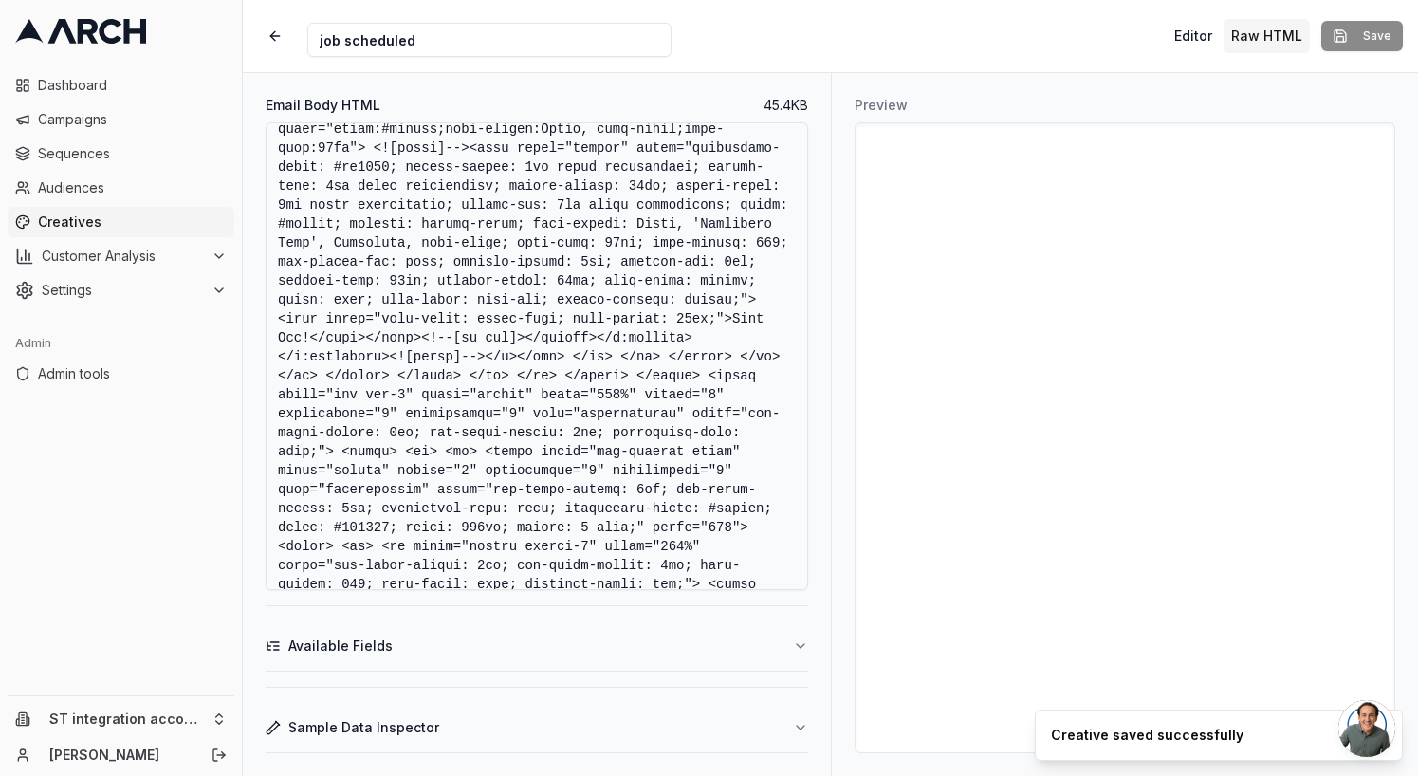
click at [468, 363] on textarea "Email Body HTML" at bounding box center [537, 356] width 543 height 468
type textarea "<!DOCTYPE html> <html xmlns:v="urn:schemas-microsoft-com:vml" xmlns:o="urn:sche…"
click at [1377, 39] on button "Save" at bounding box center [1362, 36] width 82 height 30
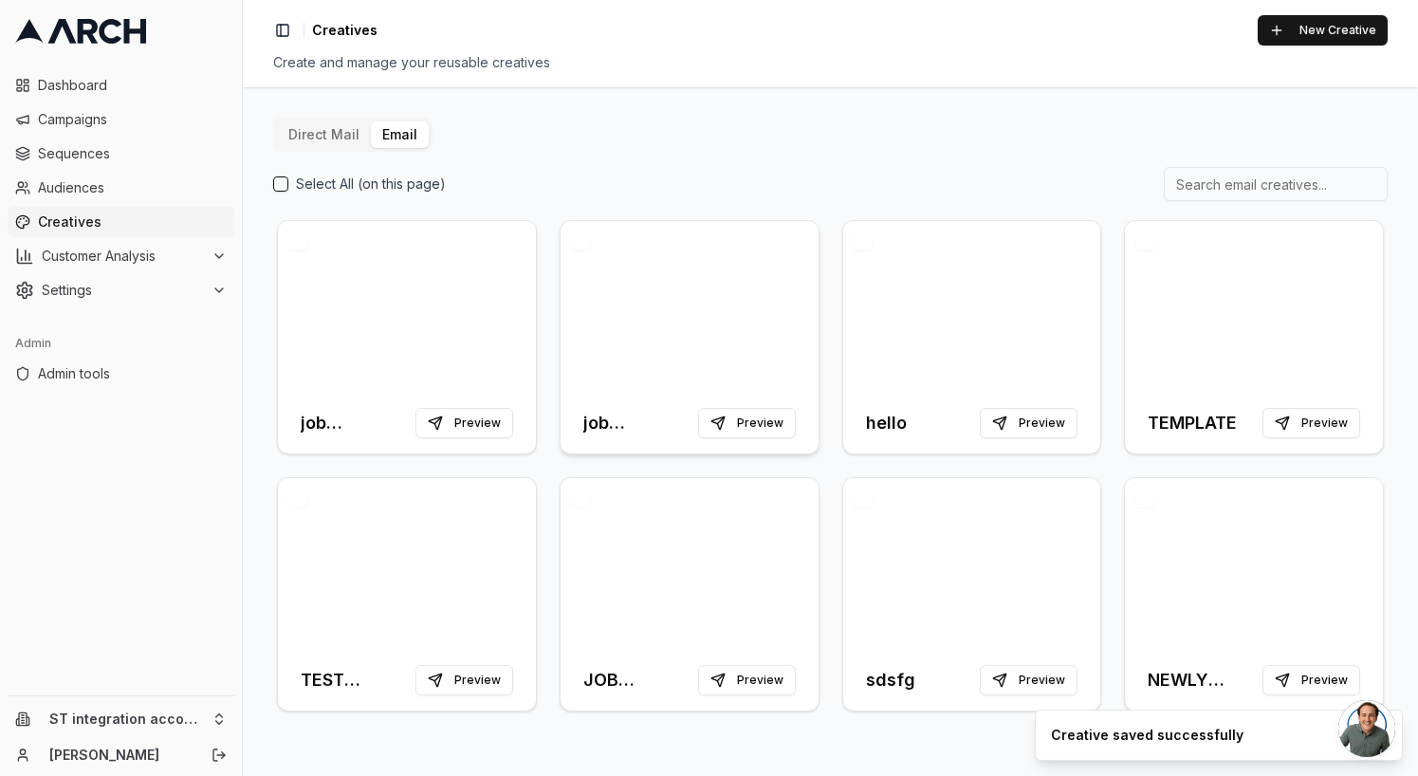
click at [666, 327] on div at bounding box center [690, 307] width 258 height 172
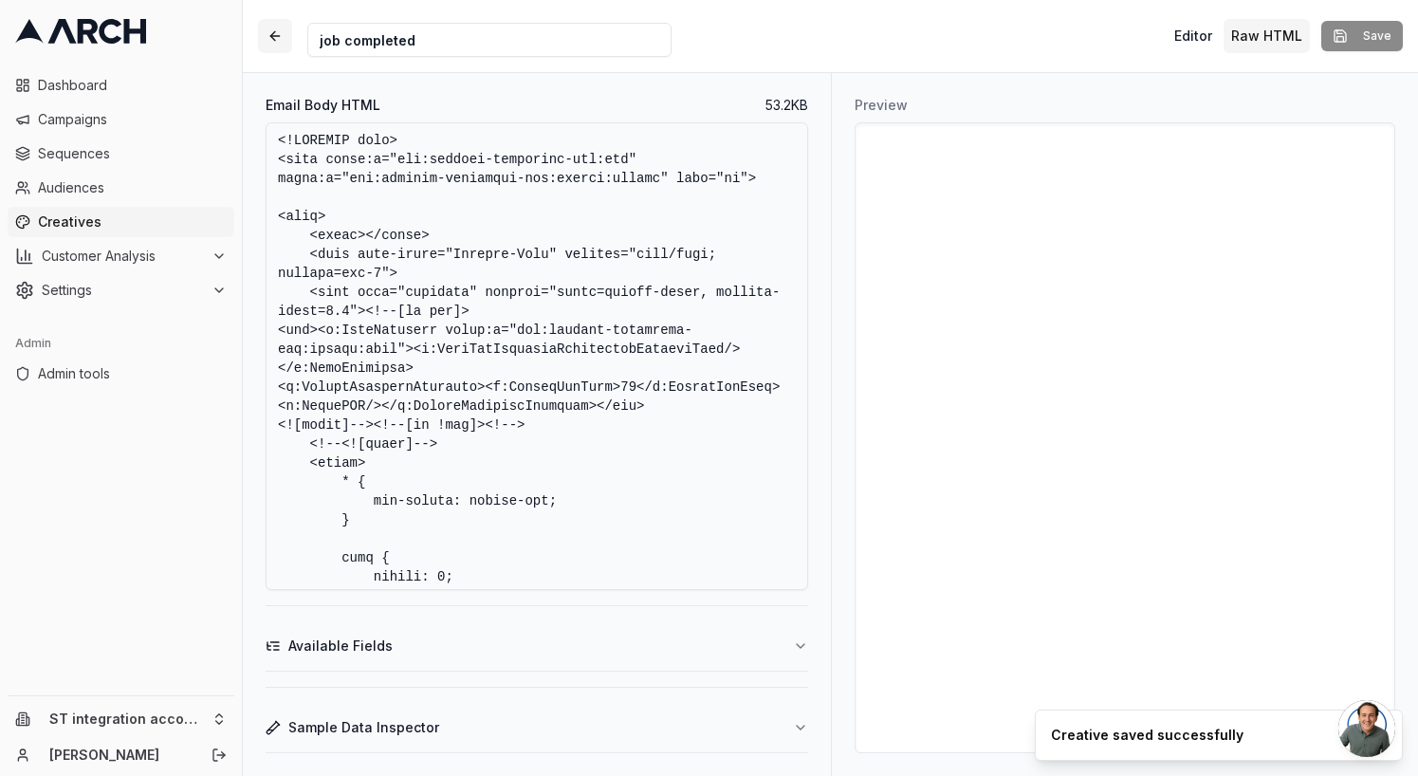
click at [266, 39] on button "button" at bounding box center [275, 36] width 34 height 34
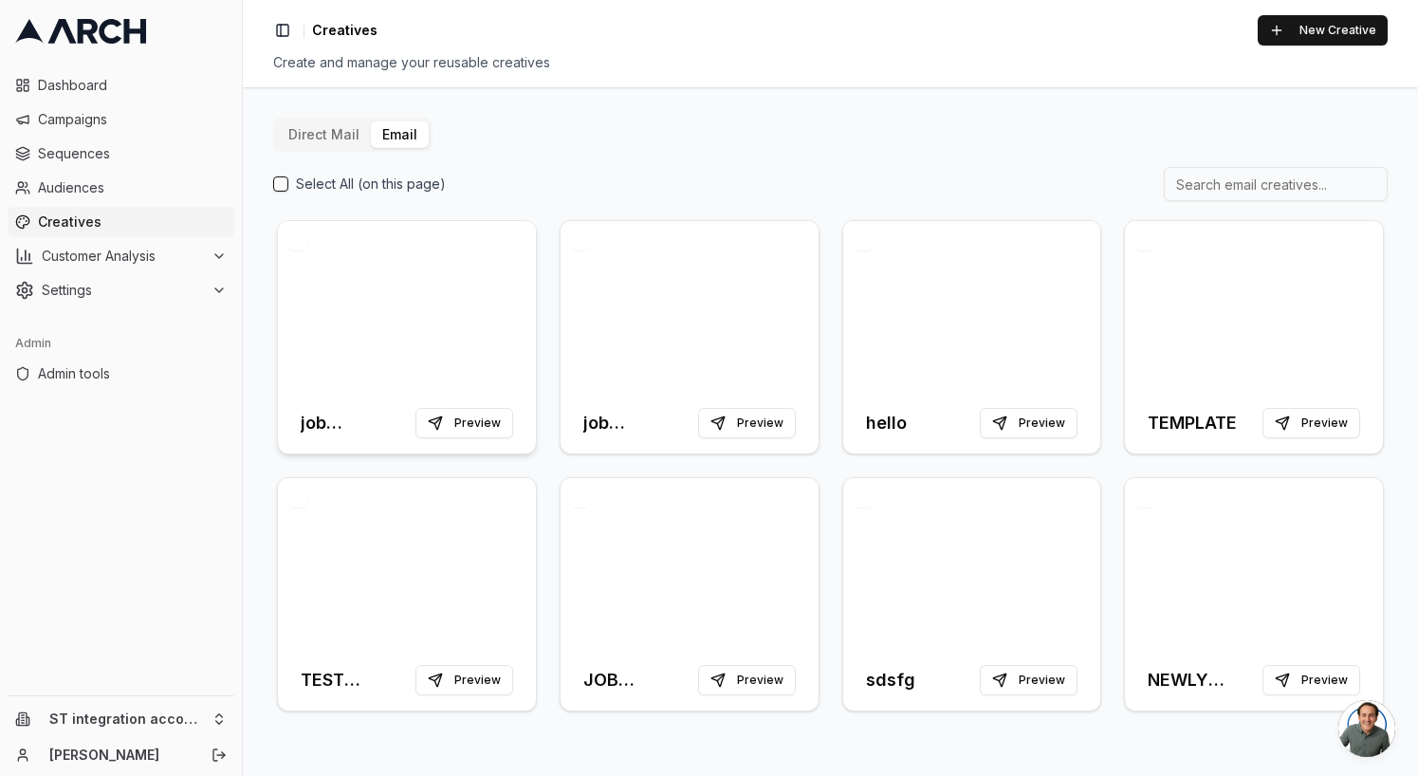
click at [454, 246] on div at bounding box center [407, 307] width 258 height 172
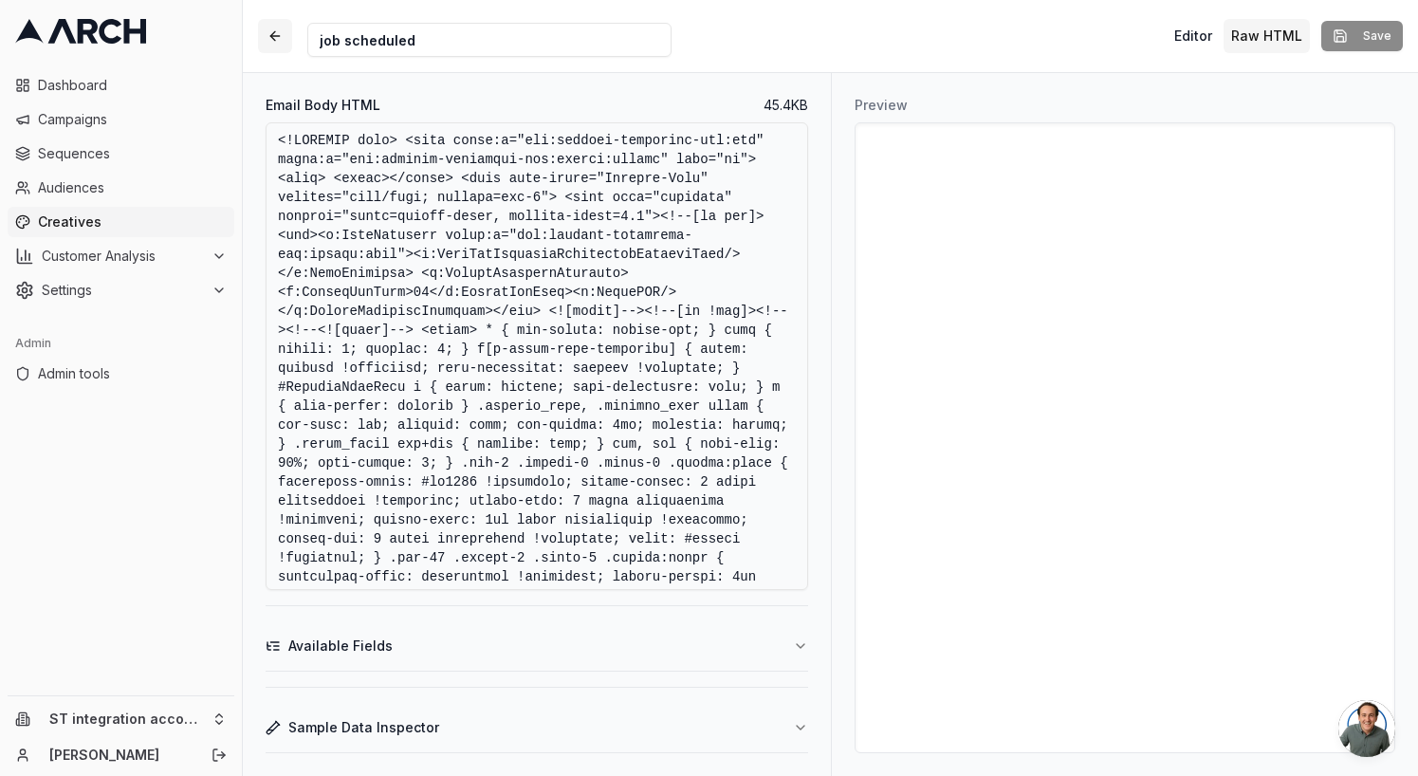
click at [275, 44] on button "button" at bounding box center [275, 36] width 34 height 34
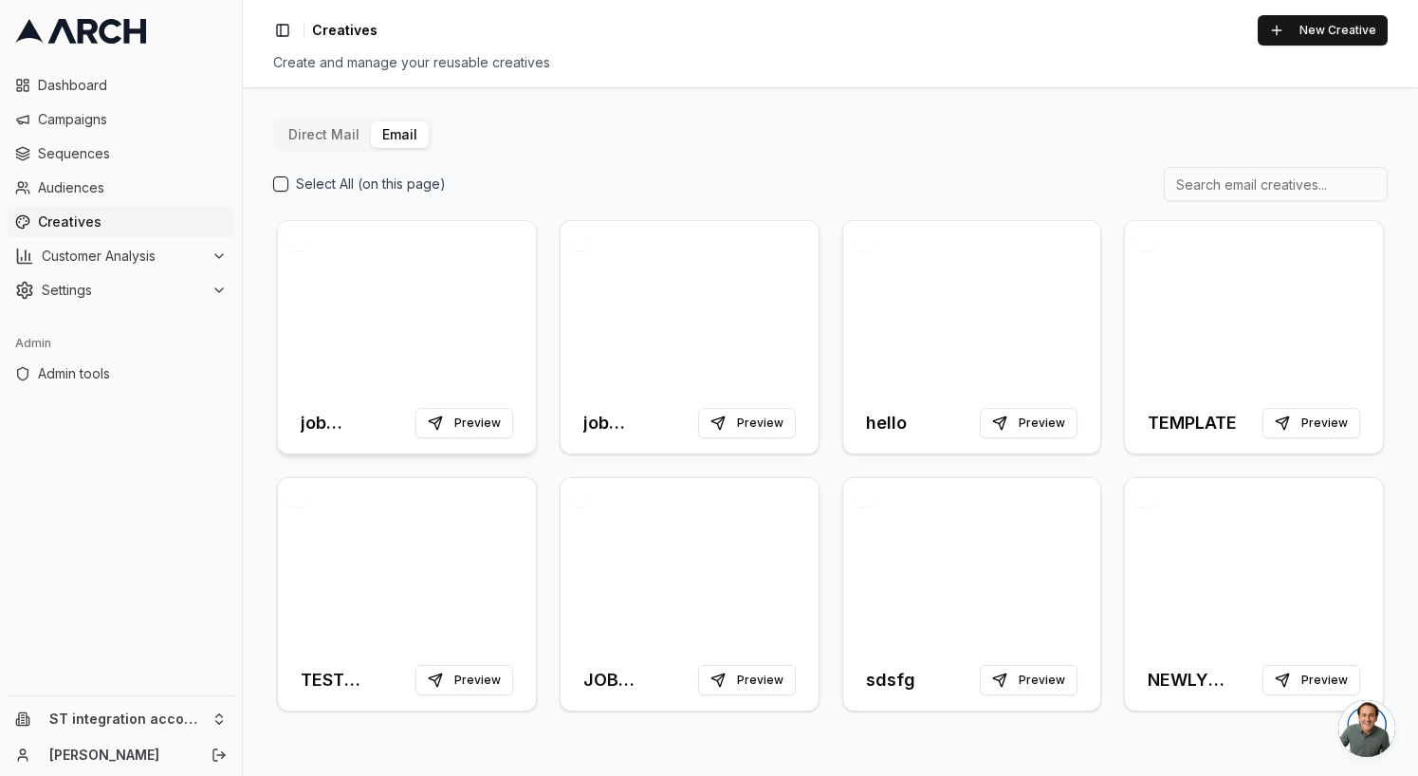
click at [438, 246] on div at bounding box center [407, 307] width 258 height 172
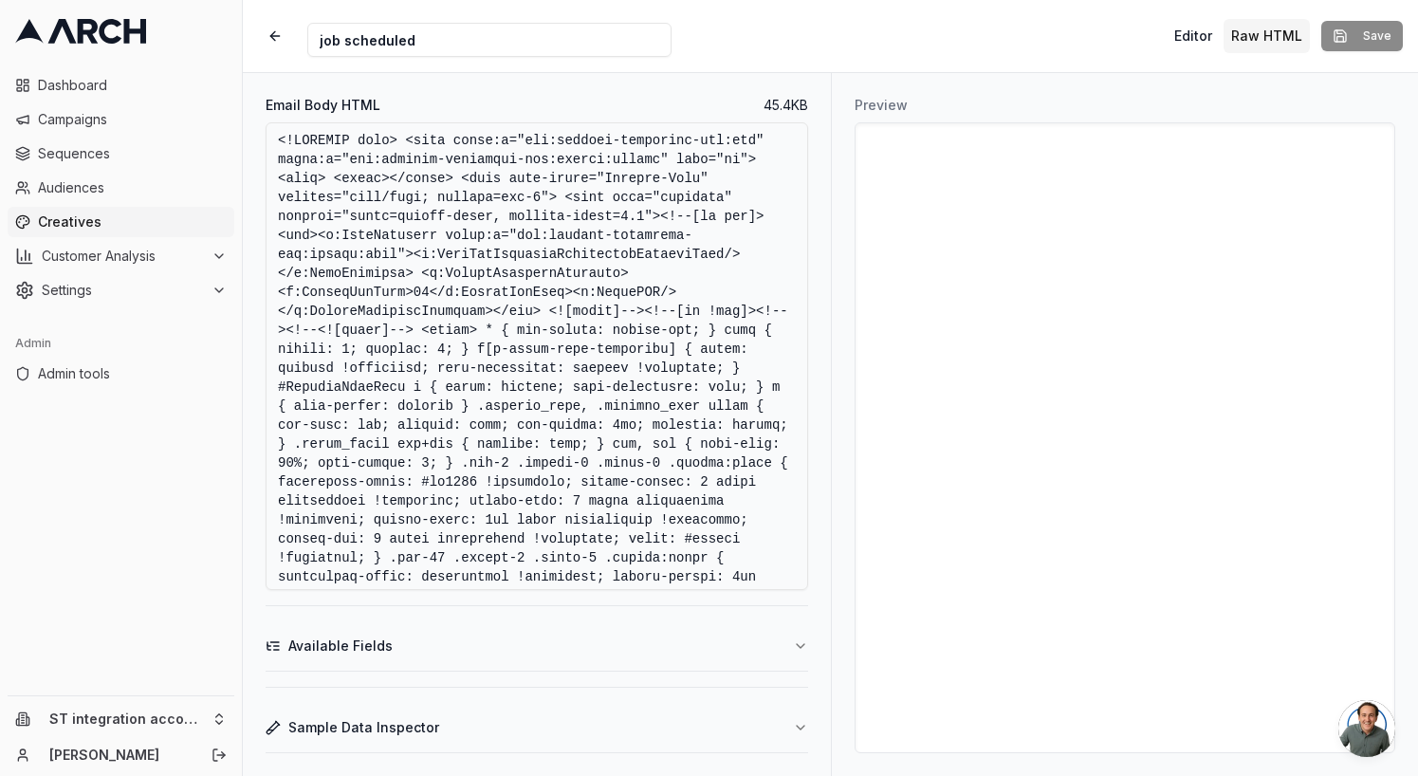
scroll to position [14371, 0]
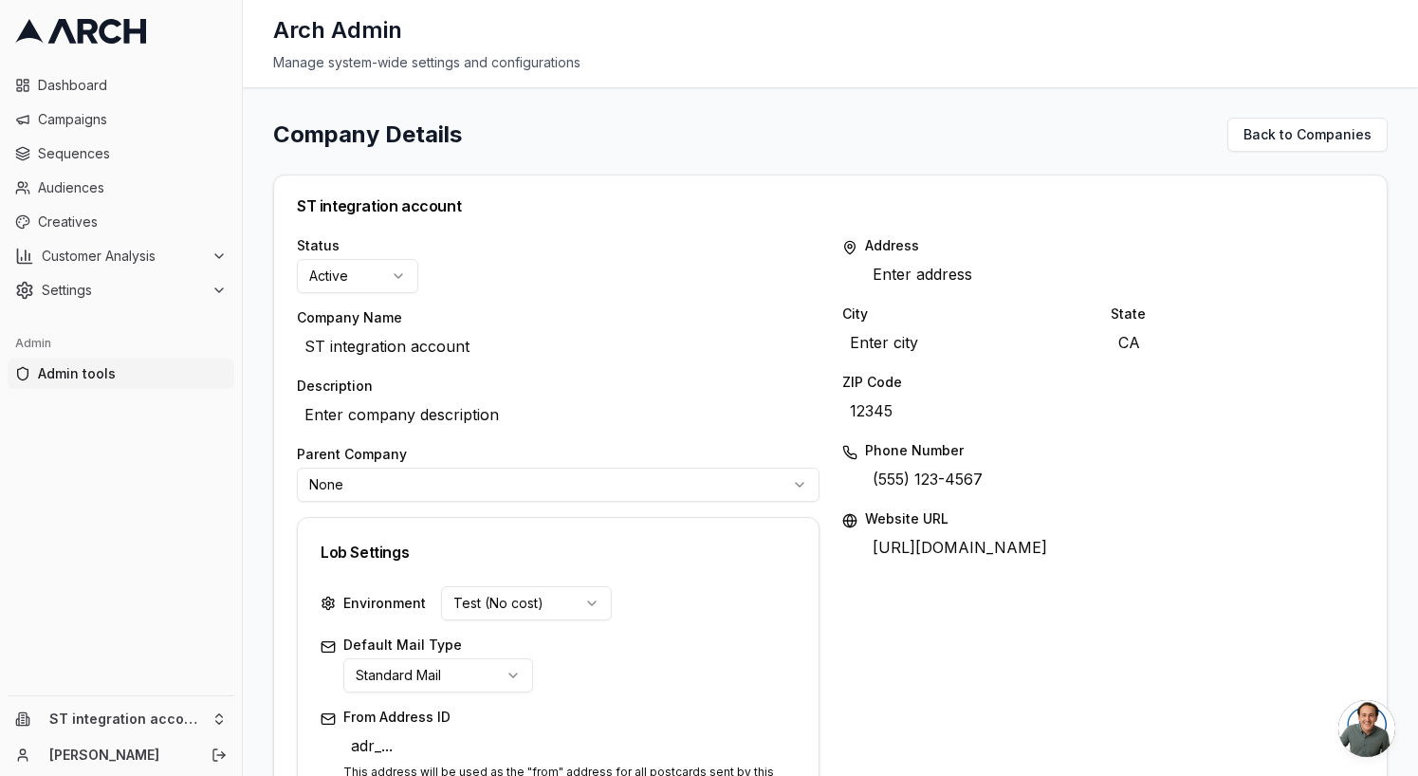
scroll to position [711, 0]
